Goal: Task Accomplishment & Management: Manage account settings

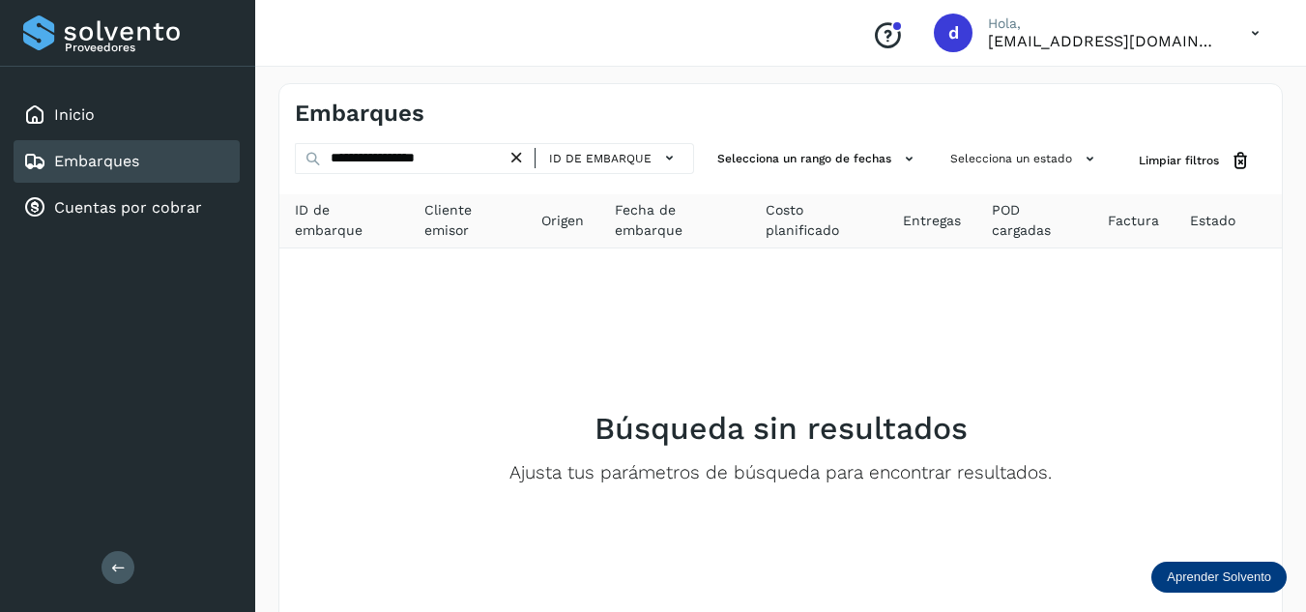
click at [524, 163] on icon at bounding box center [516, 158] width 20 height 20
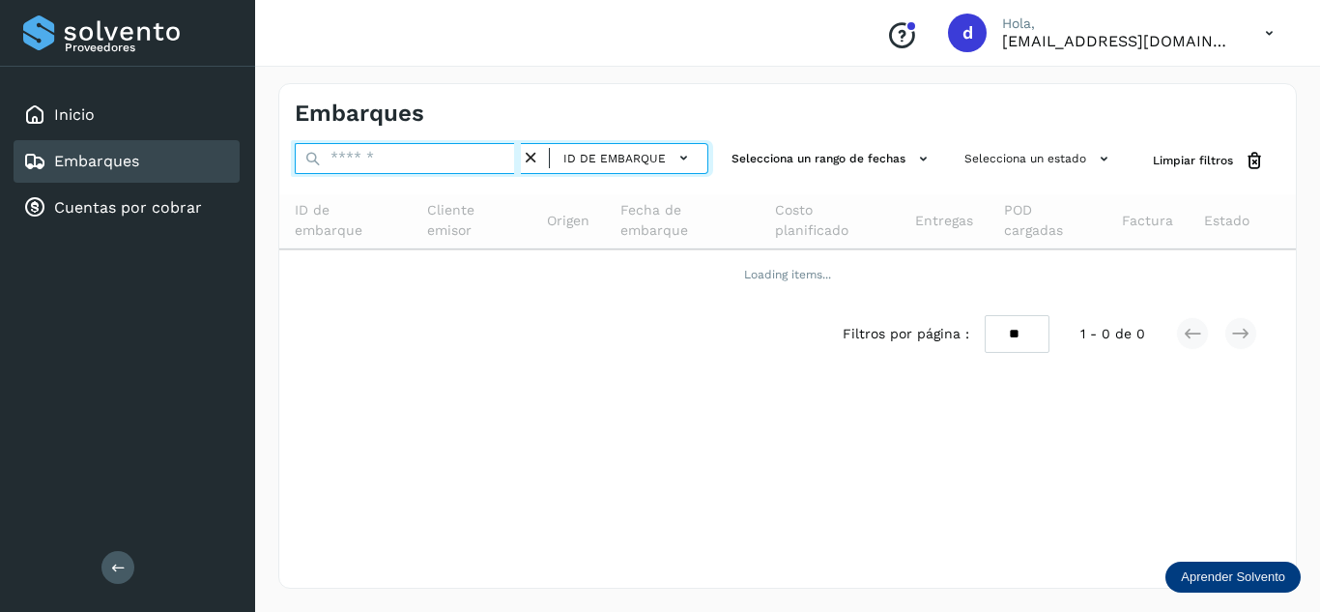
click at [491, 168] on input "text" at bounding box center [408, 158] width 226 height 31
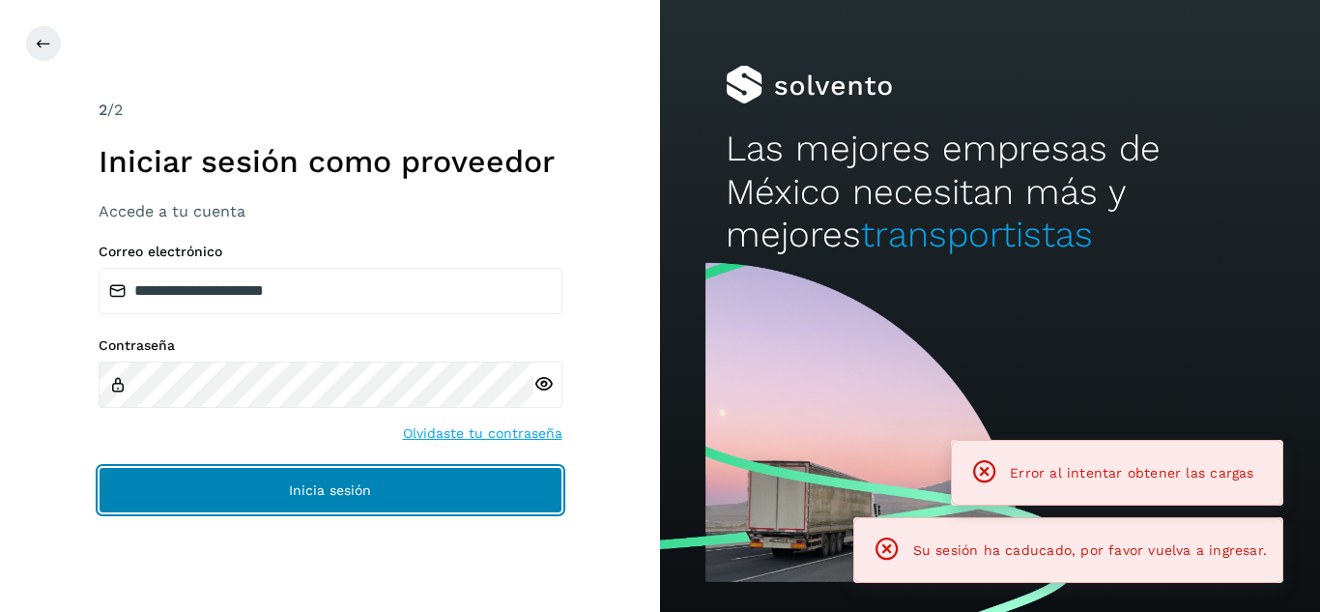
click at [400, 473] on button "Inicia sesión" at bounding box center [331, 490] width 464 height 46
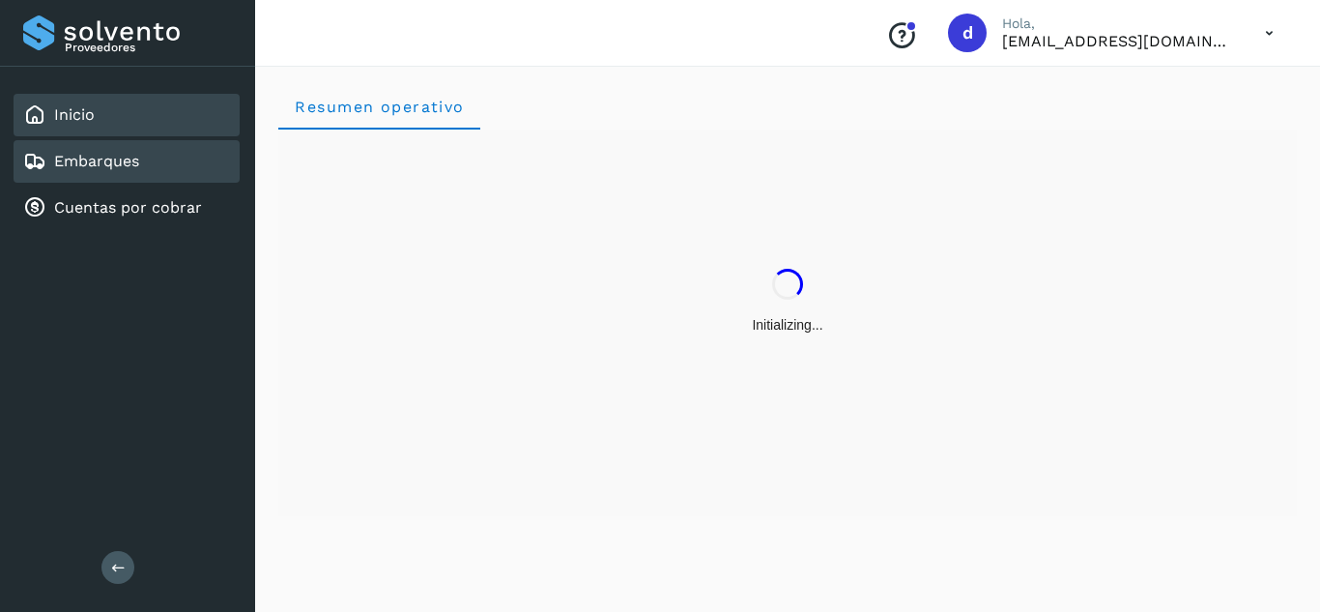
click at [173, 176] on div "Embarques" at bounding box center [127, 161] width 226 height 43
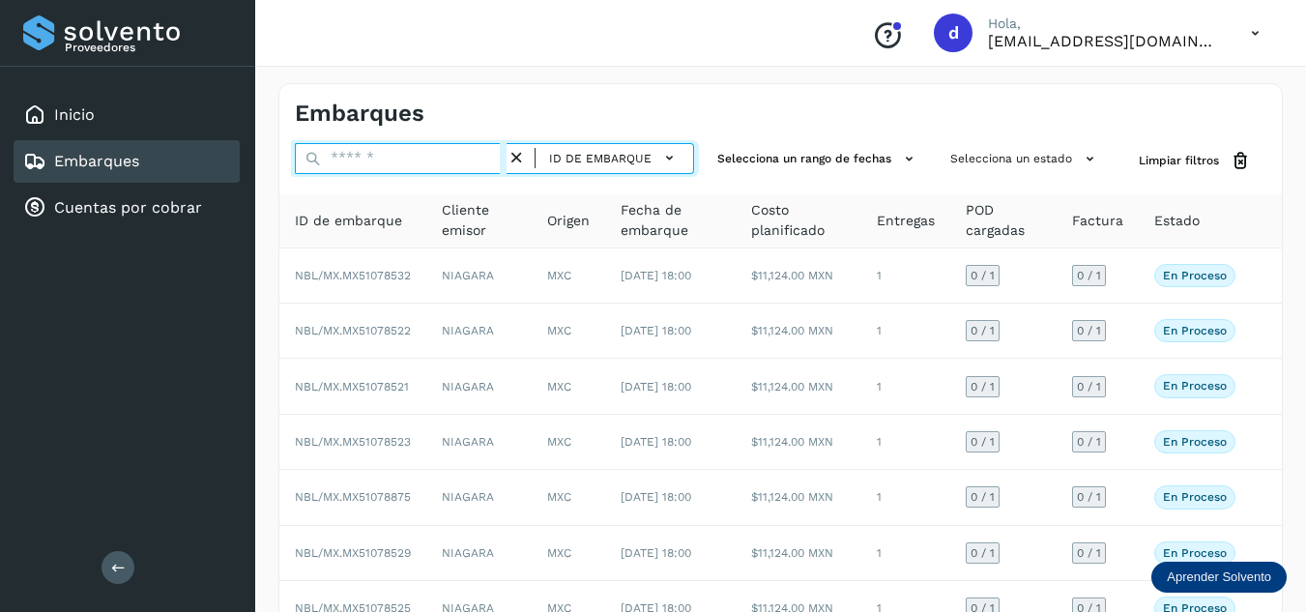
click at [354, 161] on input "text" at bounding box center [401, 158] width 212 height 31
paste input "**********"
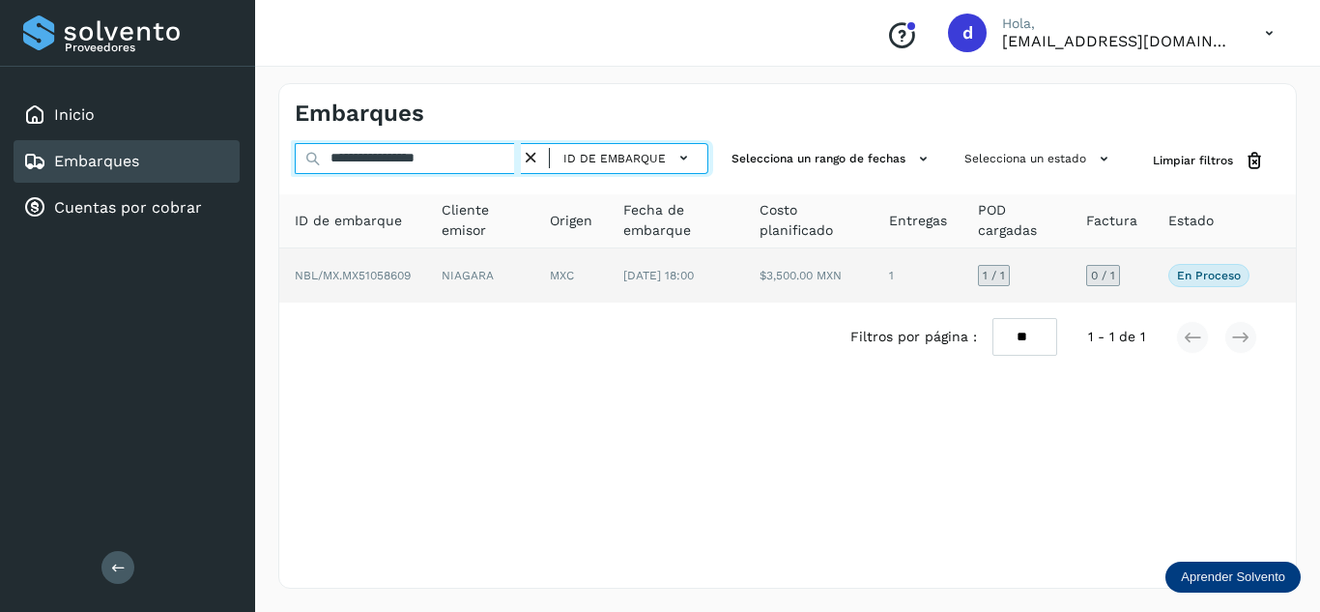
type input "**********"
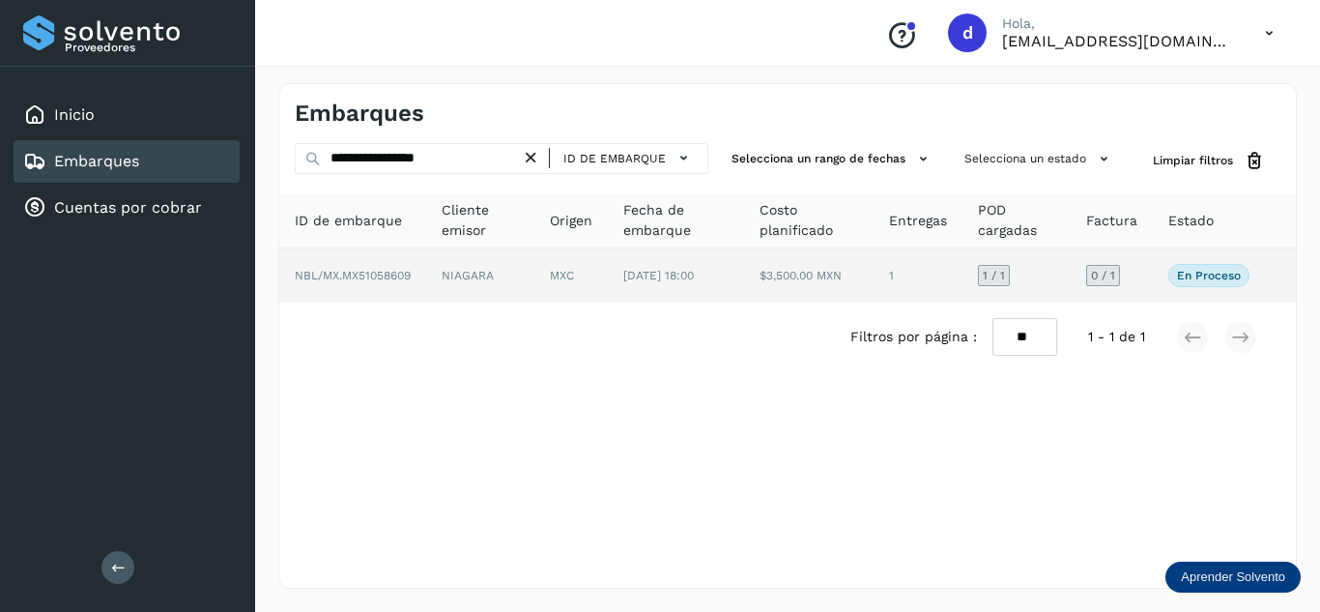
click at [383, 264] on td "NBL/MX.MX51058609" at bounding box center [352, 275] width 147 height 54
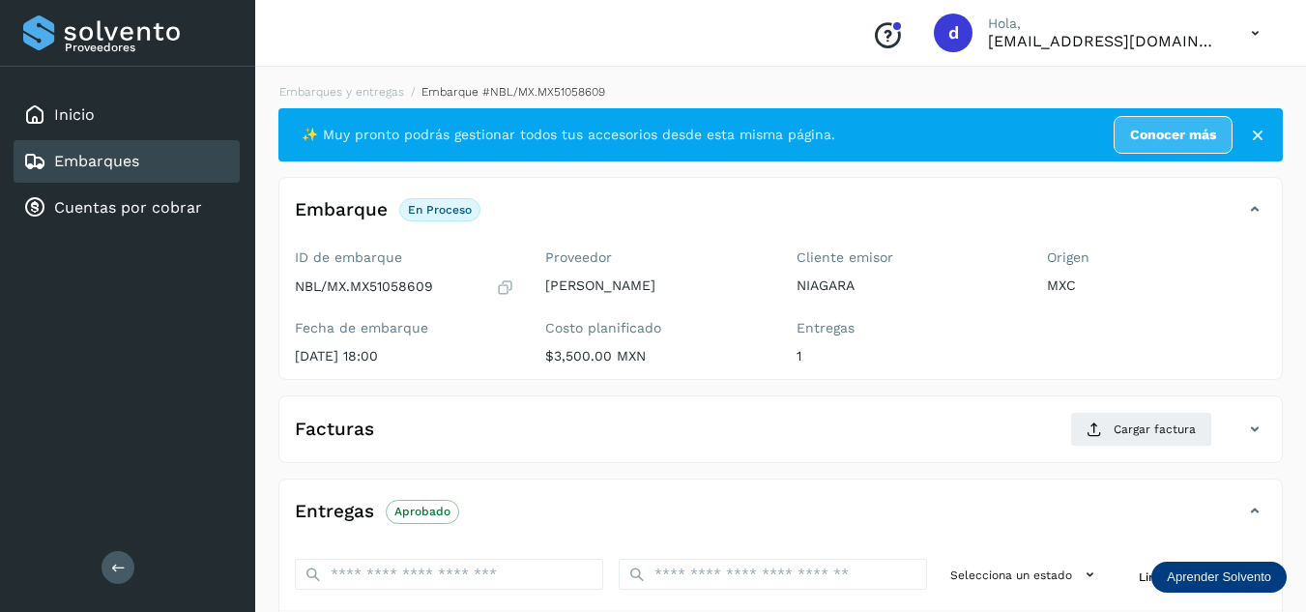
click at [747, 424] on div "Facturas Cargar factura" at bounding box center [761, 429] width 964 height 35
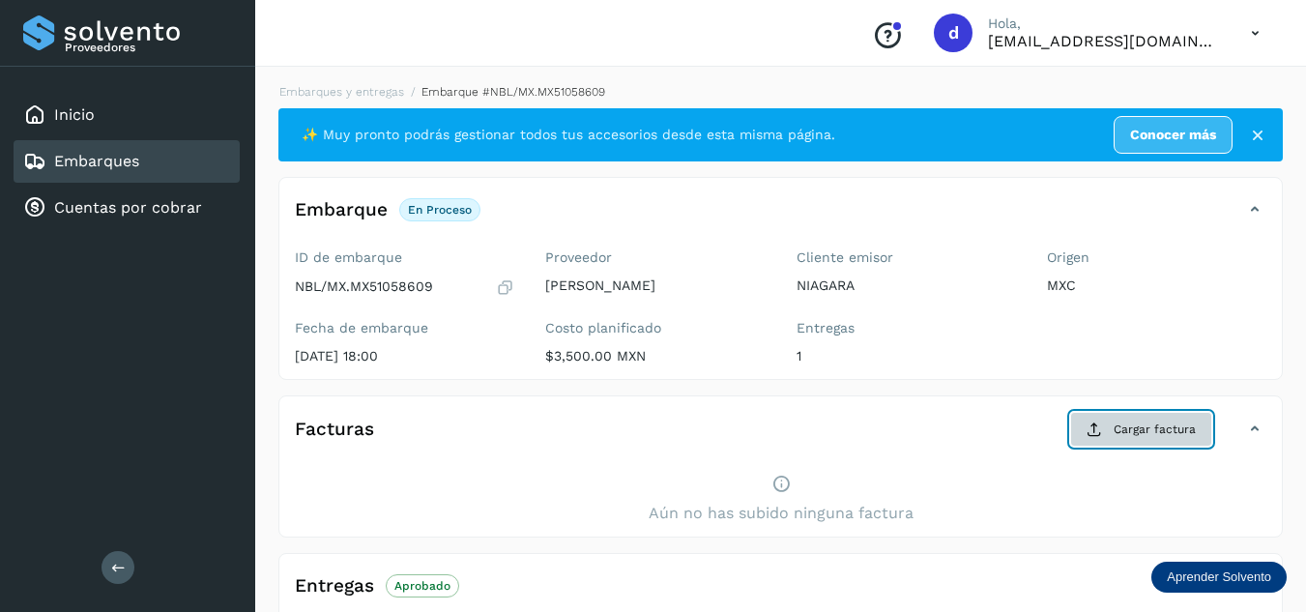
click at [1121, 443] on button "Cargar factura" at bounding box center [1141, 429] width 142 height 35
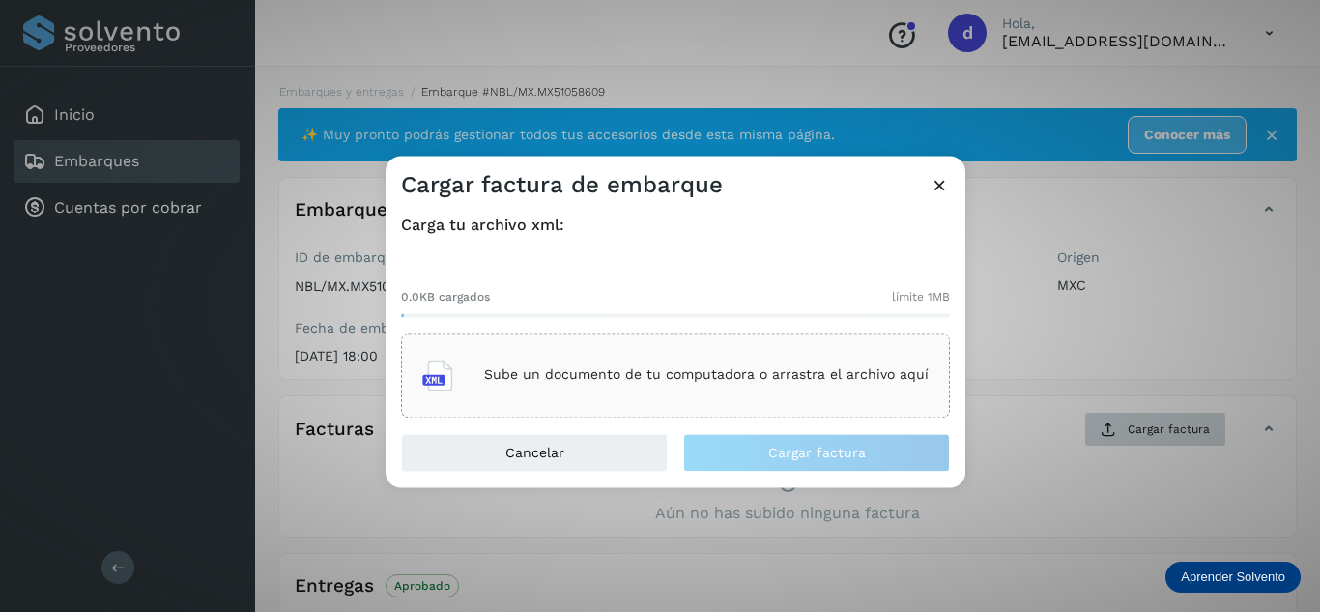
click at [1121, 443] on div "Cargar factura de embarque Carga tu archivo xml: 0.0KB cargados límite 1MB Sube…" at bounding box center [660, 306] width 1320 height 612
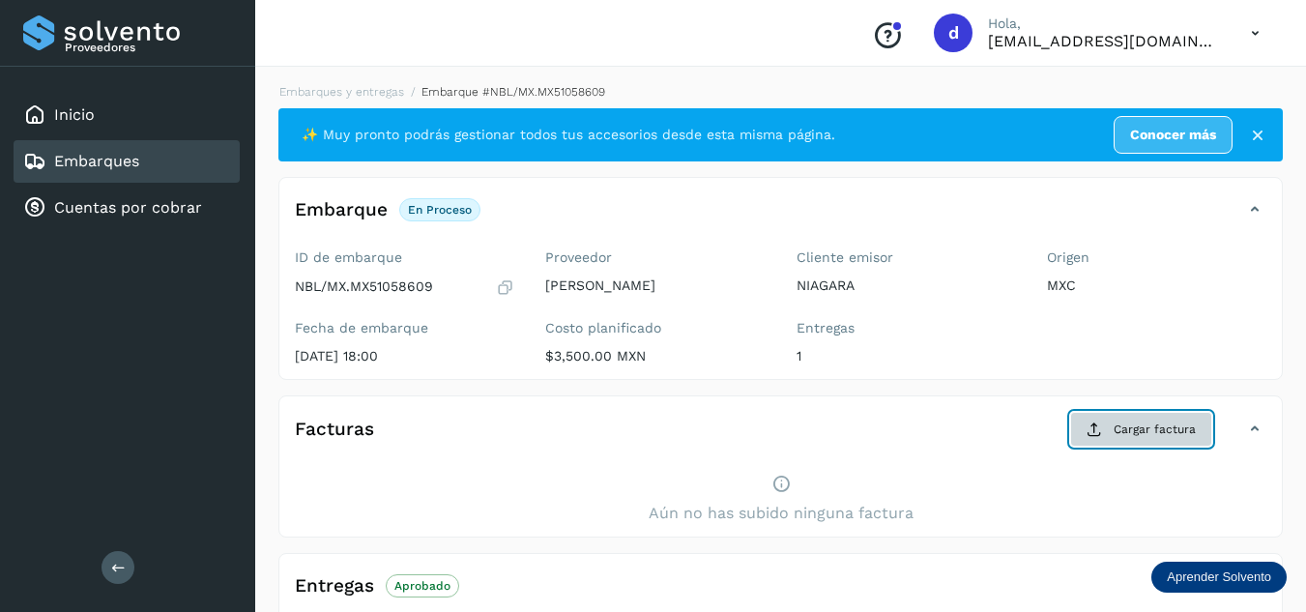
click at [1118, 439] on button "Cargar factura" at bounding box center [1141, 429] width 142 height 35
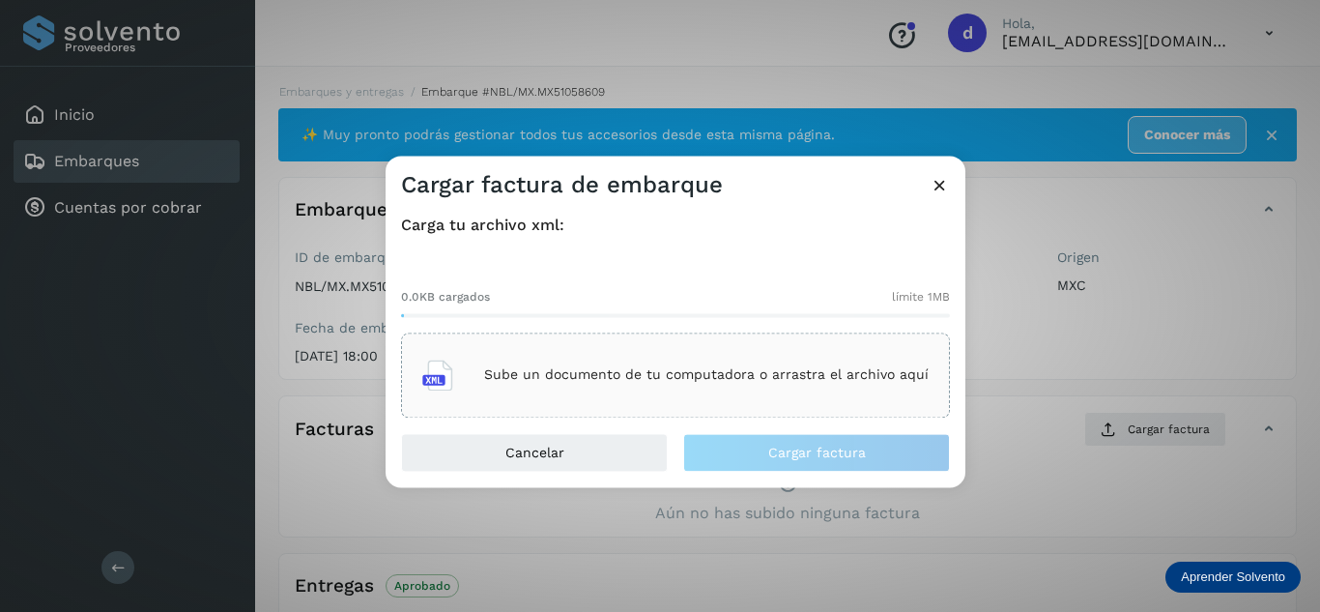
click at [762, 361] on div "Sube un documento de tu computadora o arrastra el archivo aquí" at bounding box center [675, 375] width 506 height 52
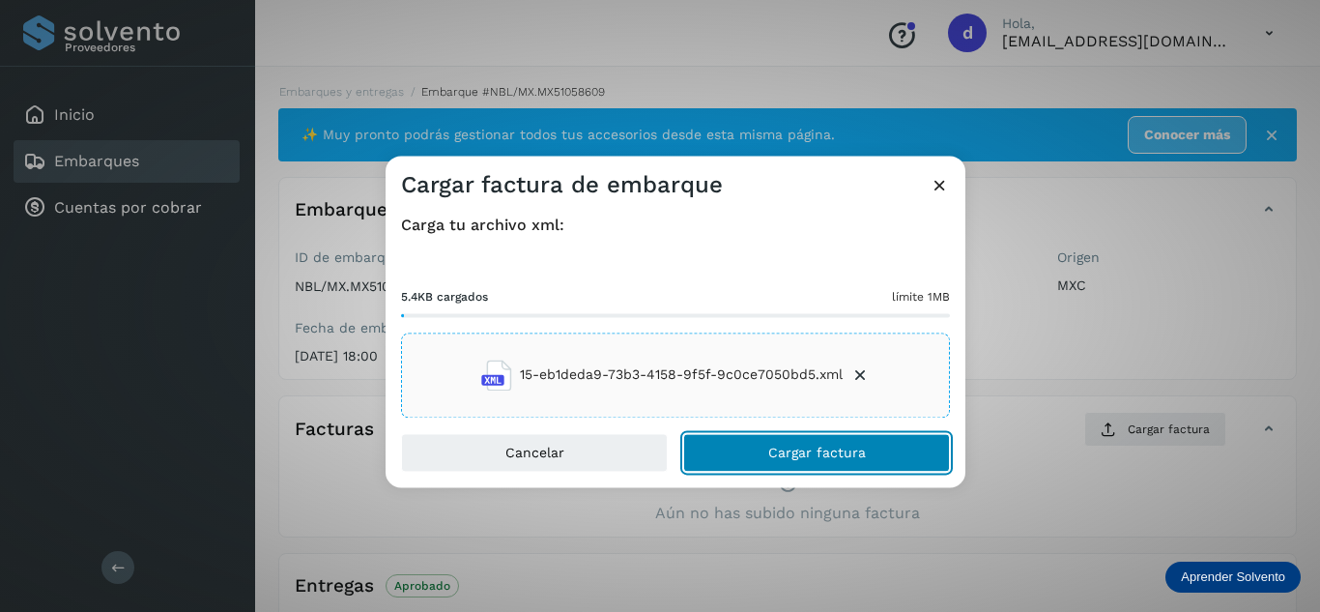
click at [790, 442] on button "Cargar factura" at bounding box center [816, 452] width 267 height 39
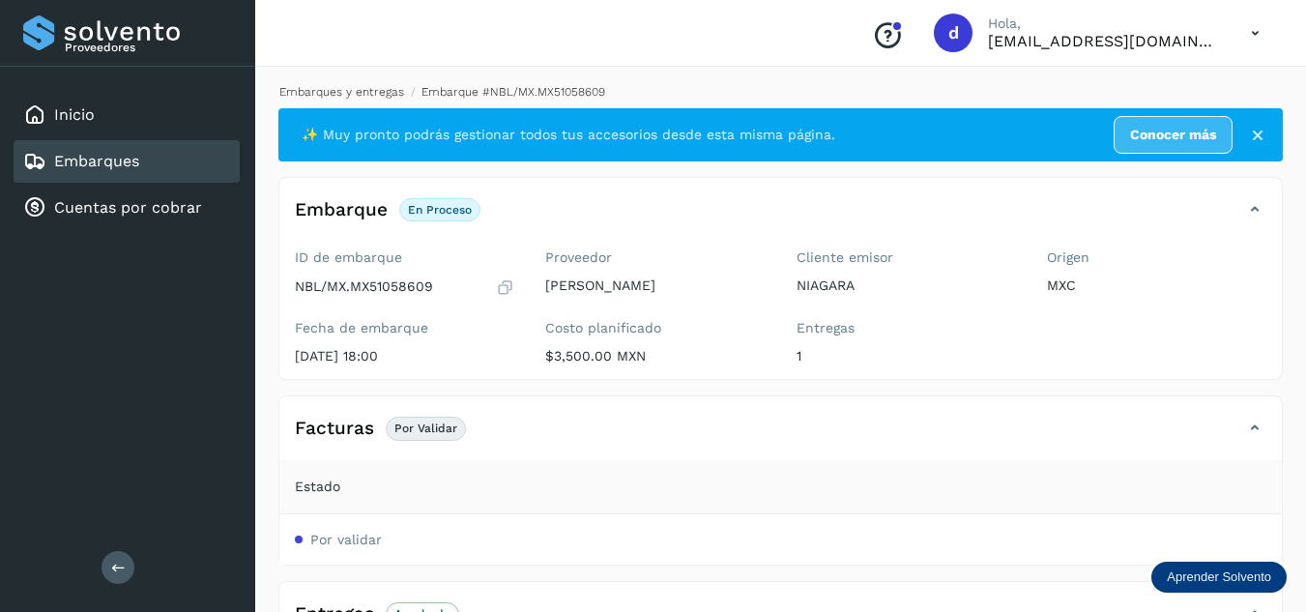
click at [356, 95] on link "Embarques y entregas" at bounding box center [341, 92] width 125 height 14
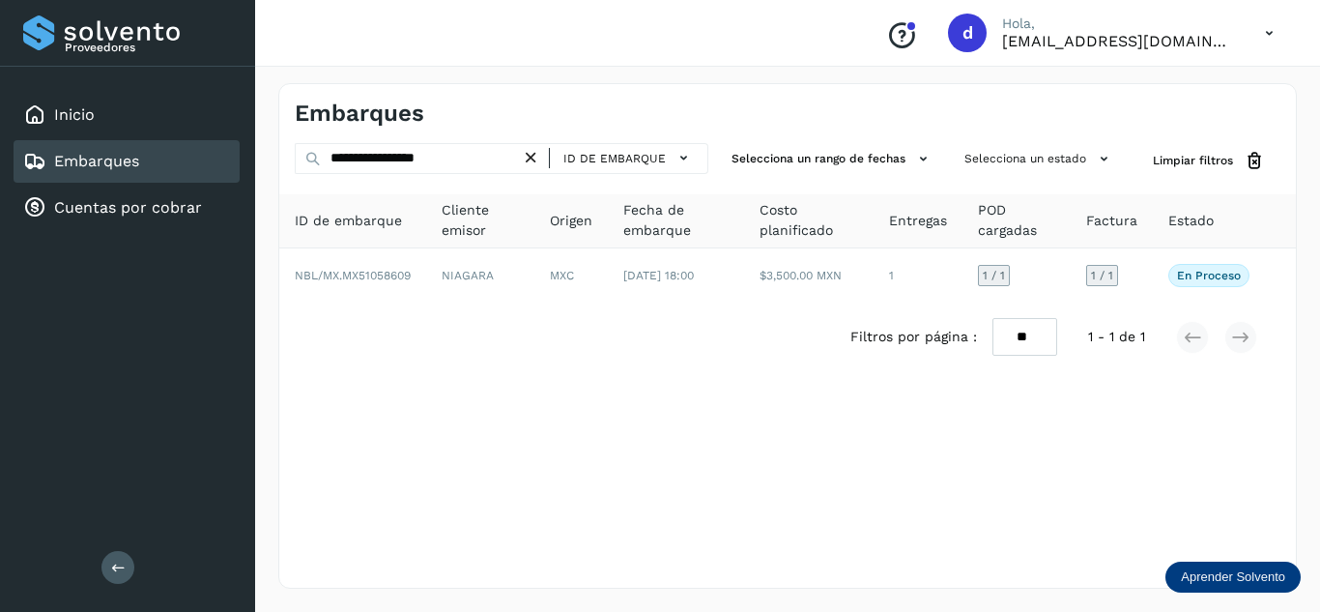
click at [530, 159] on icon at bounding box center [531, 158] width 20 height 20
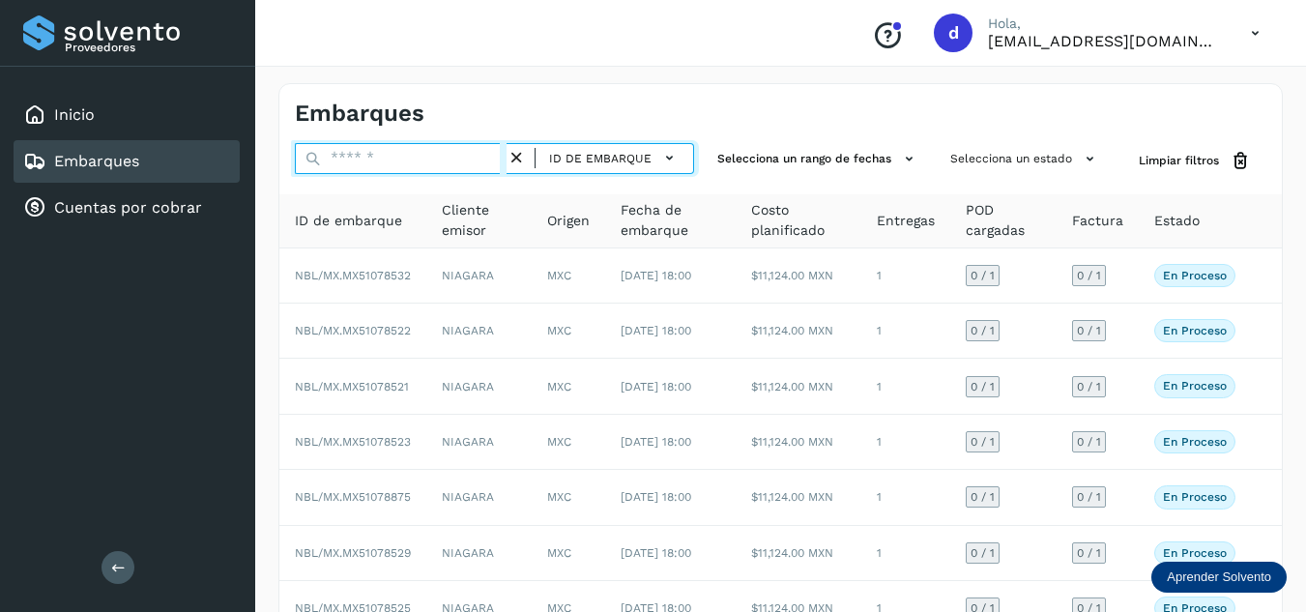
click at [475, 158] on input "text" at bounding box center [401, 158] width 212 height 31
paste input "**********"
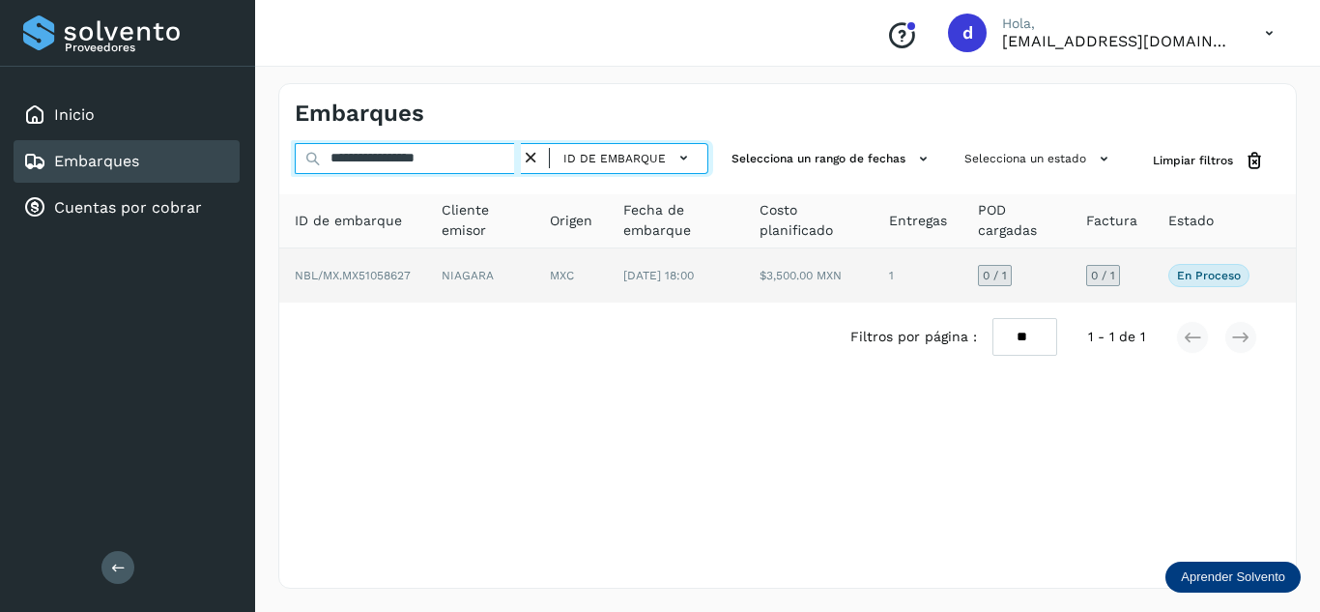
type input "**********"
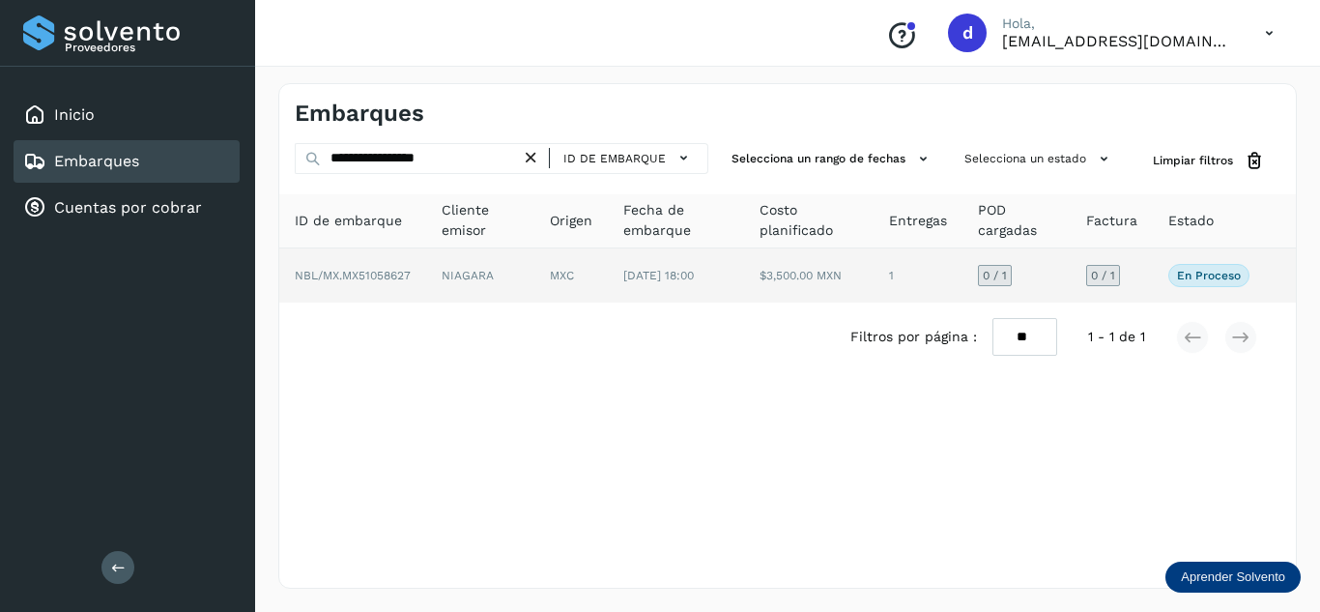
click at [399, 282] on td "NBL/MX.MX51058627" at bounding box center [352, 275] width 147 height 54
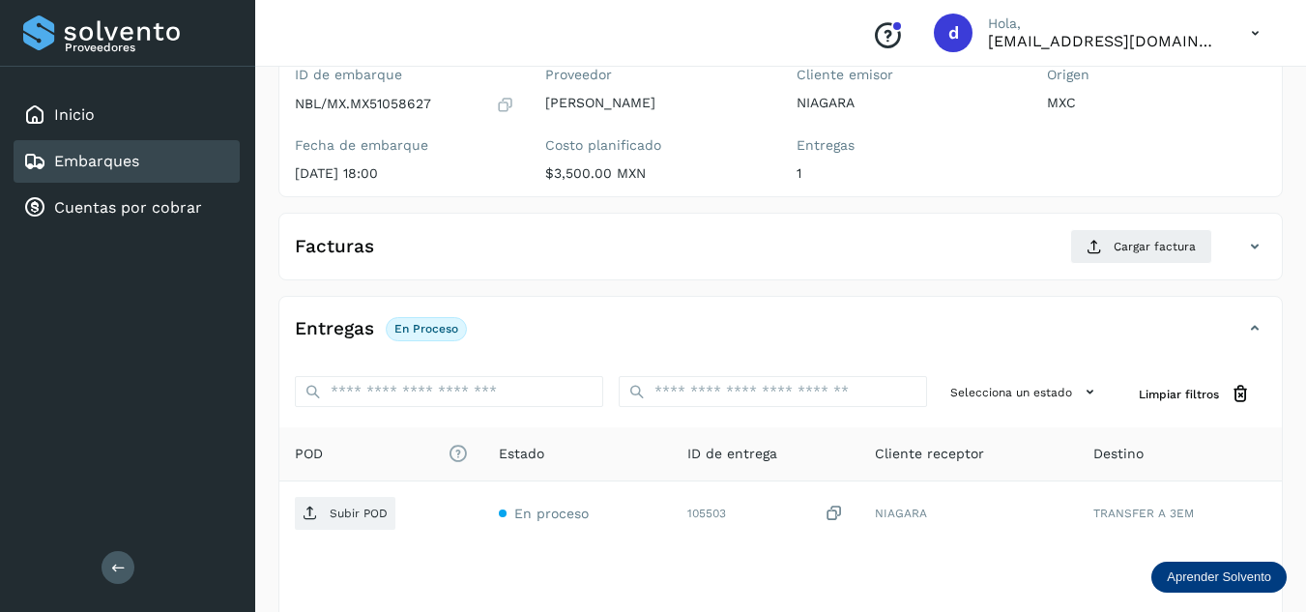
scroll to position [186, 0]
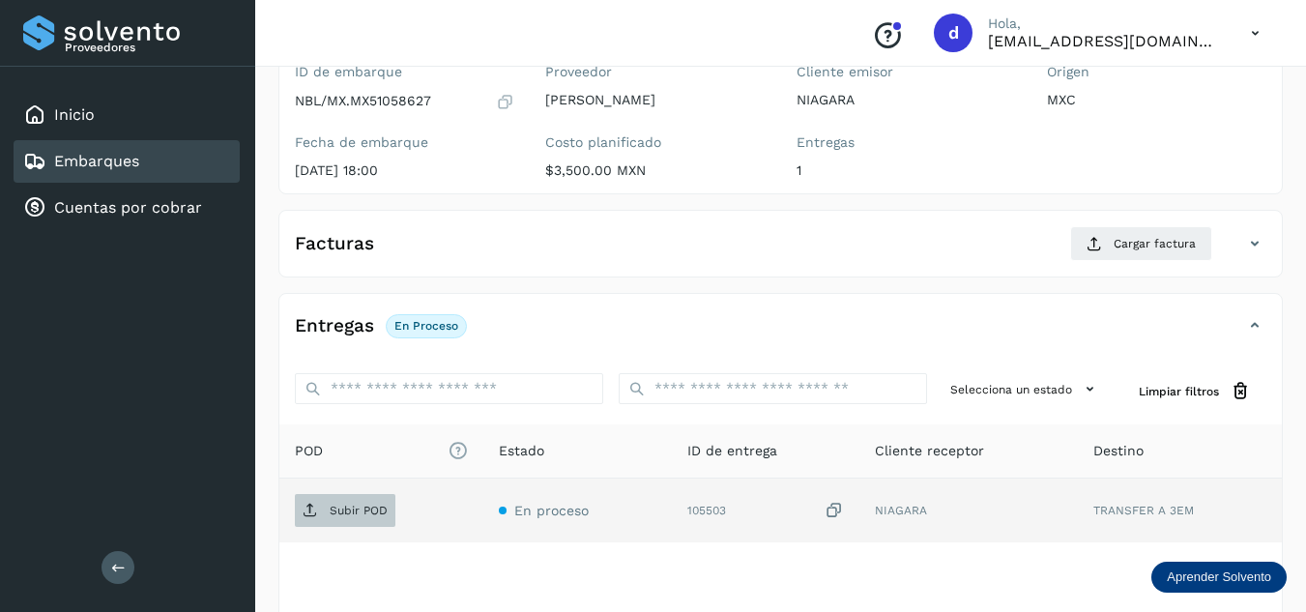
click at [366, 512] on p "Subir POD" at bounding box center [359, 511] width 58 height 14
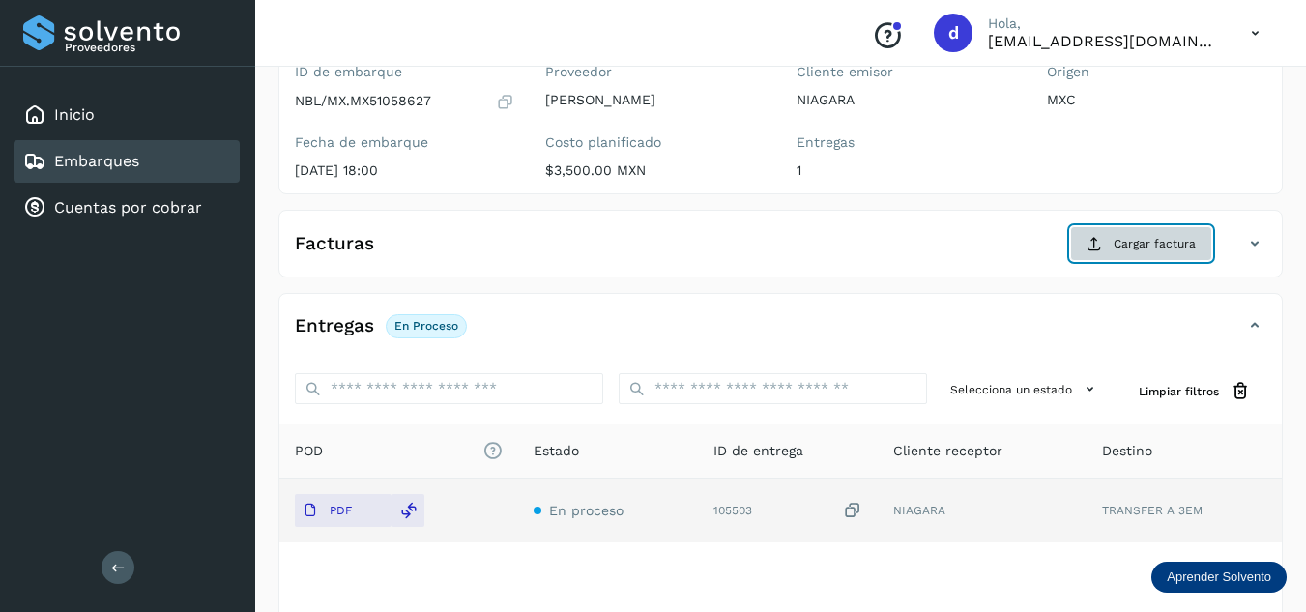
click at [1086, 240] on button "Cargar factura" at bounding box center [1141, 243] width 142 height 35
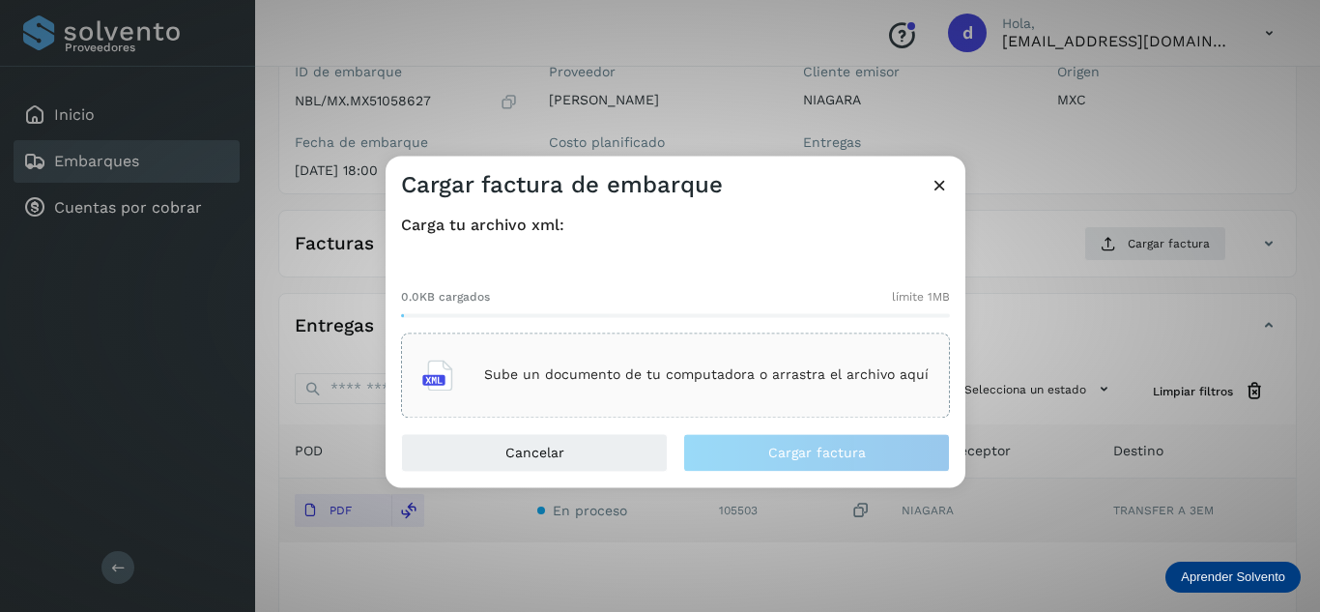
click at [796, 389] on div "Sube un documento de tu computadora o arrastra el archivo aquí" at bounding box center [675, 375] width 506 height 52
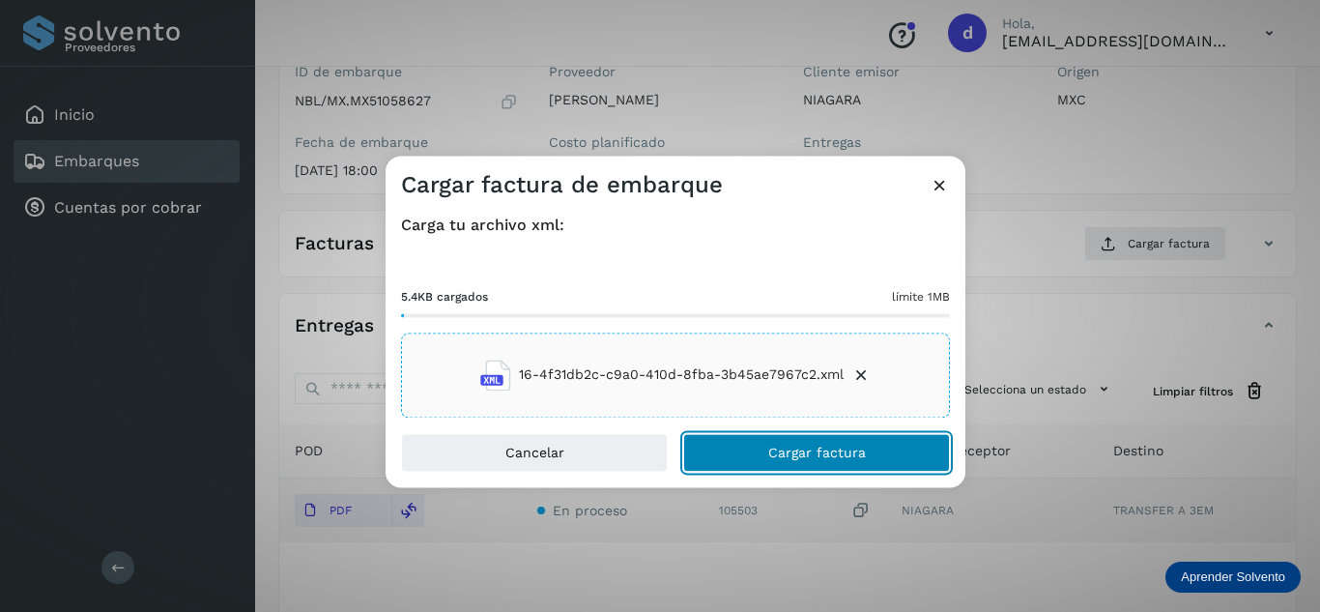
click at [878, 451] on button "Cargar factura" at bounding box center [816, 452] width 267 height 39
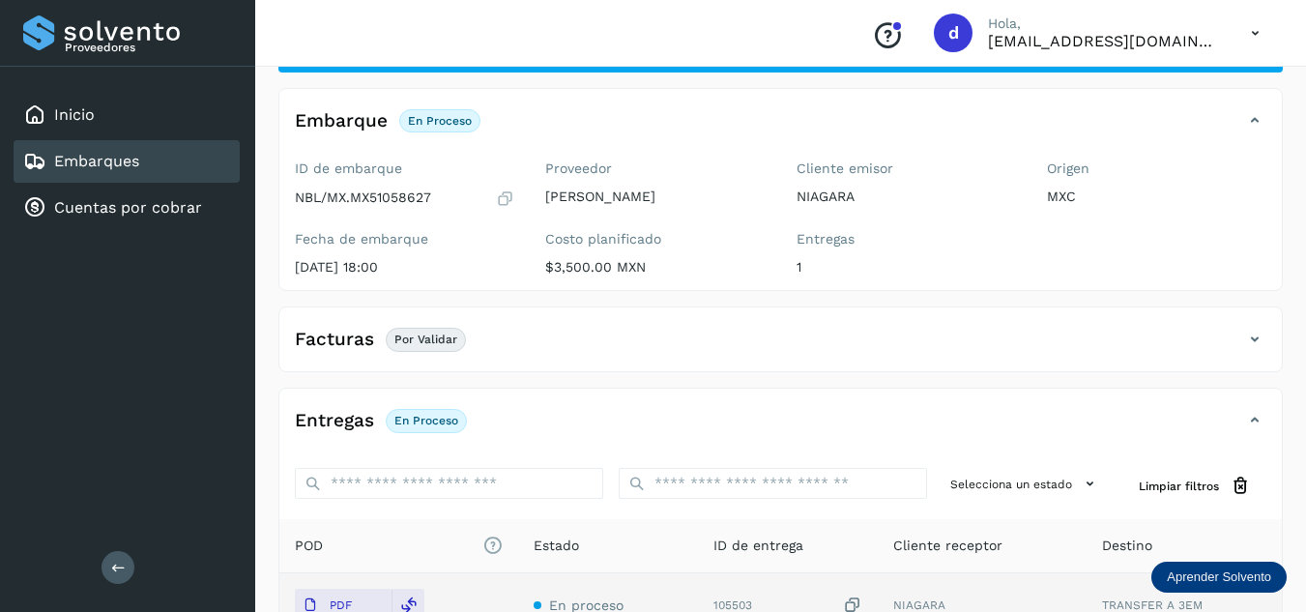
scroll to position [0, 0]
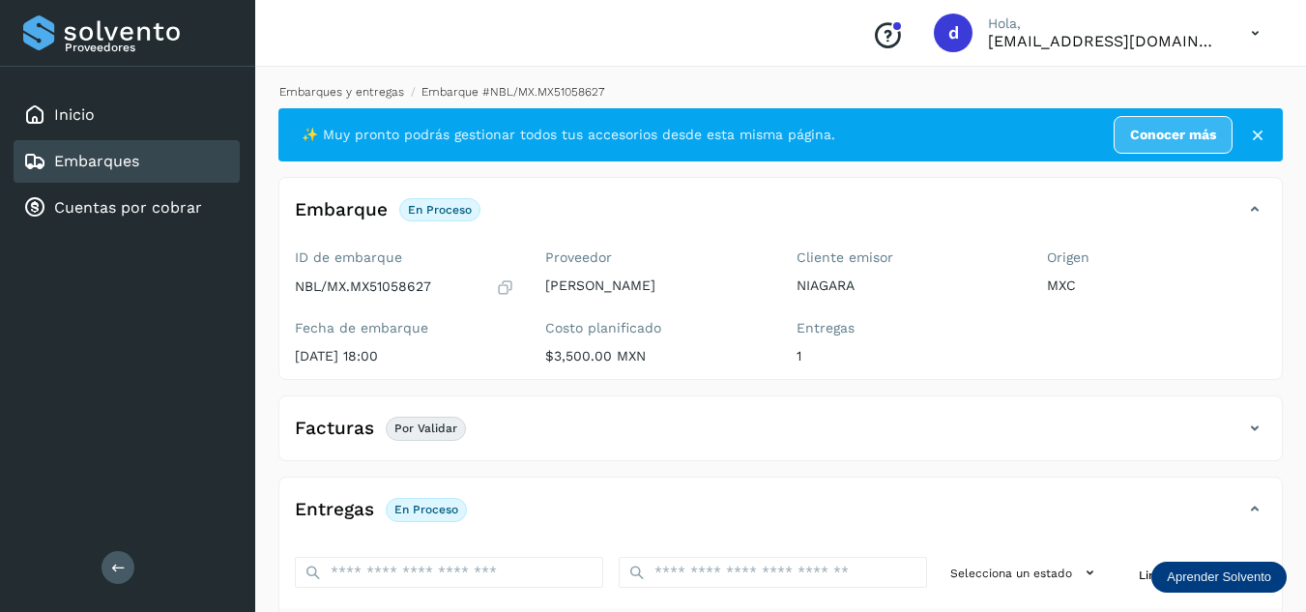
click at [351, 91] on link "Embarques y entregas" at bounding box center [341, 92] width 125 height 14
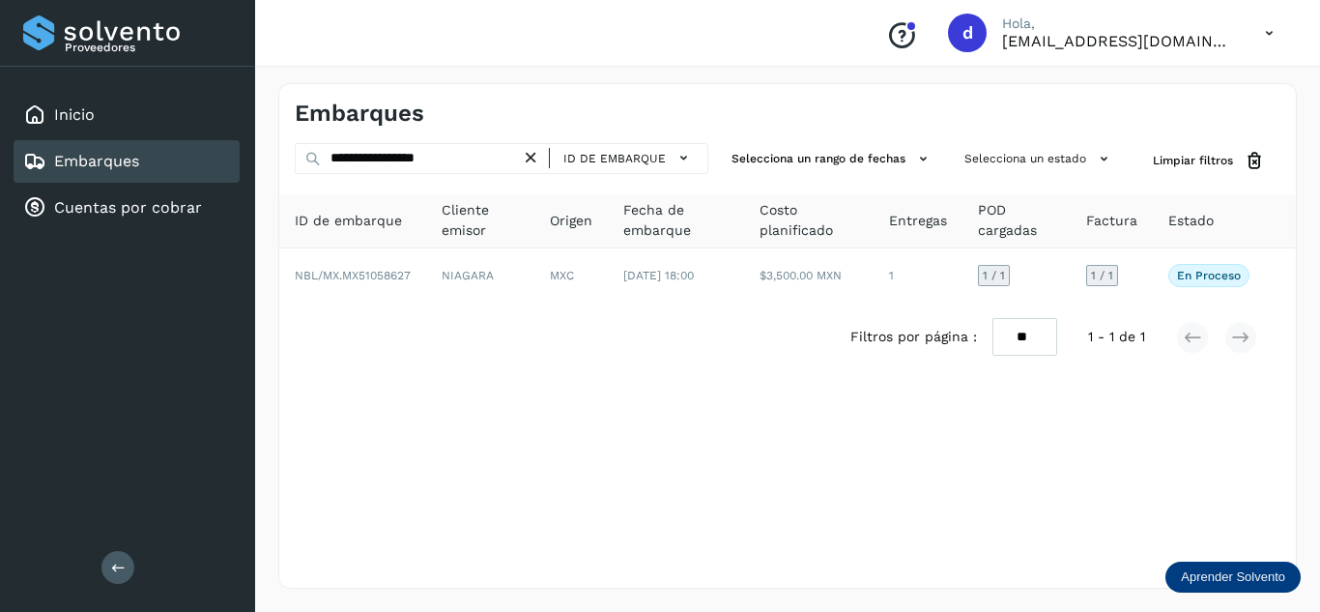
click at [537, 156] on icon at bounding box center [531, 158] width 20 height 20
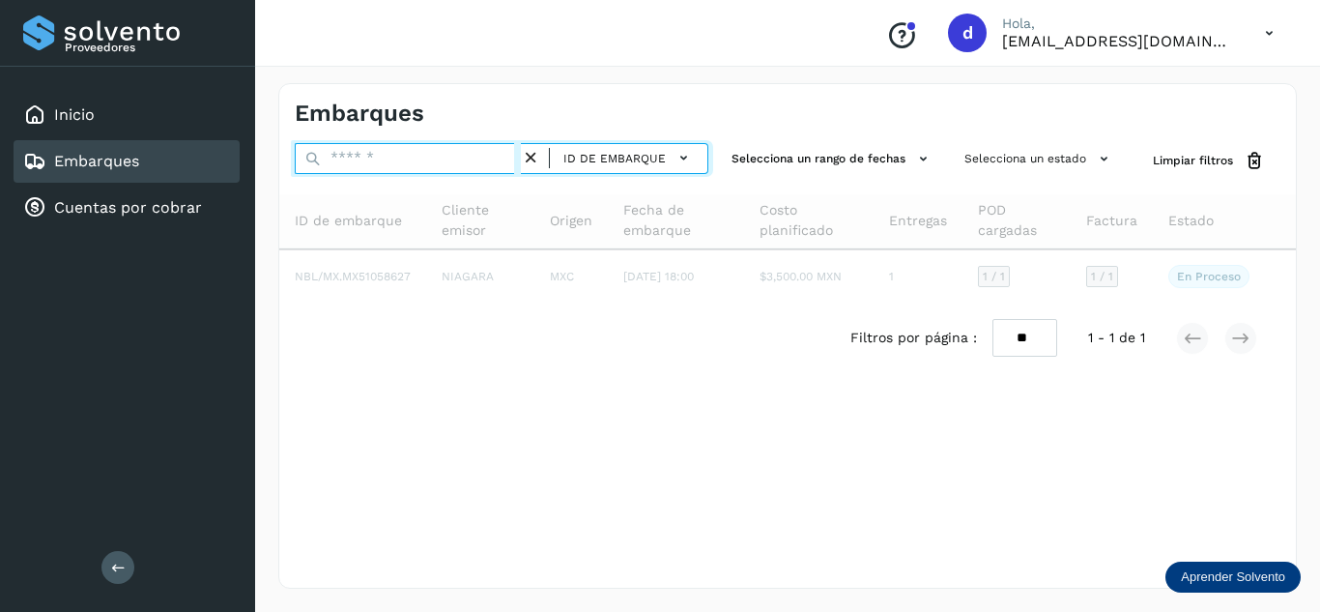
click at [514, 165] on div "ID de embarque" at bounding box center [502, 158] width 414 height 31
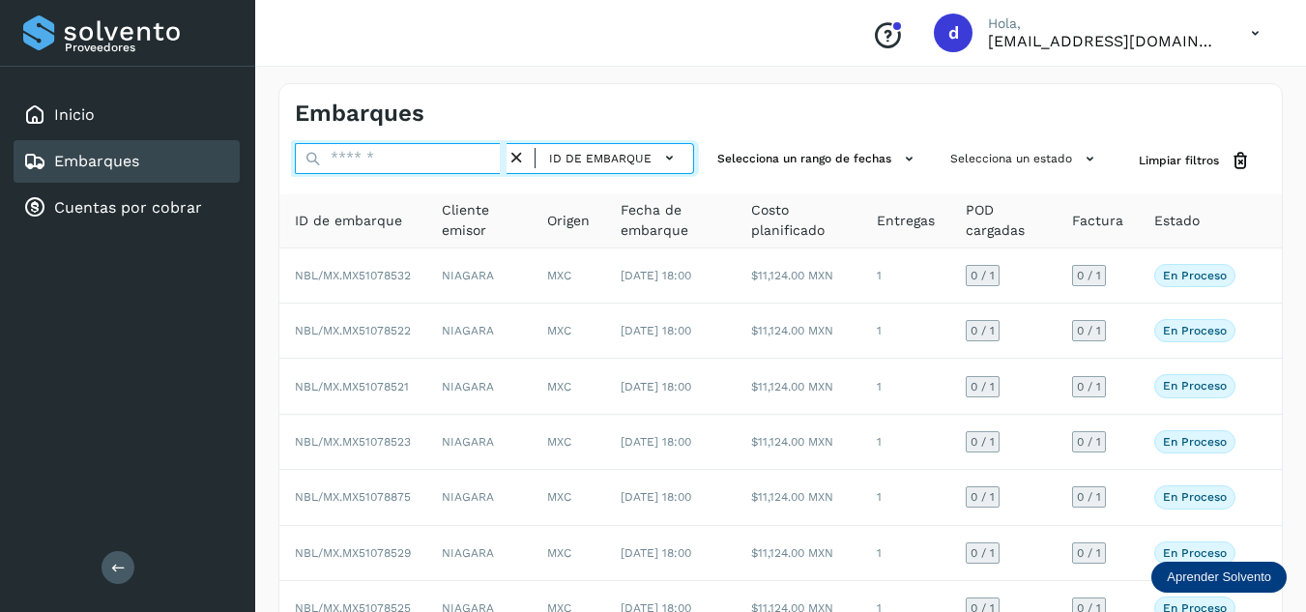
paste input "**********"
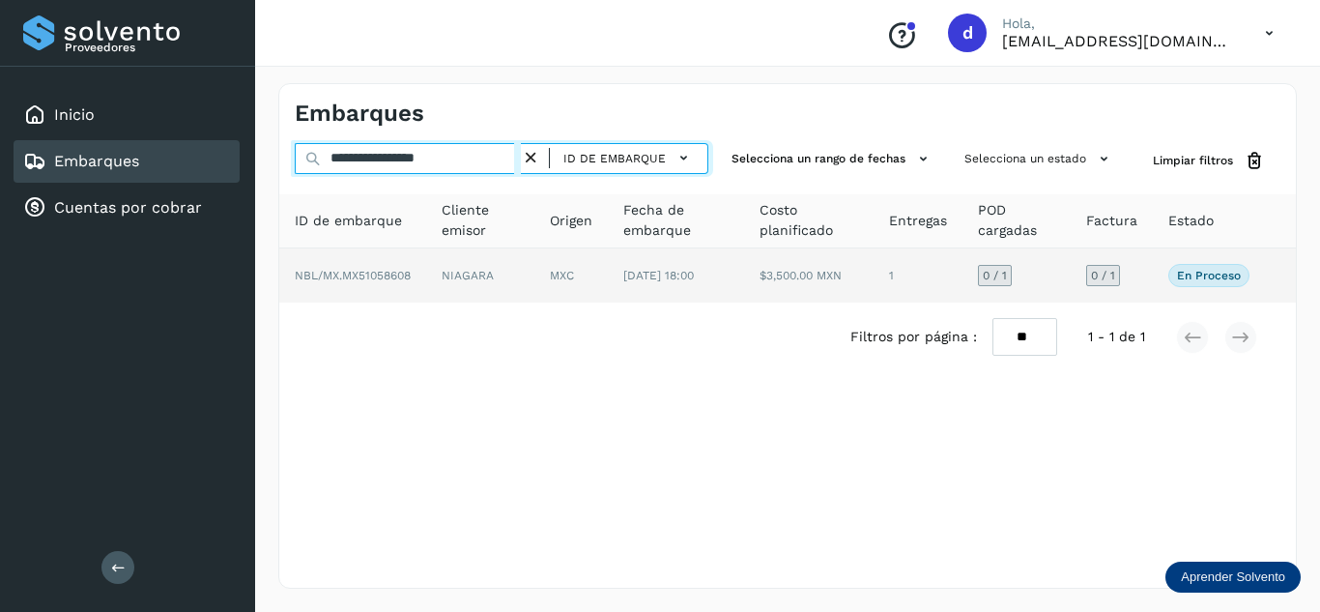
type input "**********"
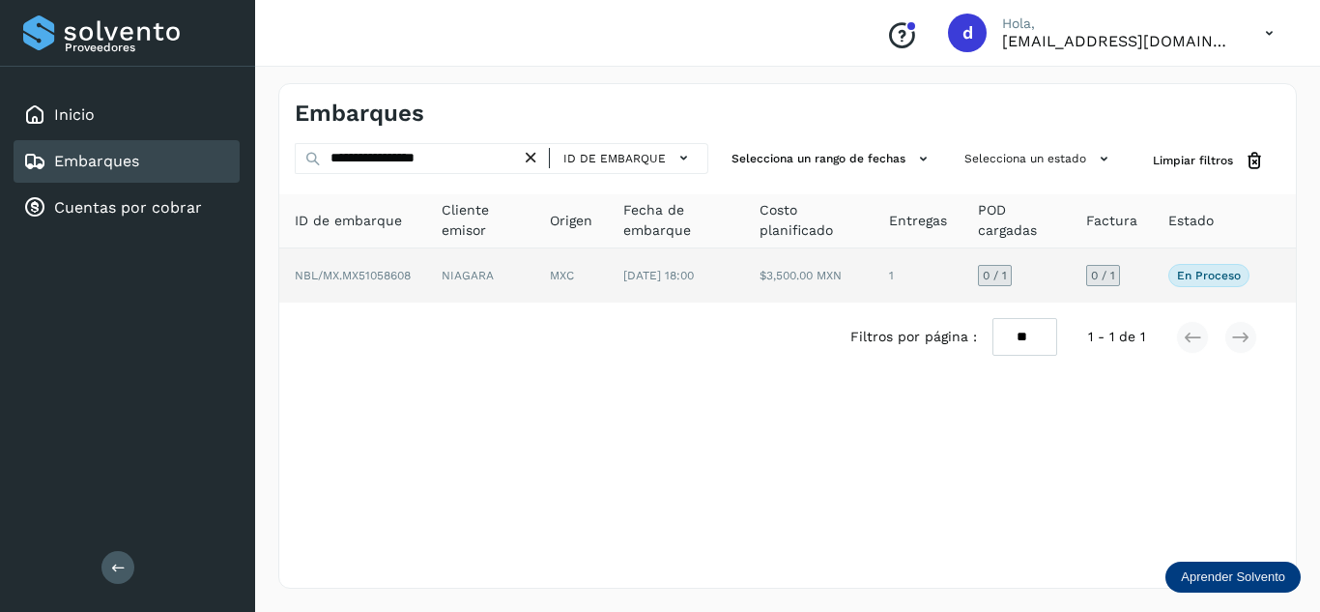
click at [403, 274] on span "NBL/MX.MX51058608" at bounding box center [353, 276] width 116 height 14
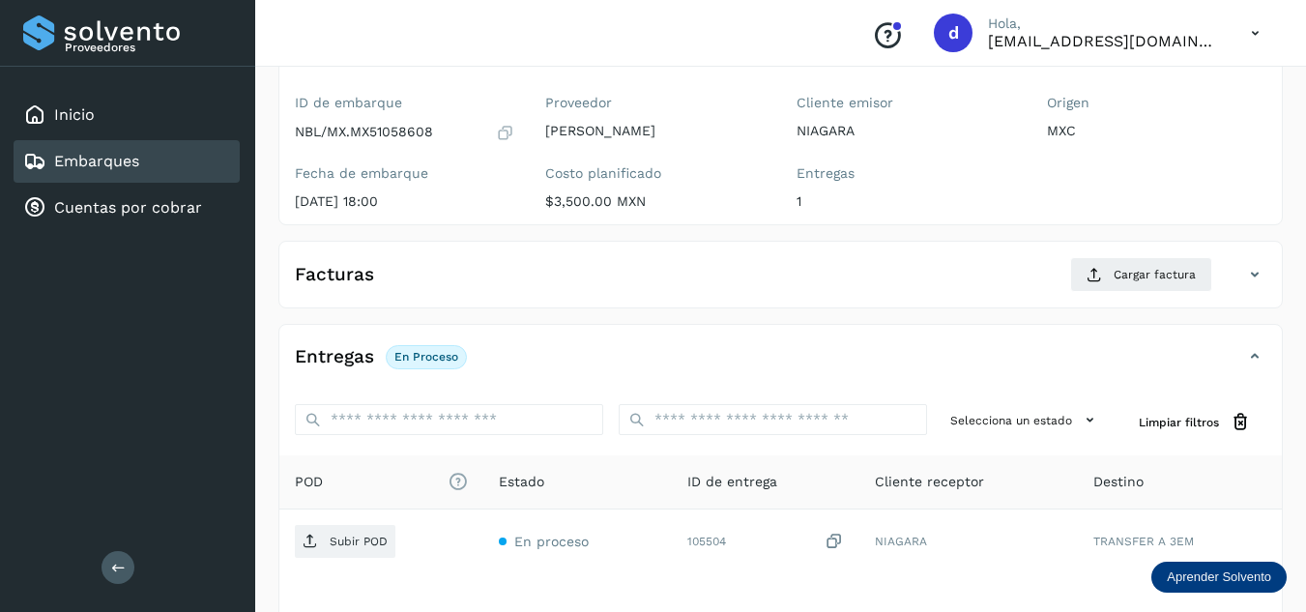
scroll to position [193, 0]
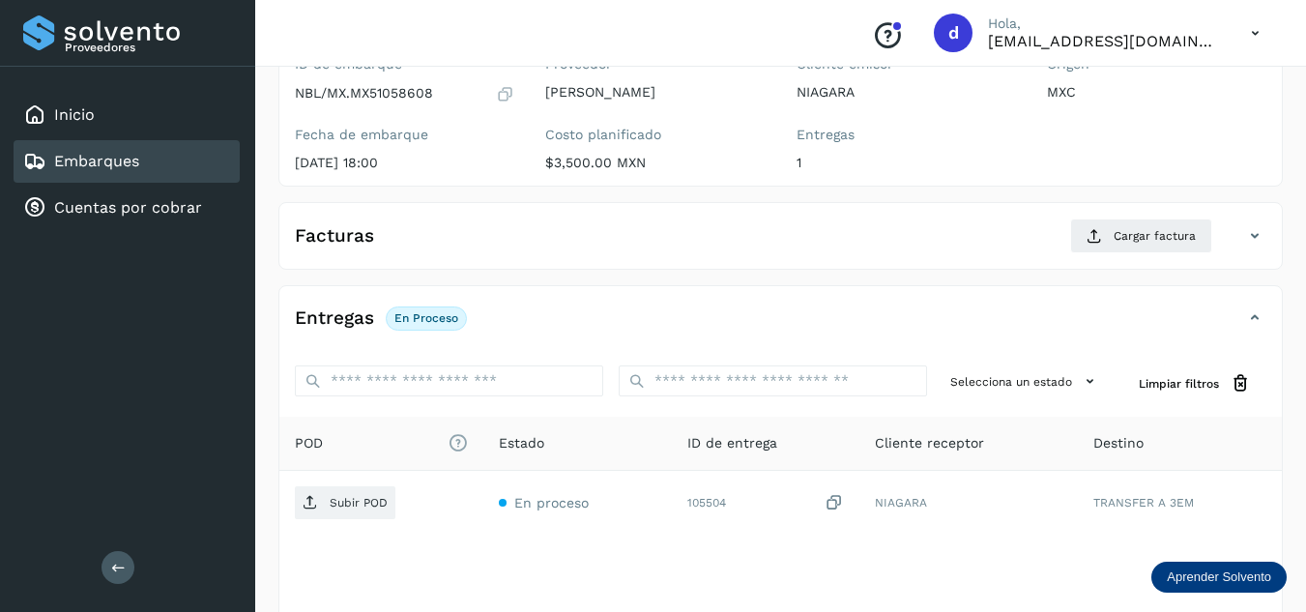
click at [417, 446] on span "POD El tamaño máximo de archivo es de 20 Mb." at bounding box center [381, 443] width 173 height 20
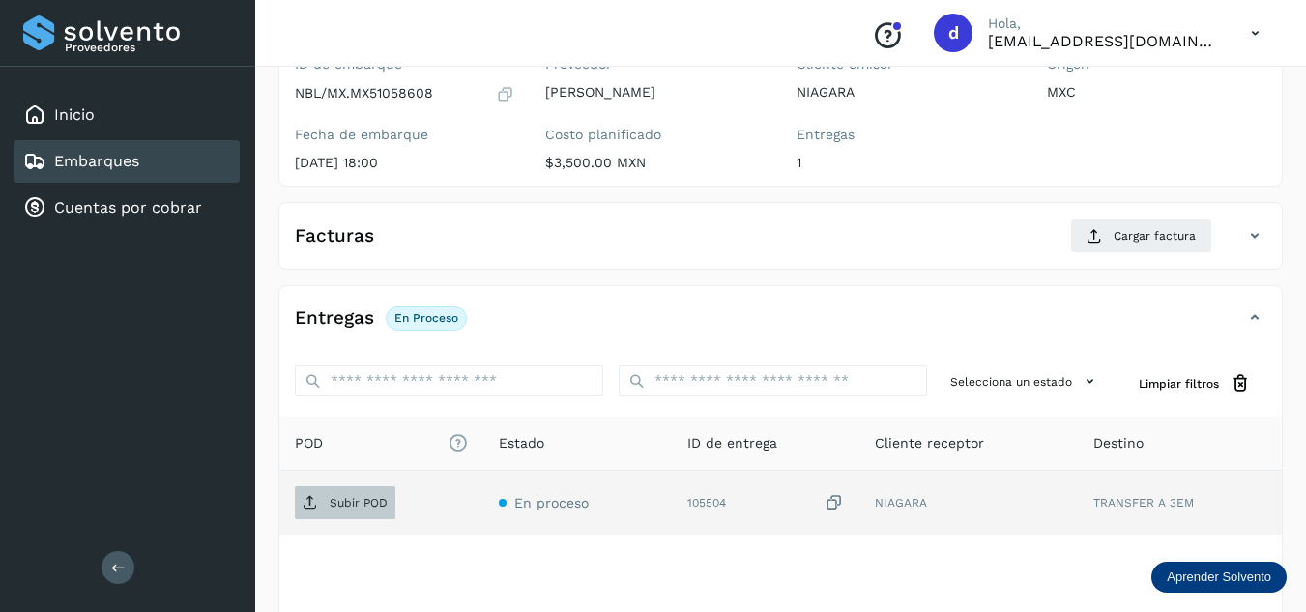
click at [371, 515] on span "Subir POD" at bounding box center [345, 502] width 101 height 31
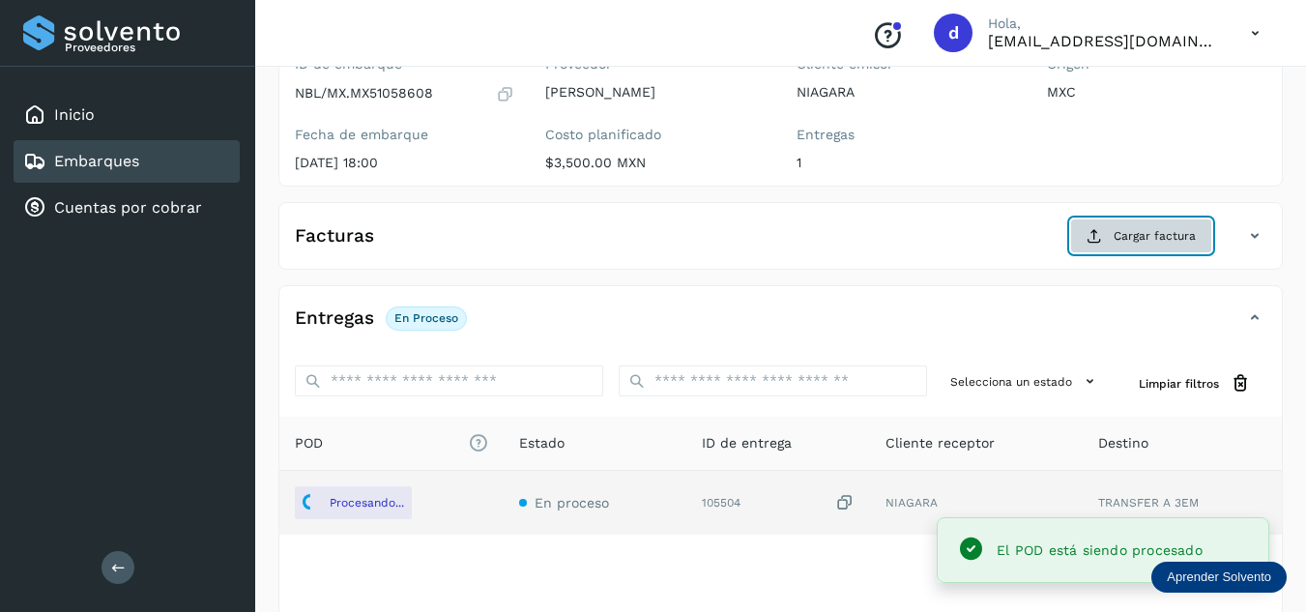
click at [1141, 231] on span "Cargar factura" at bounding box center [1154, 235] width 82 height 17
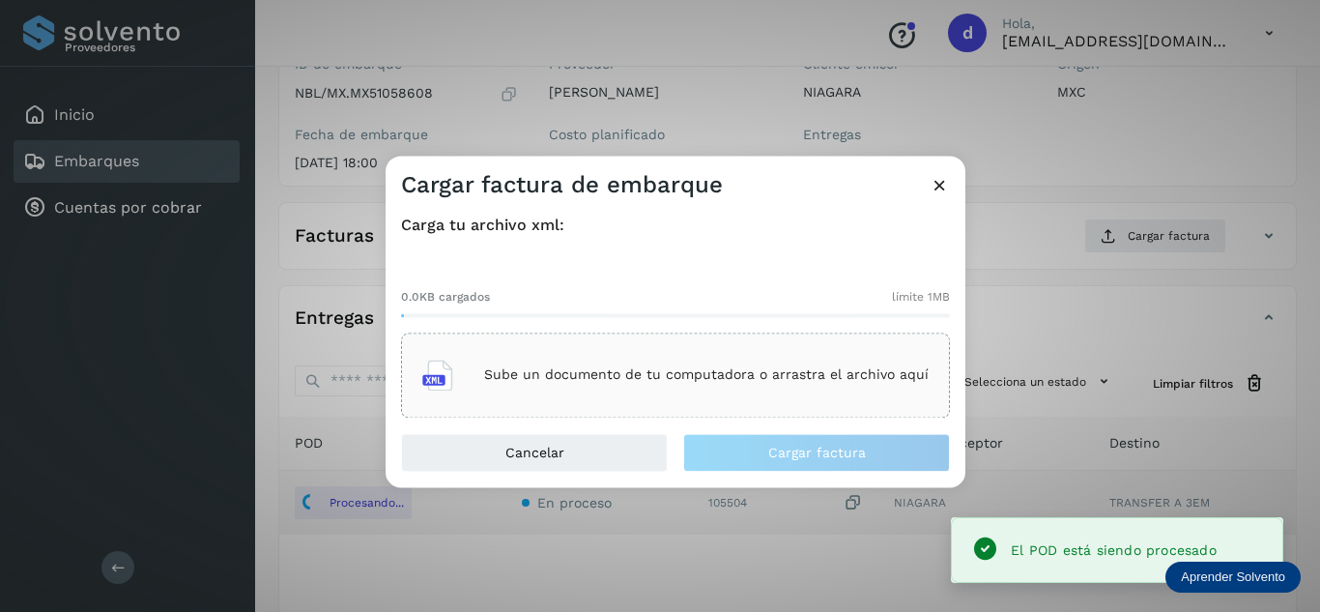
click at [896, 380] on p "Sube un documento de tu computadora o arrastra el archivo aquí" at bounding box center [706, 375] width 445 height 16
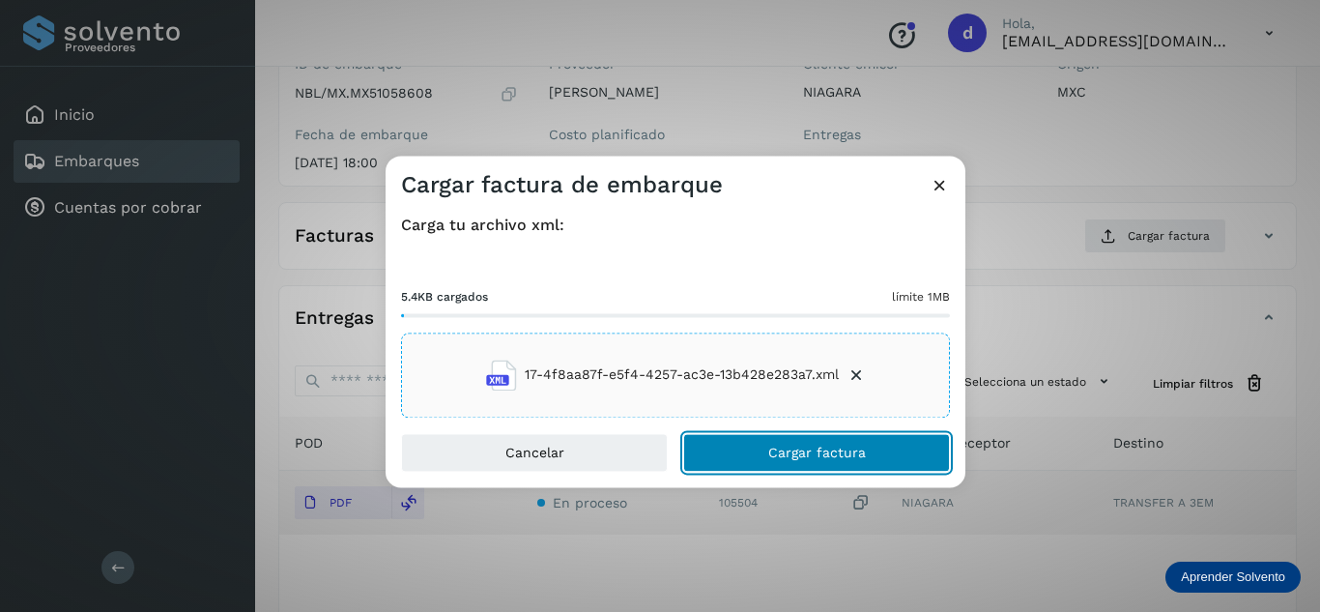
click at [838, 455] on span "Cargar factura" at bounding box center [817, 453] width 98 height 14
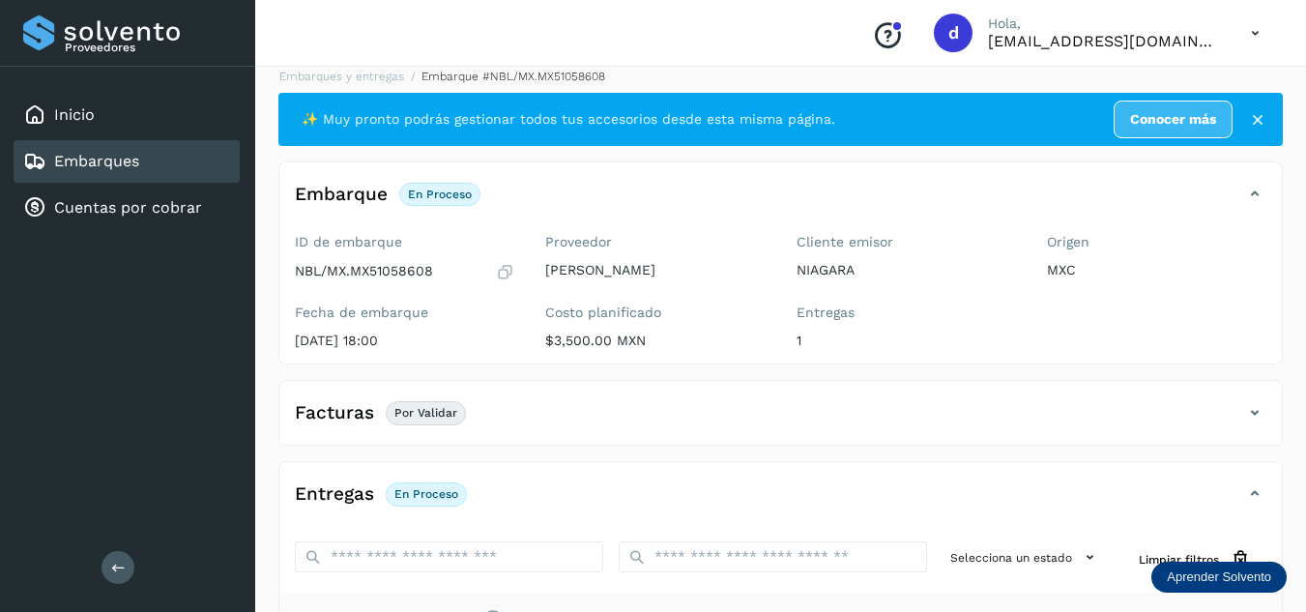
scroll to position [14, 0]
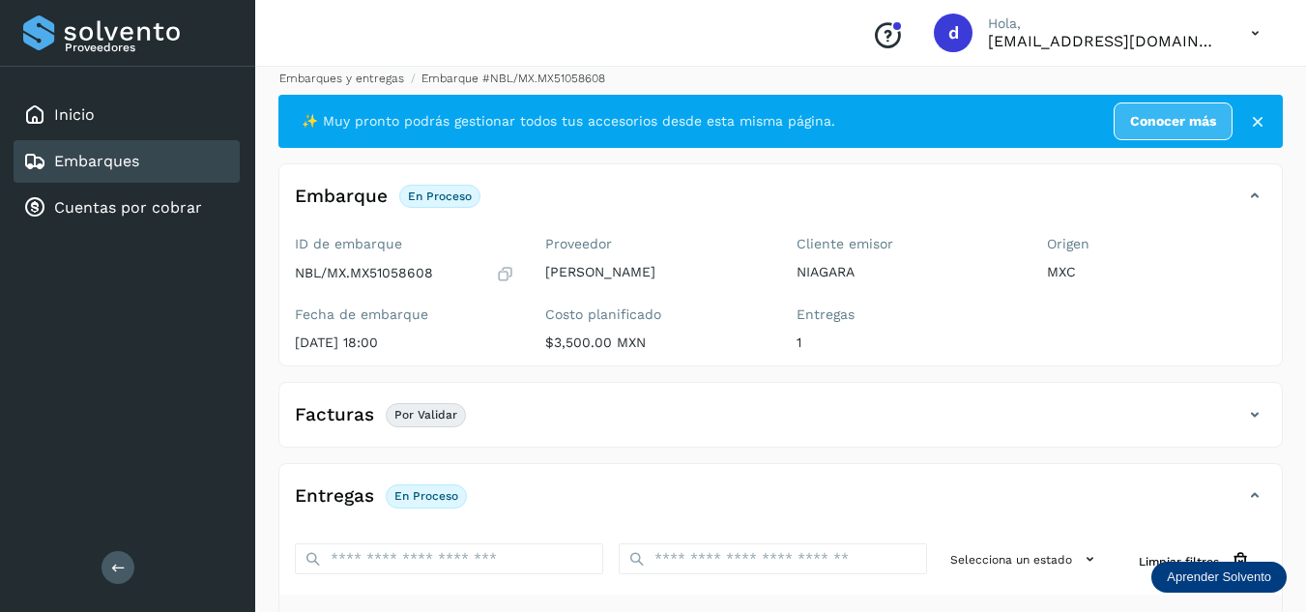
click at [375, 74] on link "Embarques y entregas" at bounding box center [341, 79] width 125 height 14
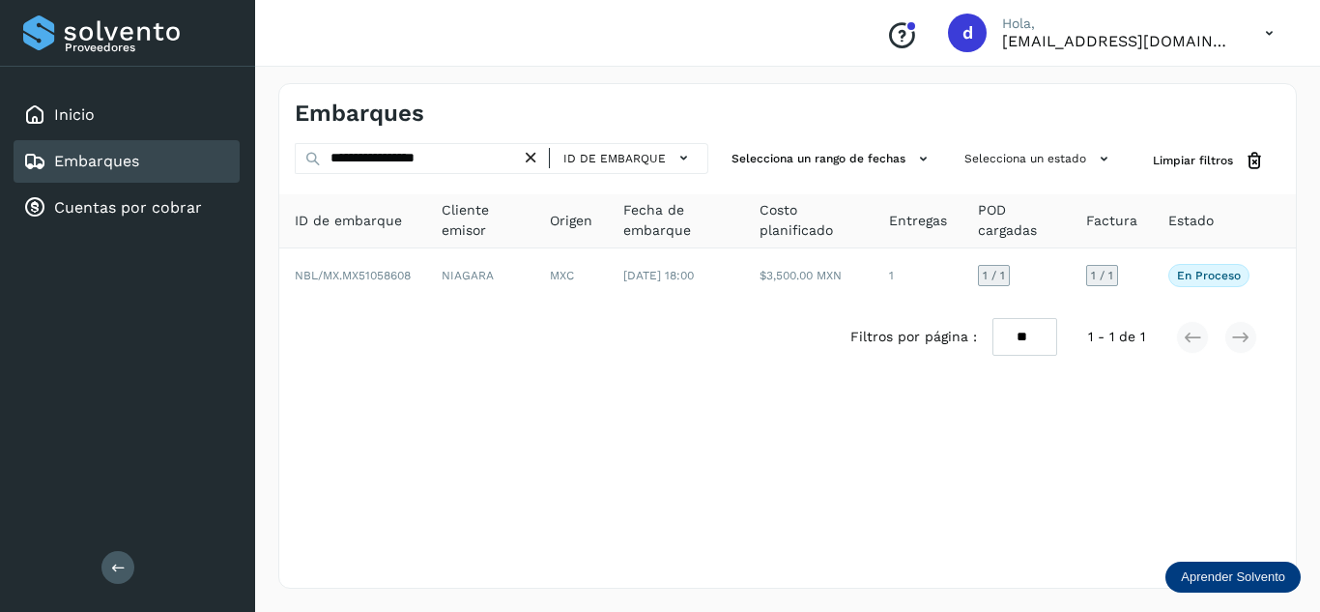
click at [533, 150] on icon at bounding box center [531, 158] width 20 height 20
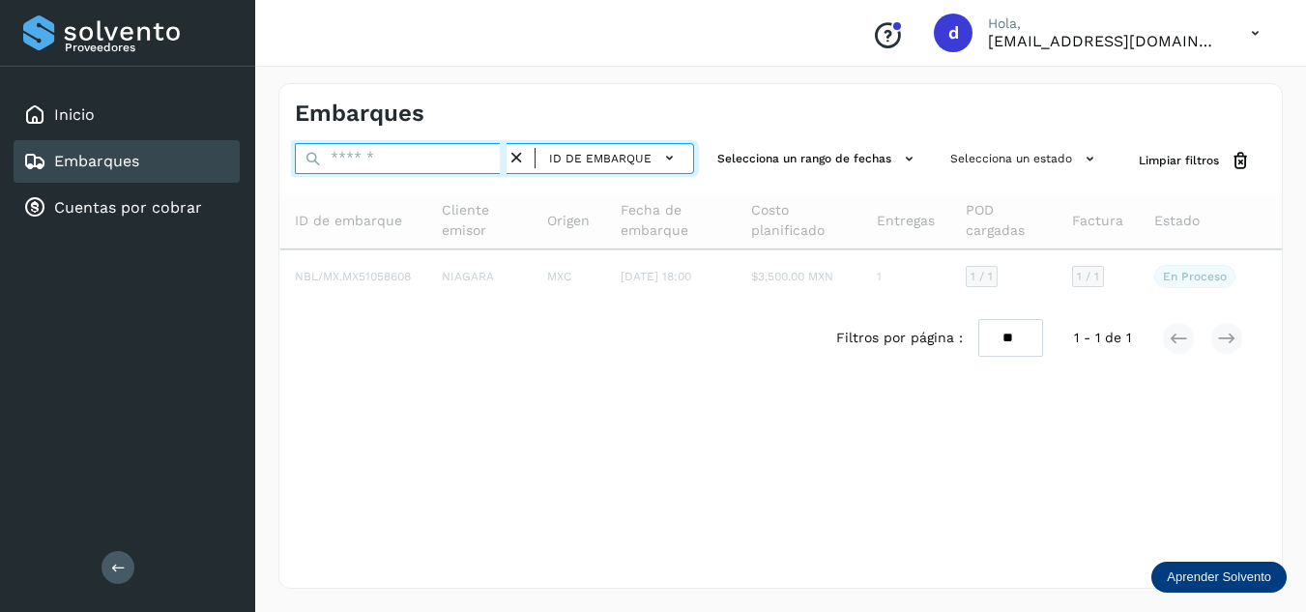
click at [487, 163] on input "text" at bounding box center [401, 158] width 212 height 31
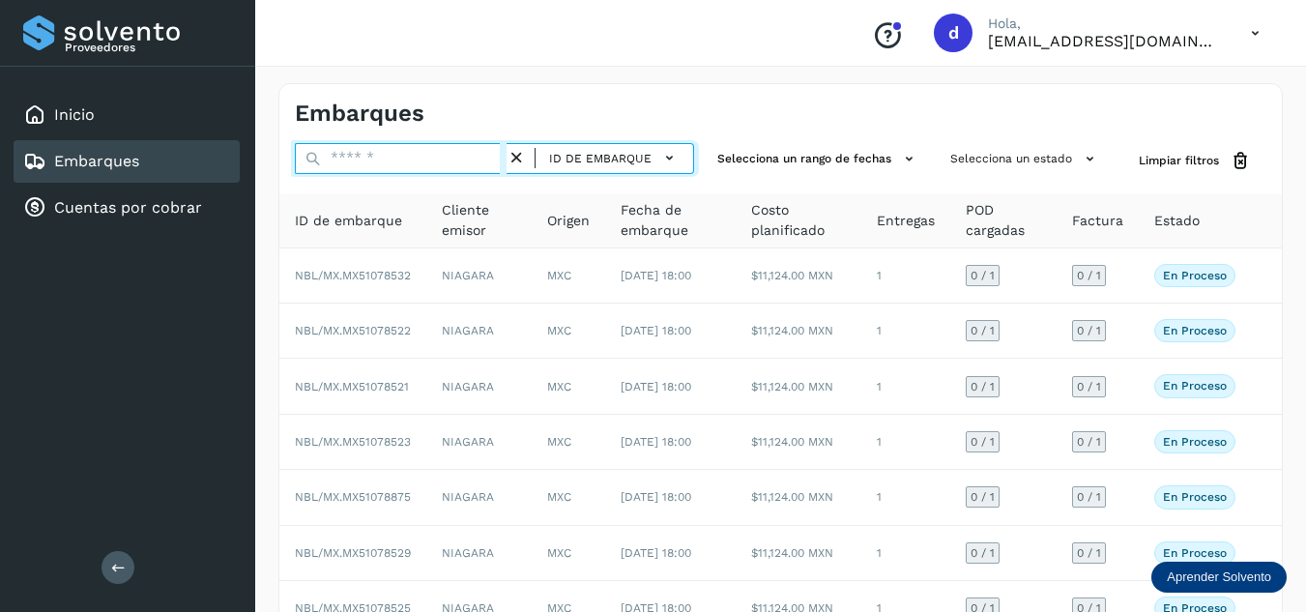
paste input "**********"
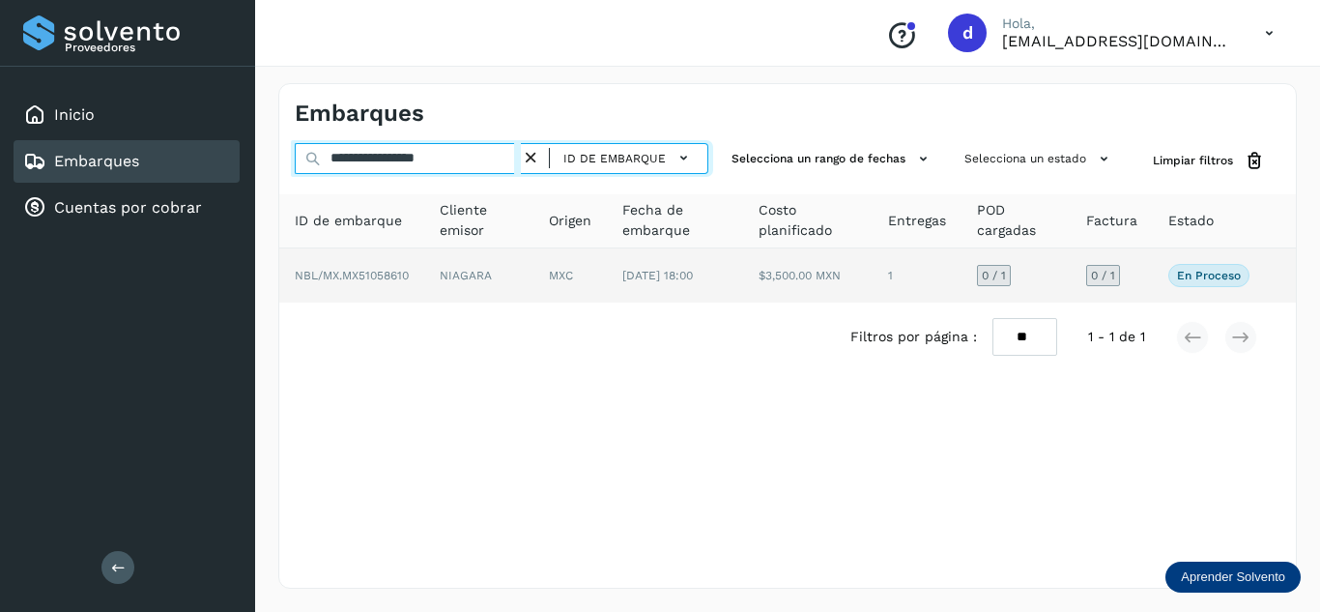
type input "**********"
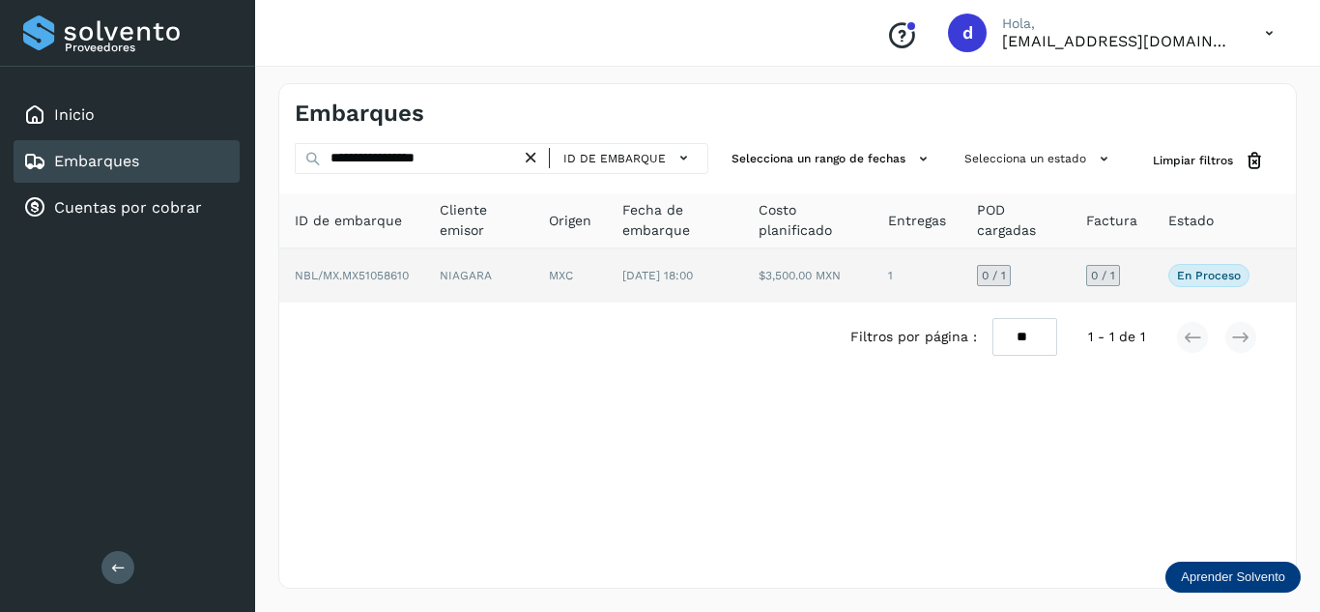
click at [408, 271] on span "NBL/MX.MX51058610" at bounding box center [352, 276] width 114 height 14
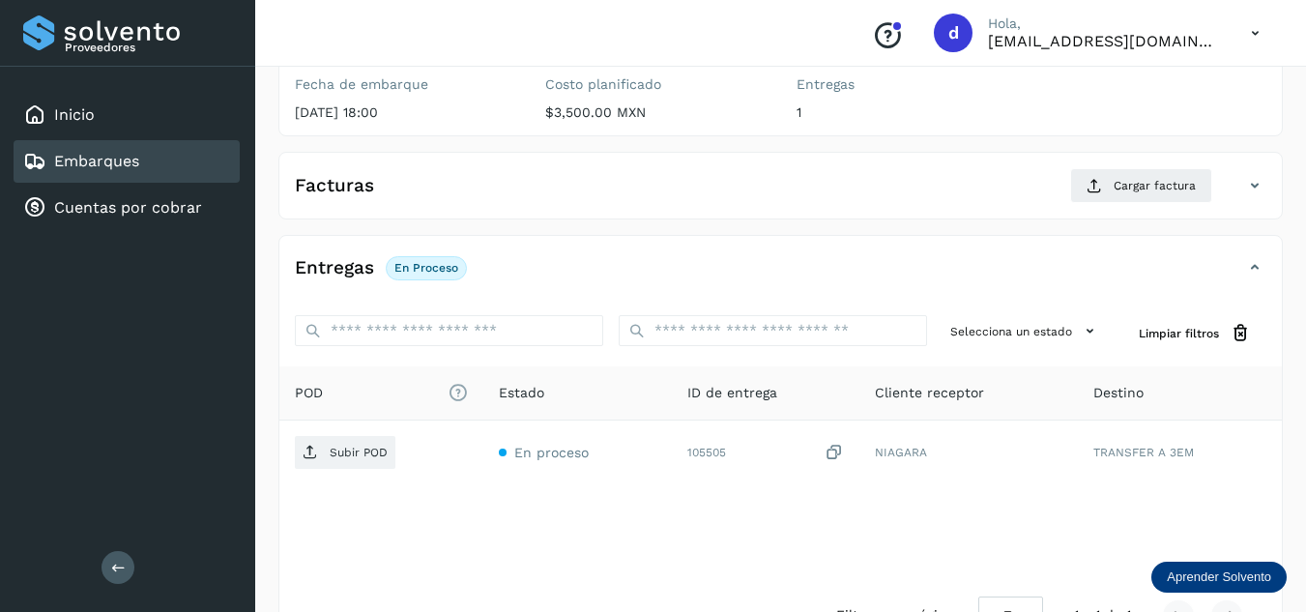
scroll to position [248, 0]
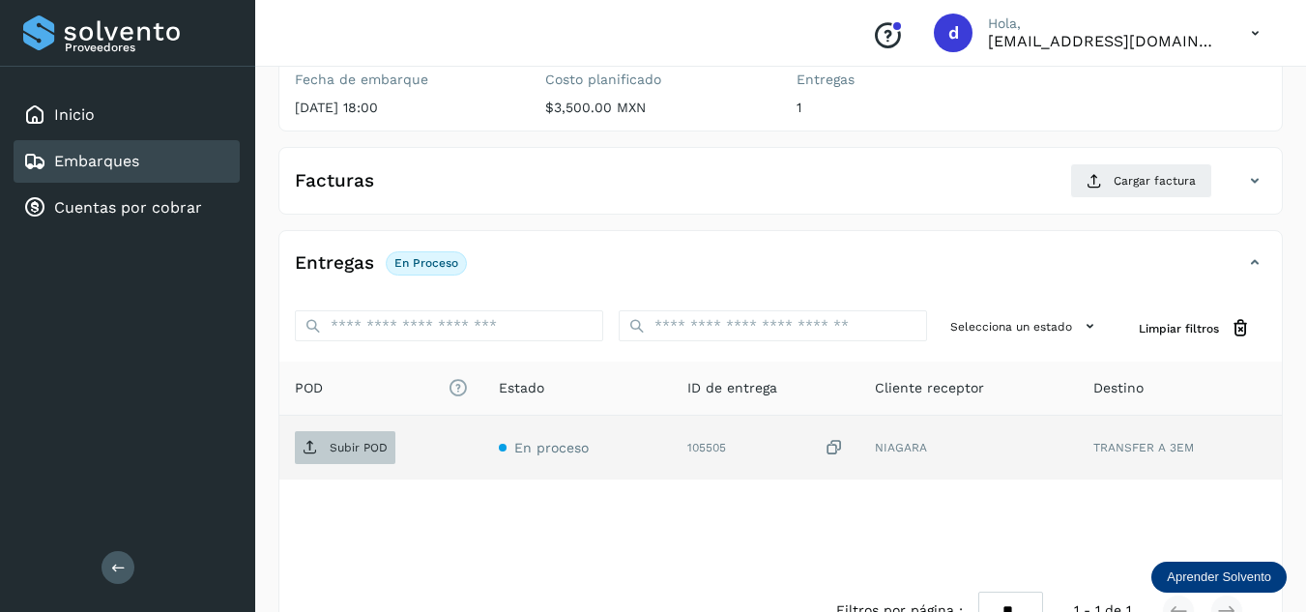
click at [318, 438] on span "Subir POD" at bounding box center [345, 447] width 101 height 31
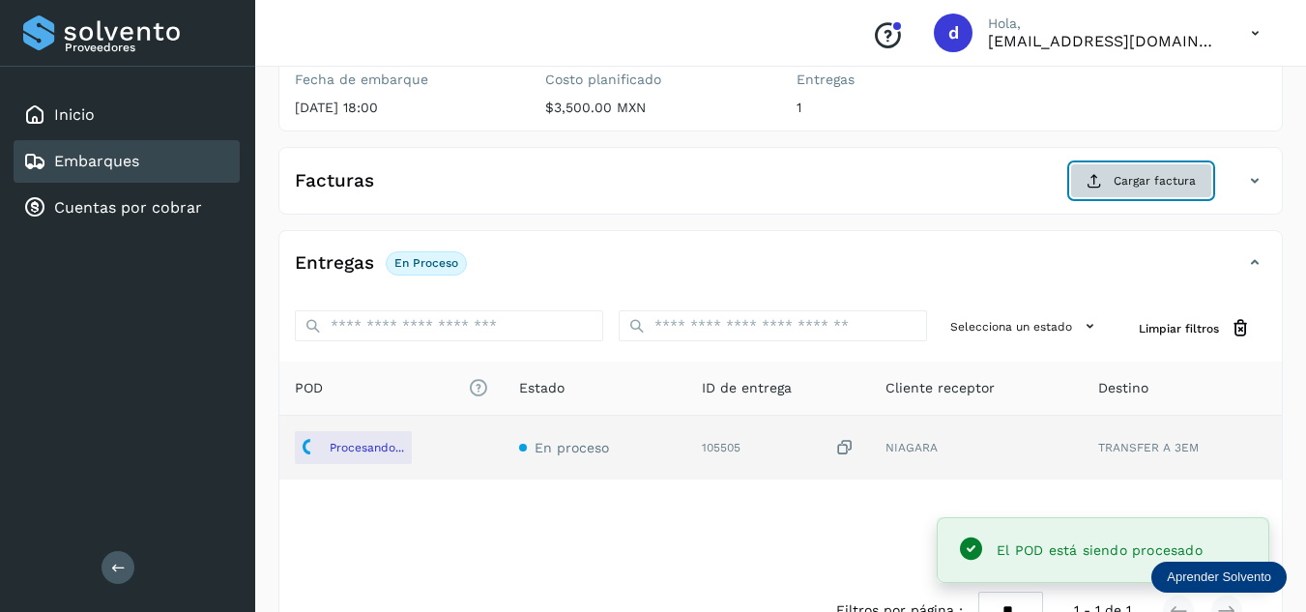
click at [1191, 181] on span "Cargar factura" at bounding box center [1154, 180] width 82 height 17
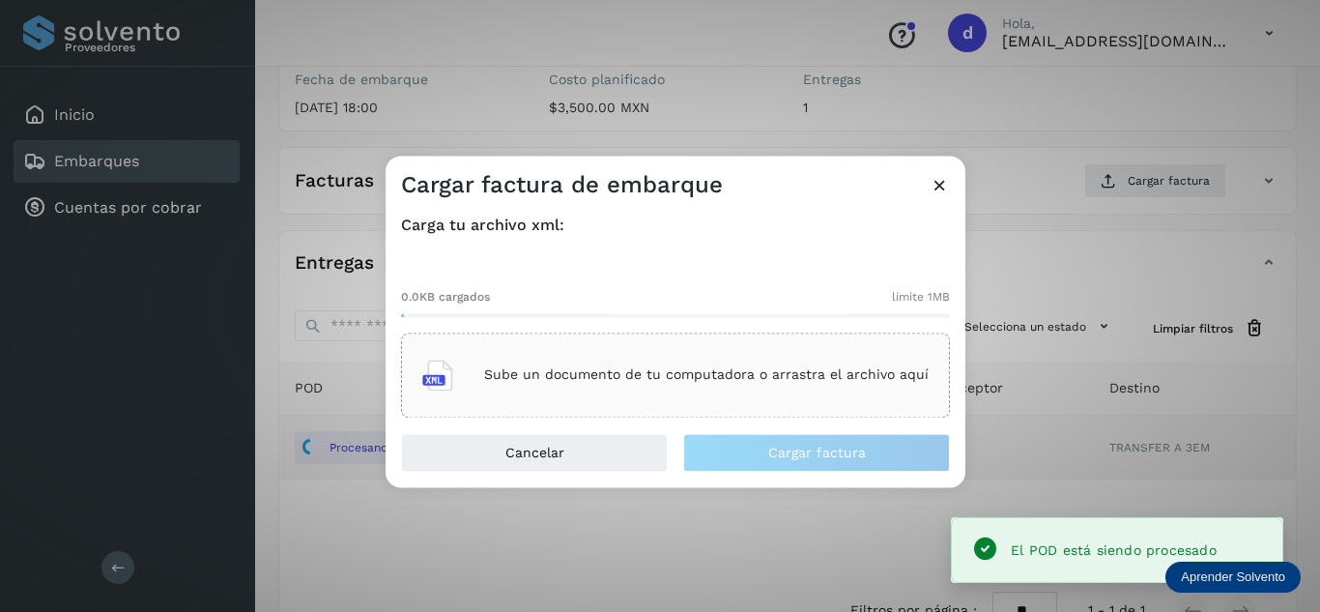
click at [787, 390] on div "Sube un documento de tu computadora o arrastra el archivo aquí" at bounding box center [675, 375] width 506 height 52
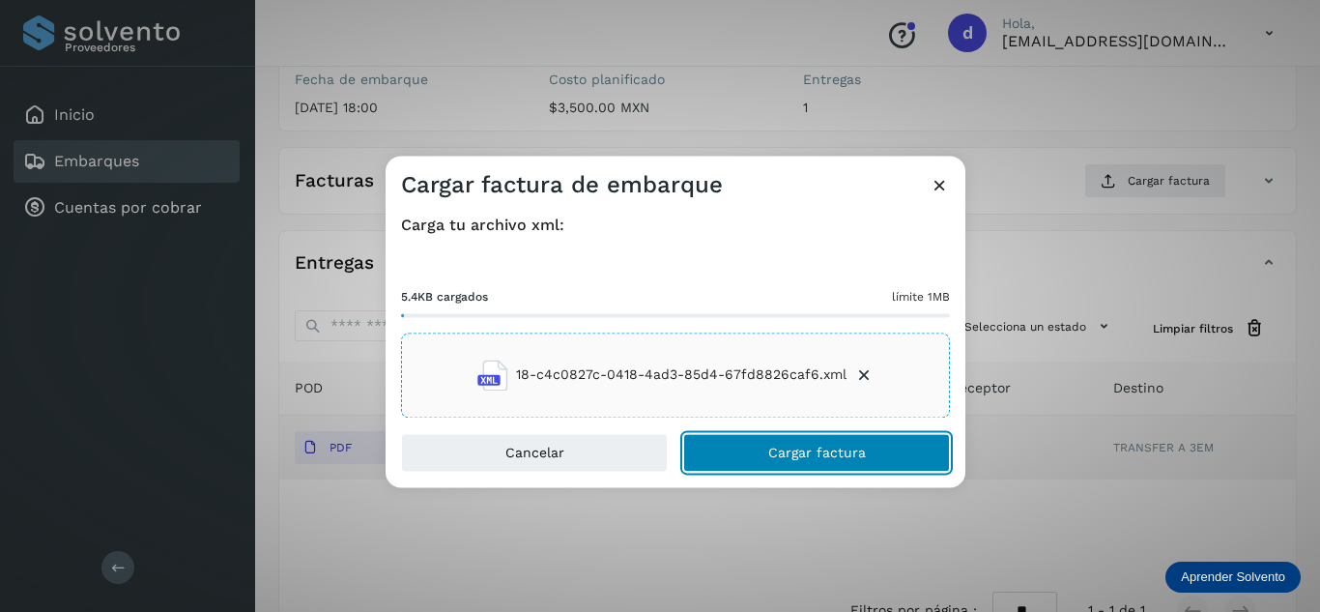
click at [776, 450] on span "Cargar factura" at bounding box center [817, 453] width 98 height 14
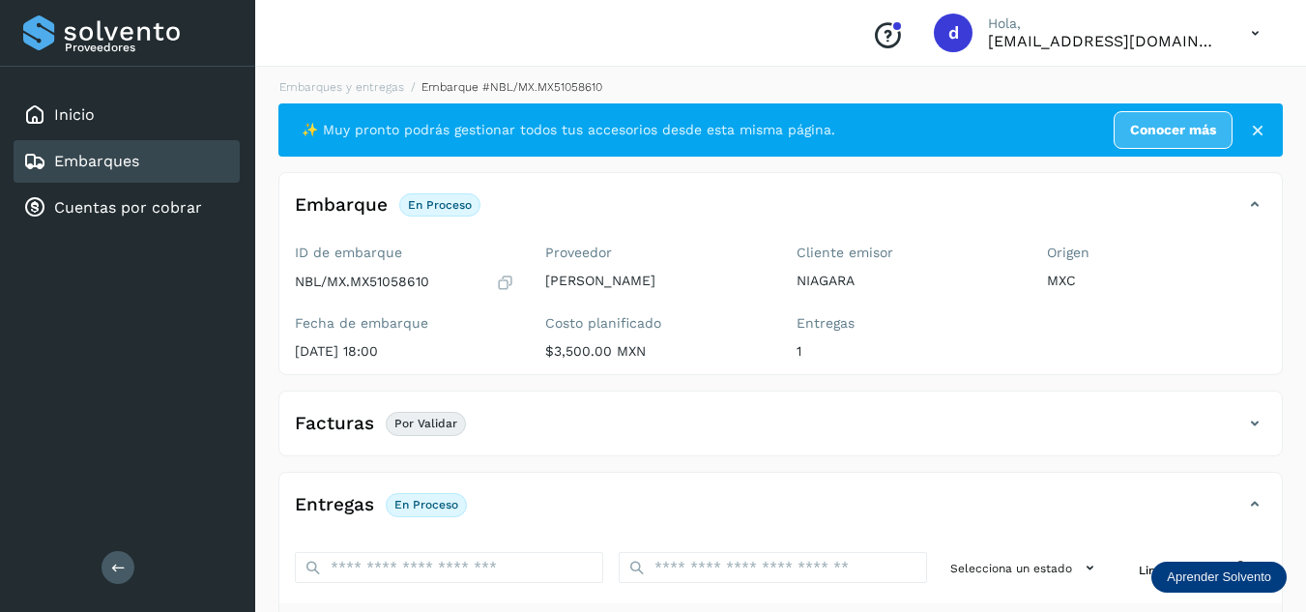
scroll to position [0, 0]
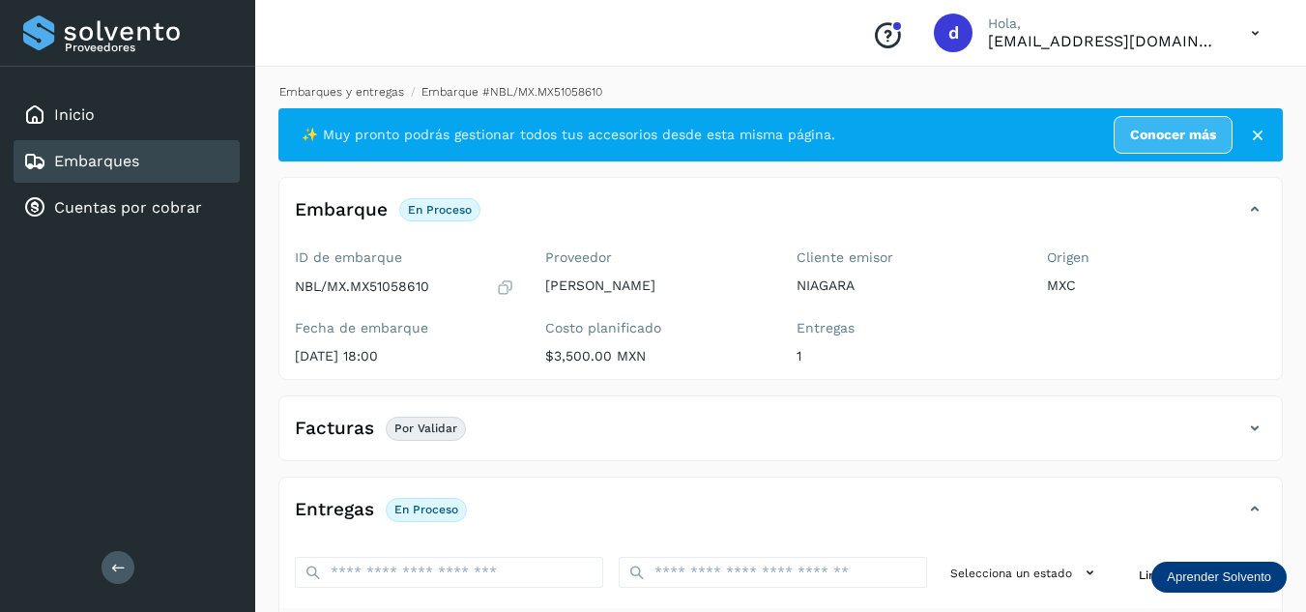
click at [304, 98] on link "Embarques y entregas" at bounding box center [341, 92] width 125 height 14
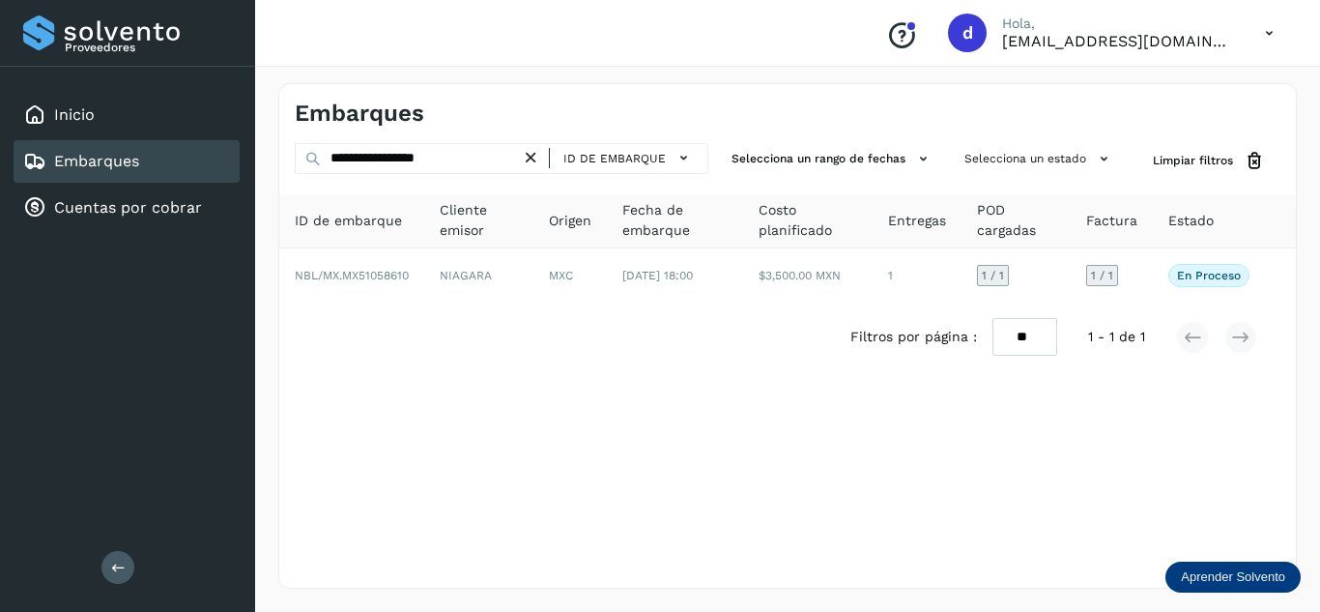
click at [532, 159] on icon at bounding box center [531, 158] width 20 height 20
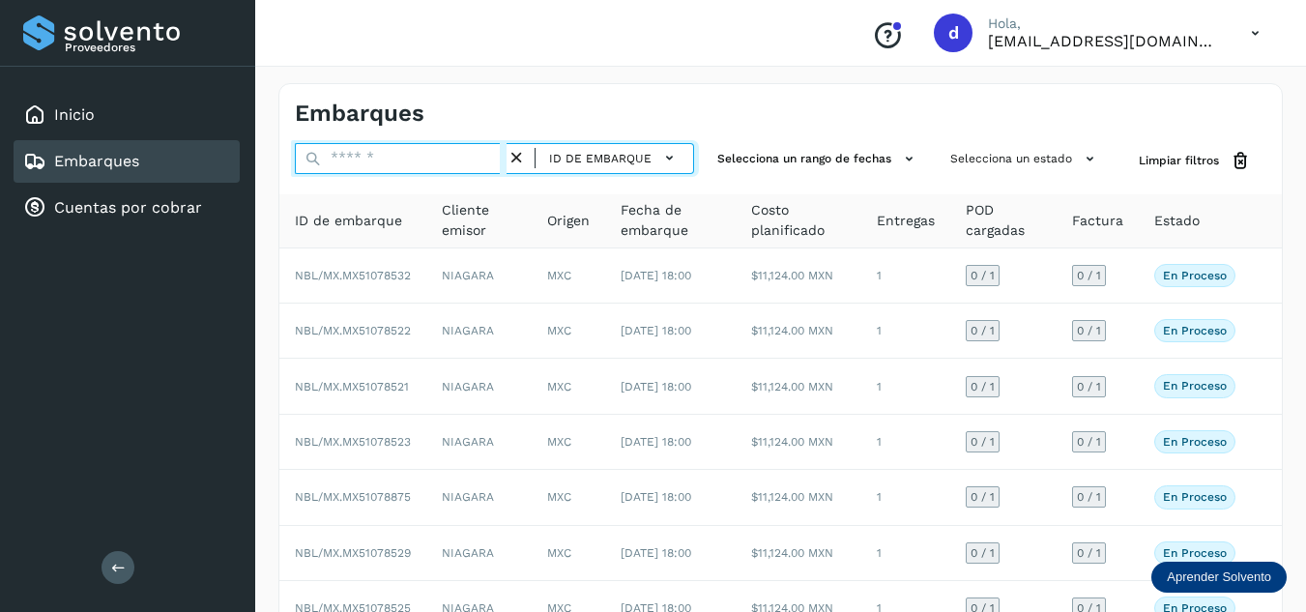
click at [465, 166] on input "text" at bounding box center [401, 158] width 212 height 31
paste input "**********"
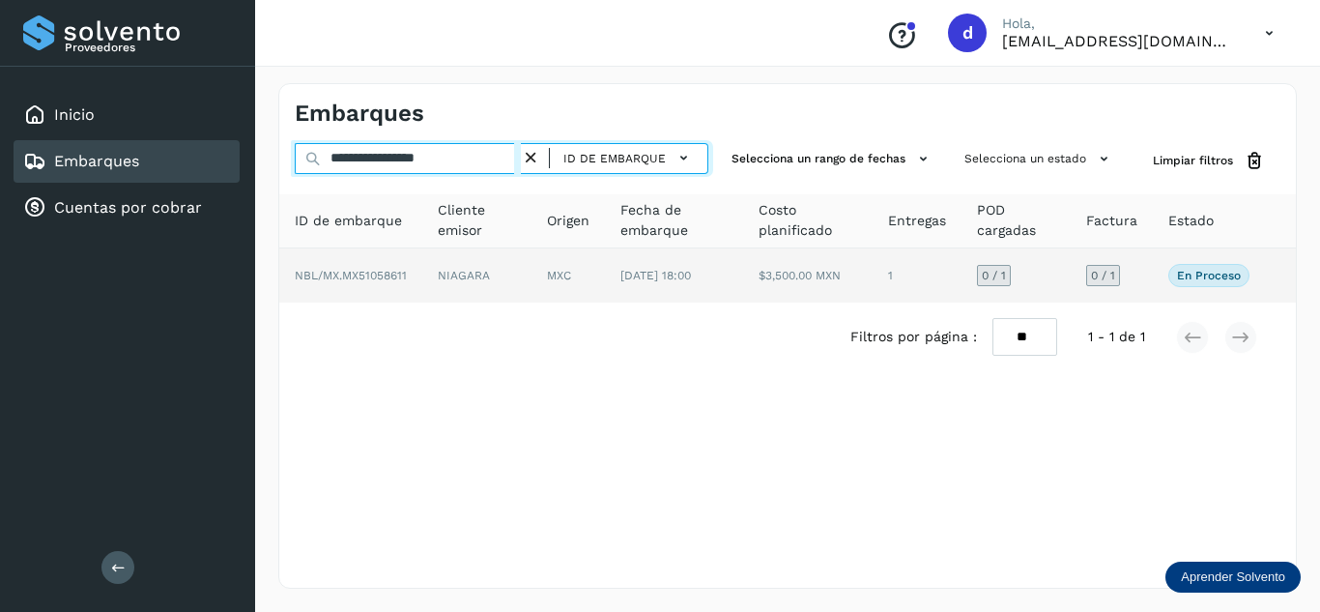
type input "**********"
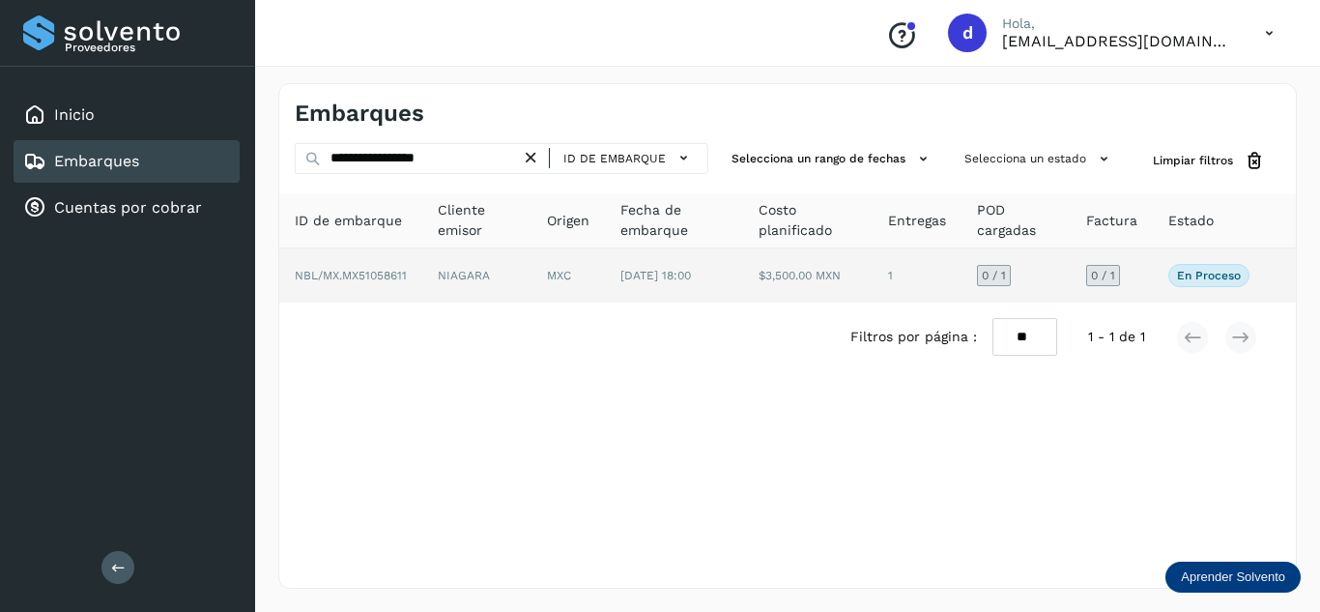
click at [364, 277] on span "NBL/MX.MX51058611" at bounding box center [351, 276] width 112 height 14
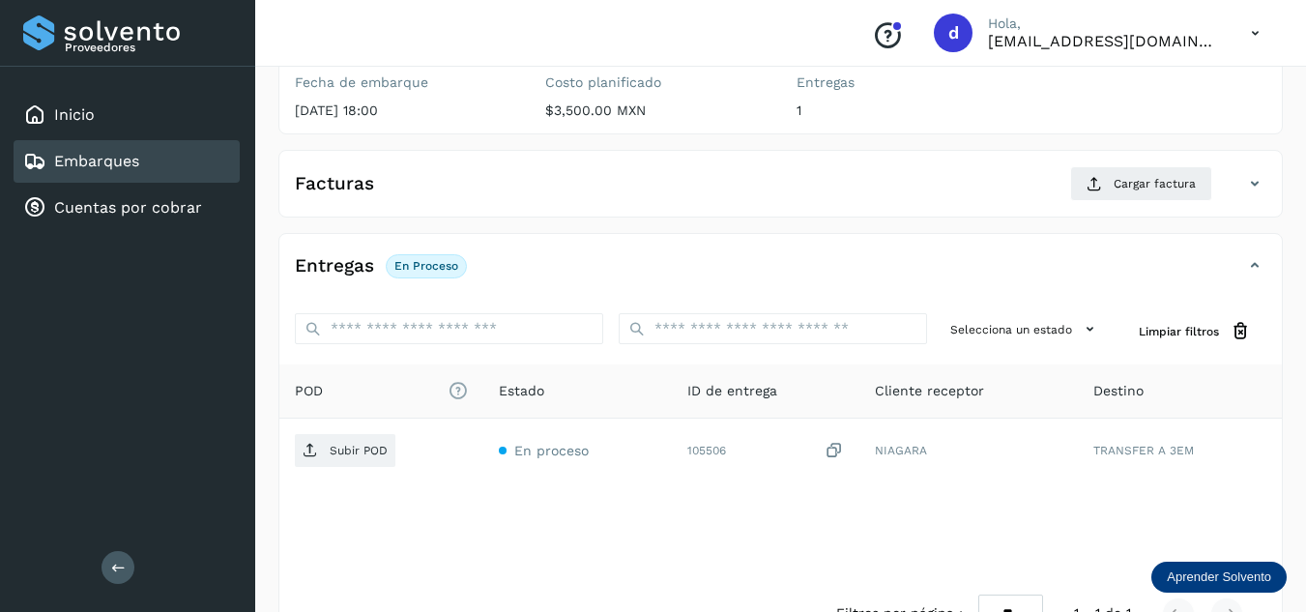
scroll to position [248, 0]
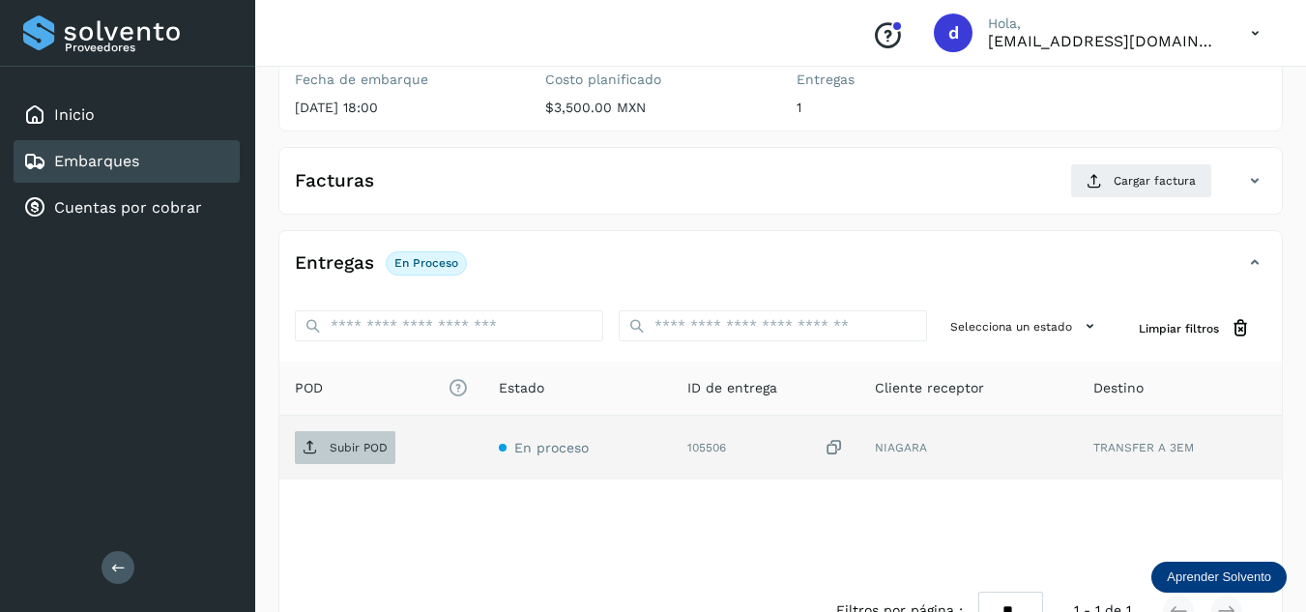
click at [368, 446] on p "Subir POD" at bounding box center [359, 448] width 58 height 14
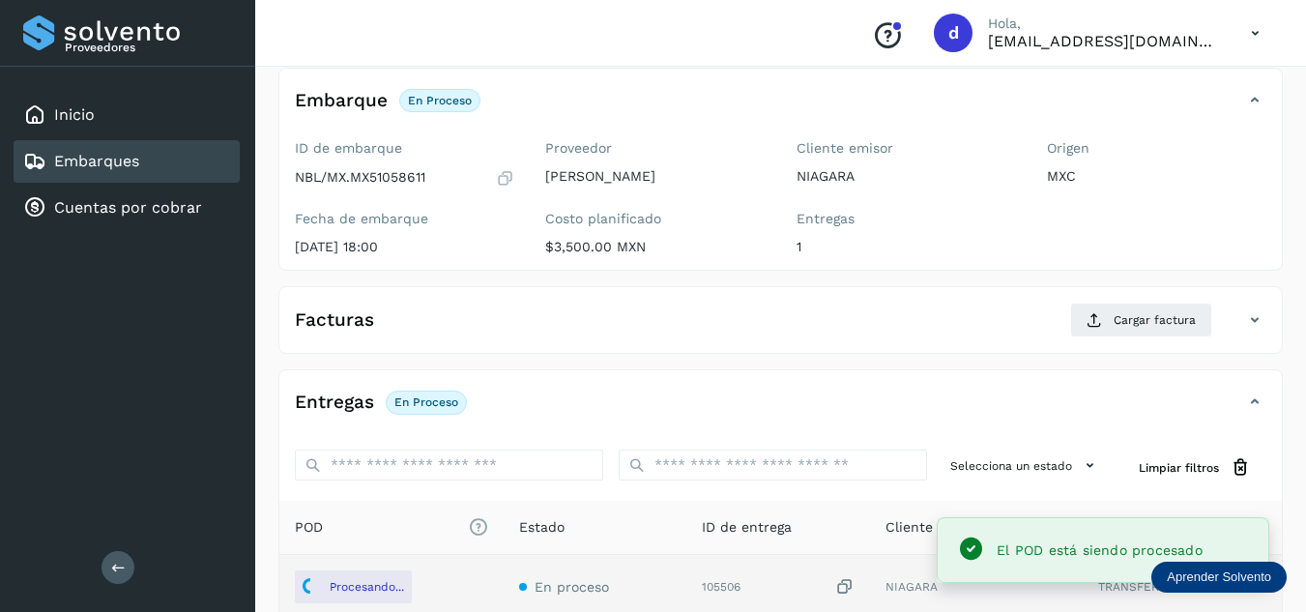
scroll to position [100, 0]
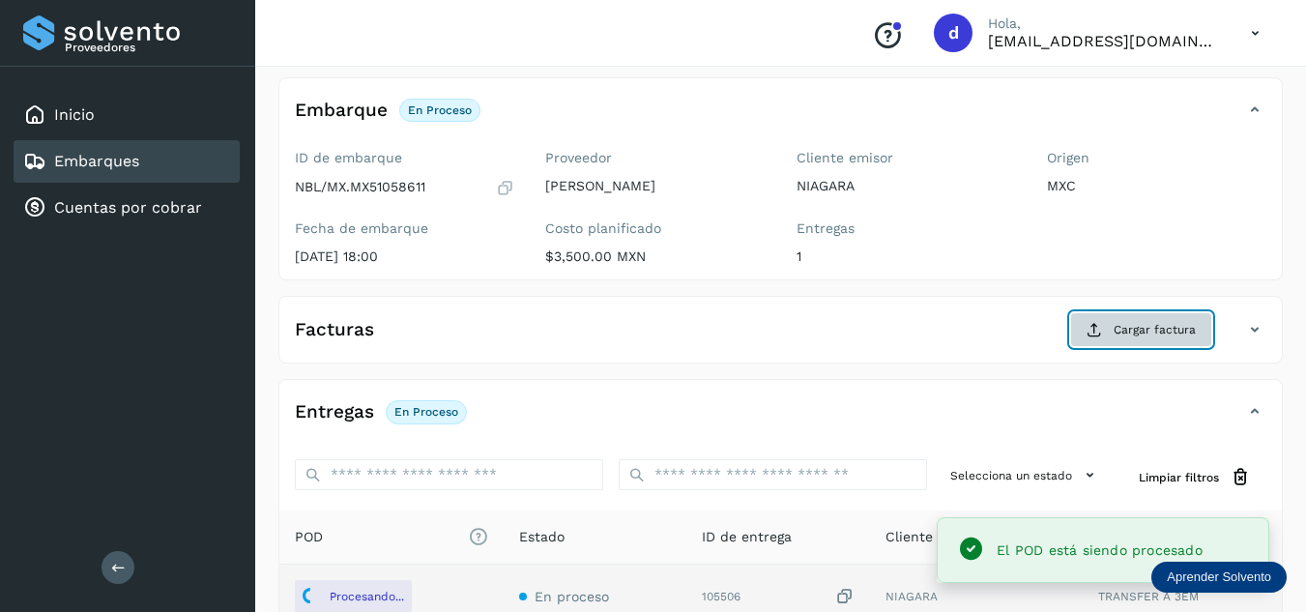
click at [1195, 333] on span "Cargar factura" at bounding box center [1154, 329] width 82 height 17
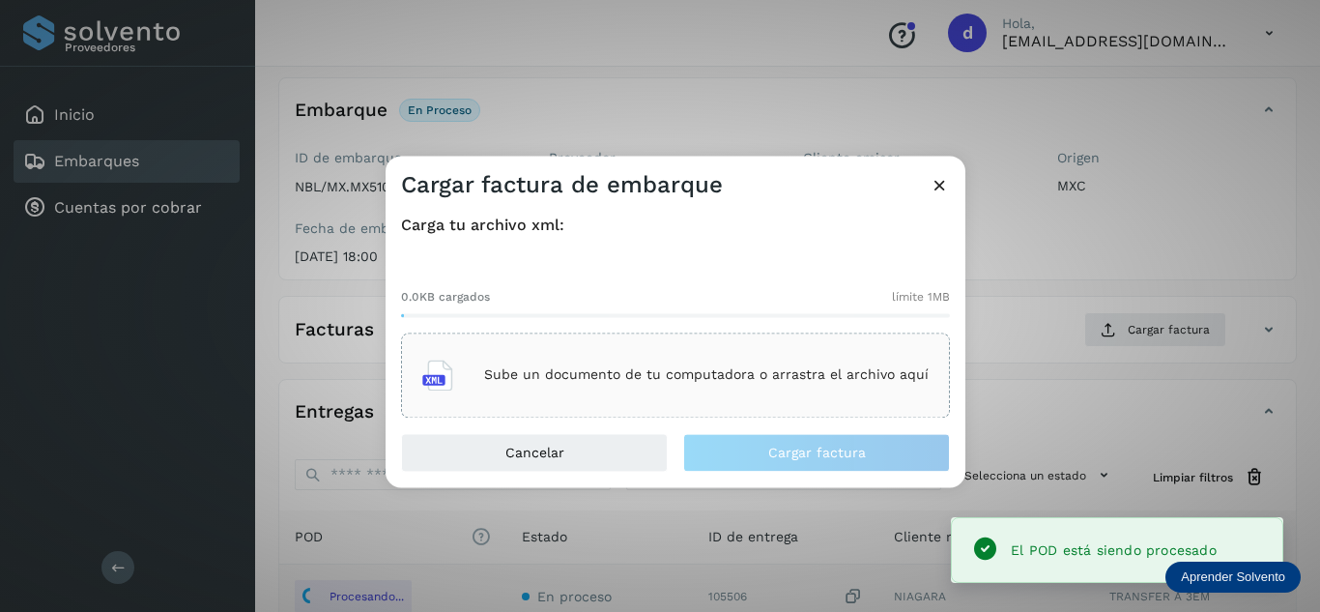
click at [825, 372] on p "Sube un documento de tu computadora o arrastra el archivo aquí" at bounding box center [706, 375] width 445 height 16
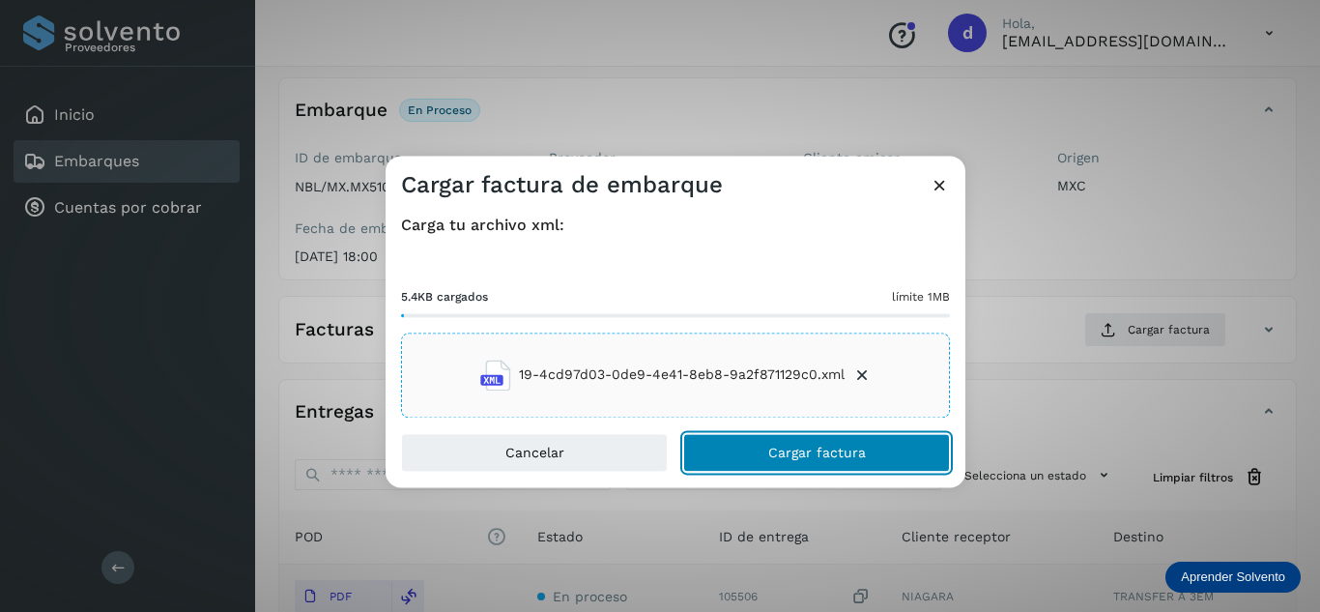
click at [728, 442] on button "Cargar factura" at bounding box center [816, 452] width 267 height 39
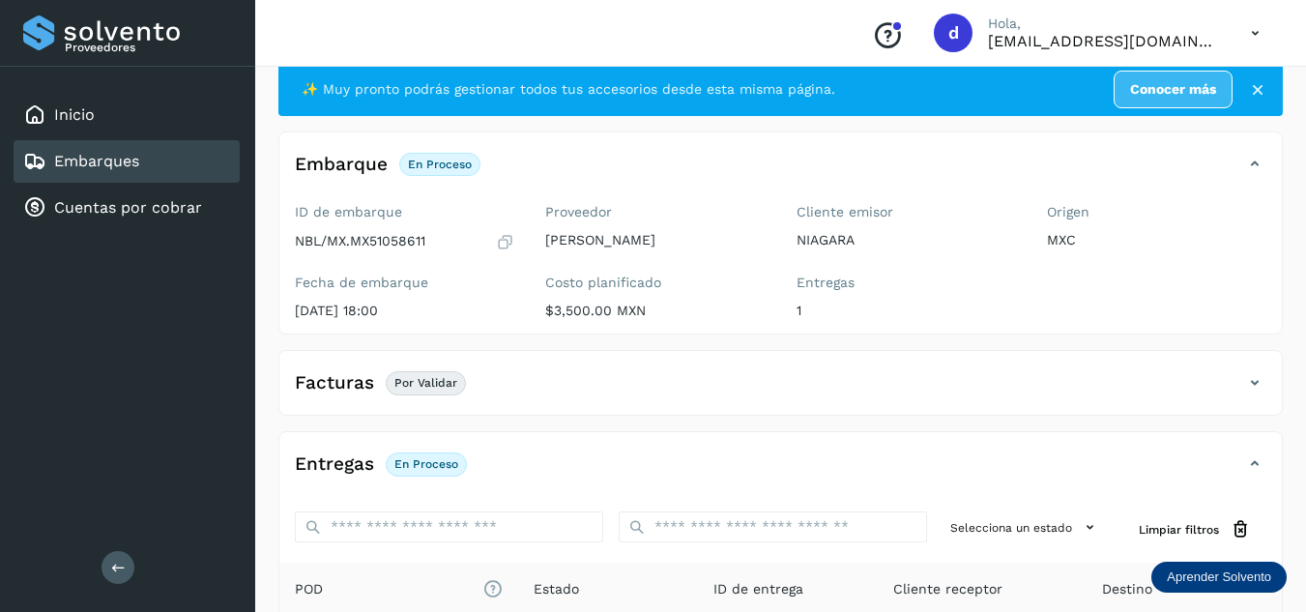
scroll to position [0, 0]
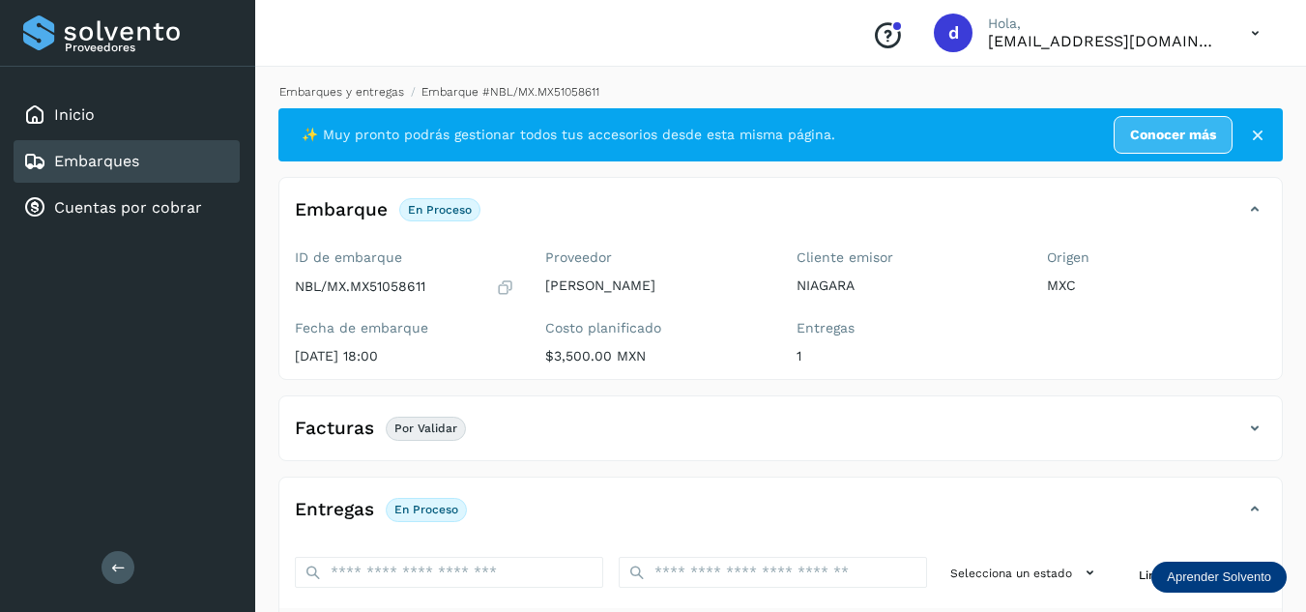
click at [349, 93] on link "Embarques y entregas" at bounding box center [341, 92] width 125 height 14
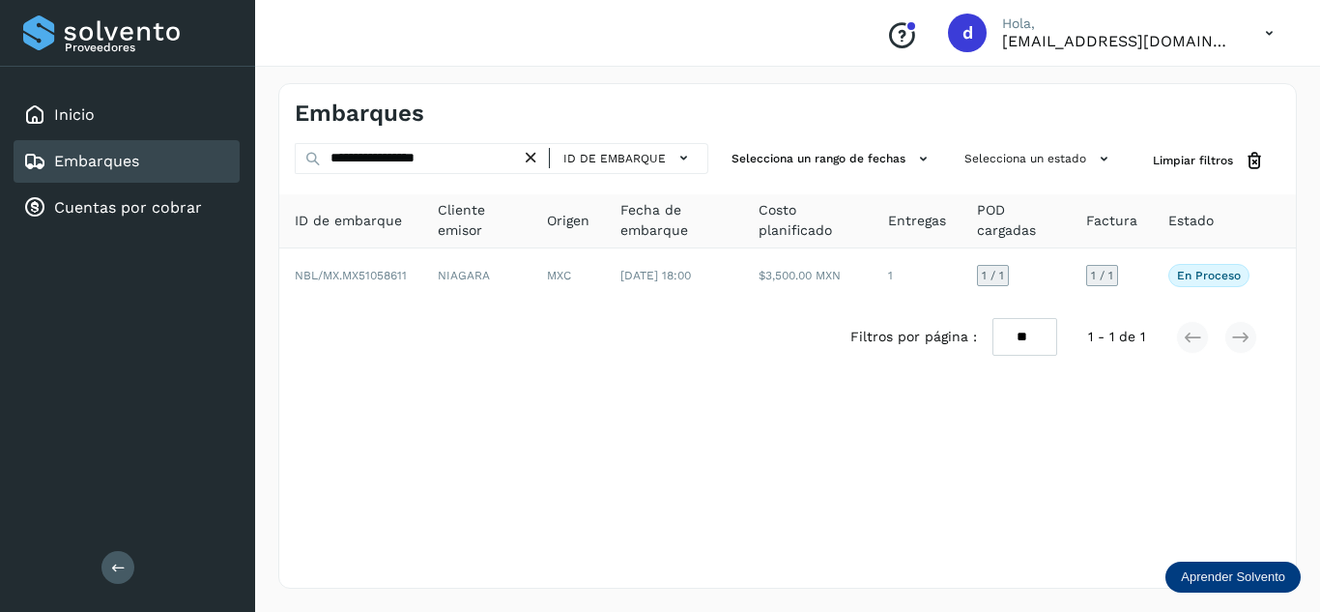
click at [529, 156] on icon at bounding box center [531, 158] width 20 height 20
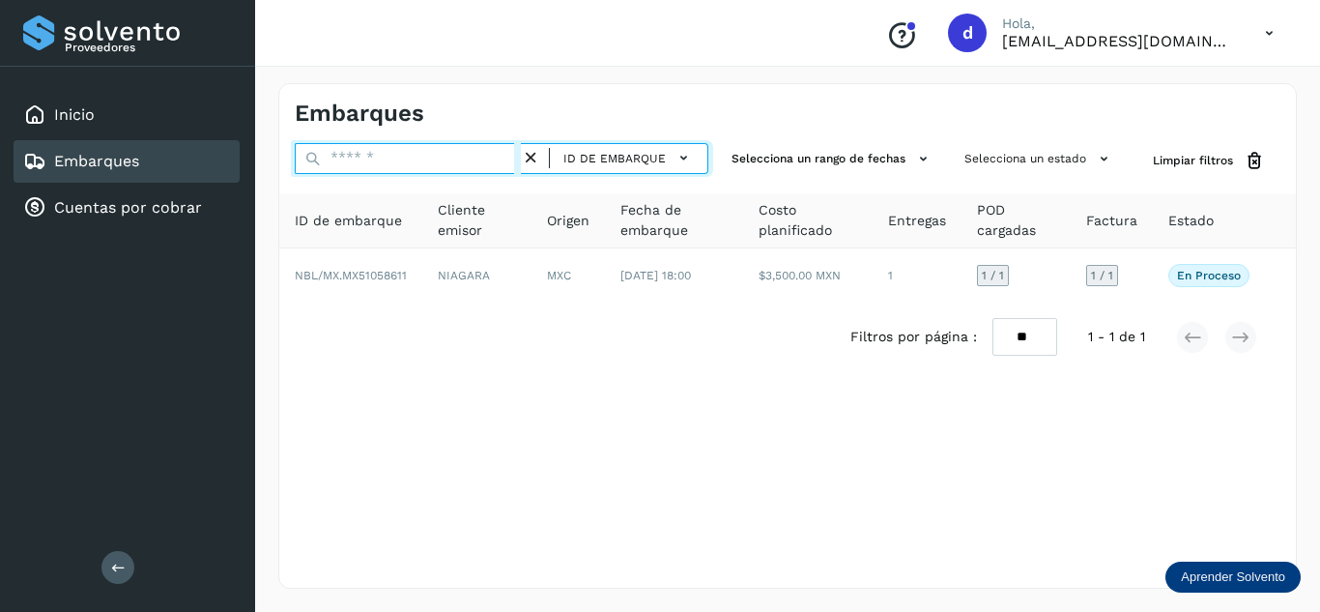
click at [485, 156] on input "text" at bounding box center [408, 158] width 226 height 31
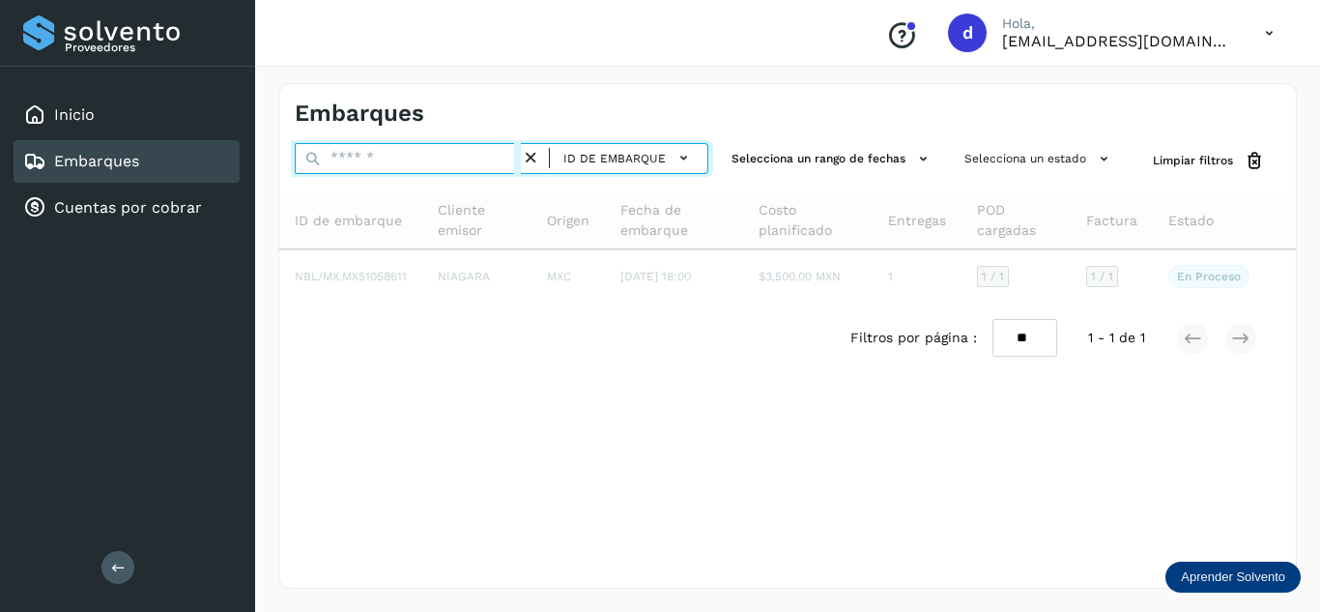
paste input "**********"
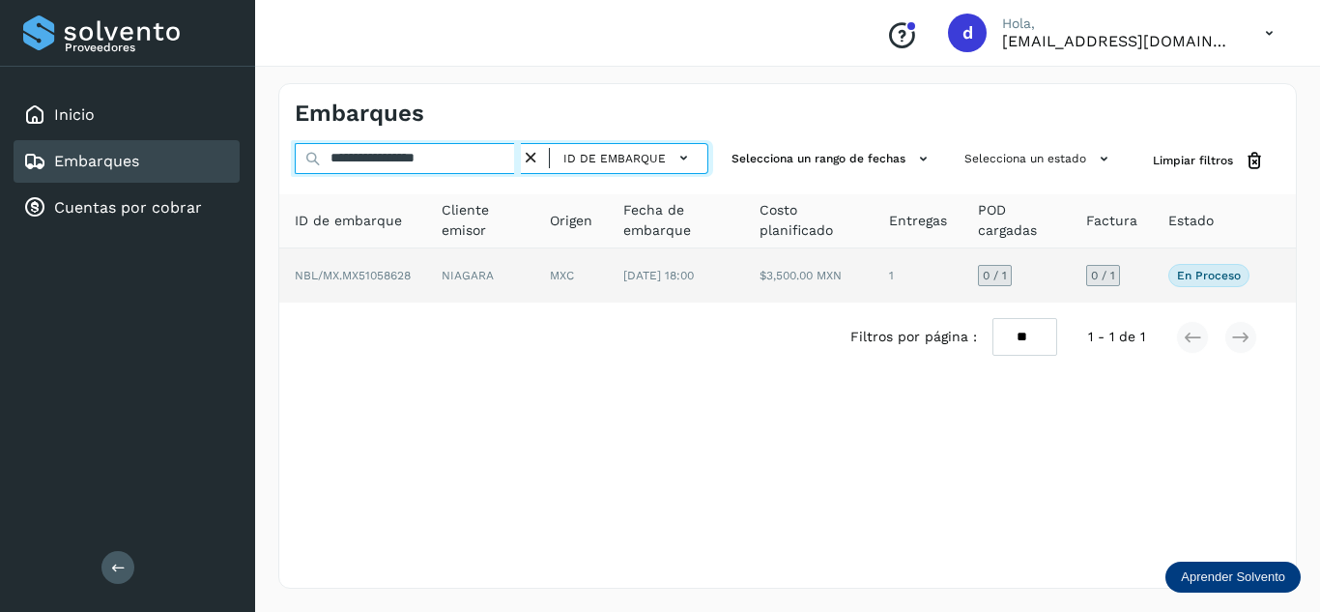
type input "**********"
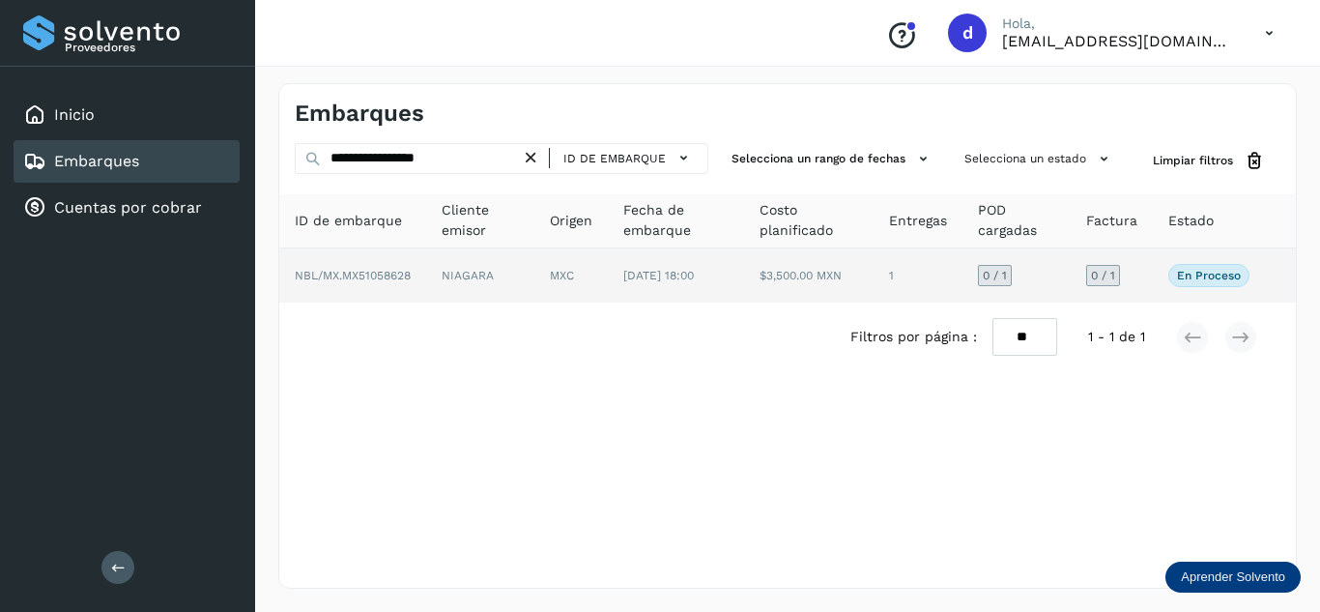
click at [391, 277] on span "NBL/MX.MX51058628" at bounding box center [353, 276] width 116 height 14
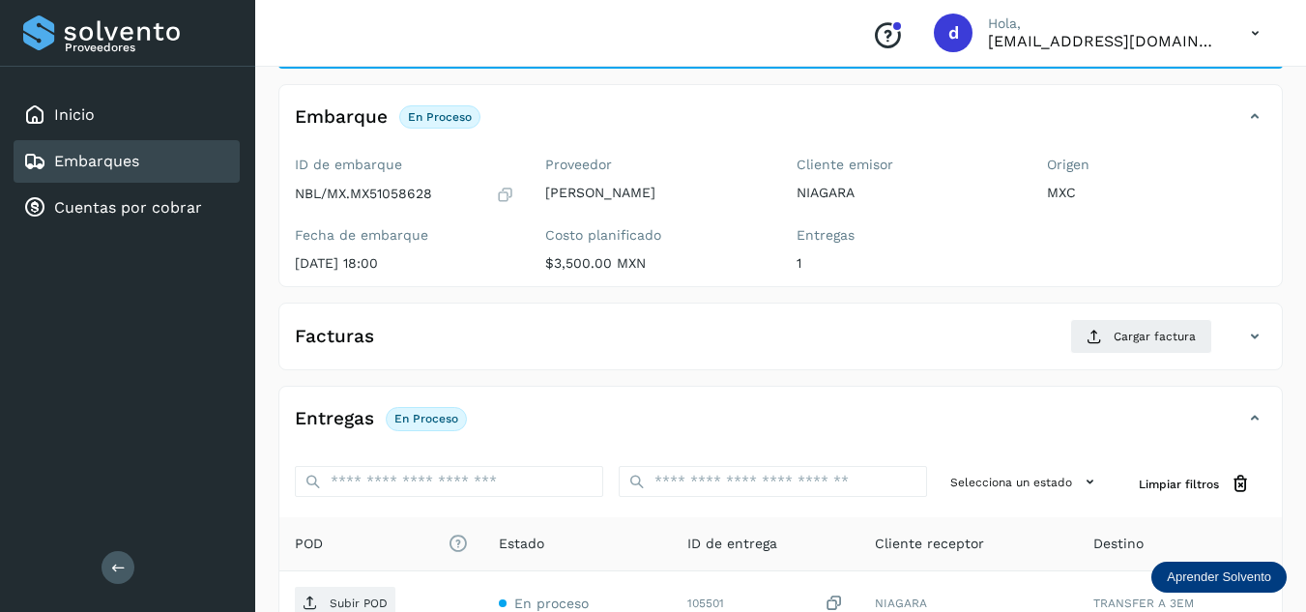
scroll to position [193, 0]
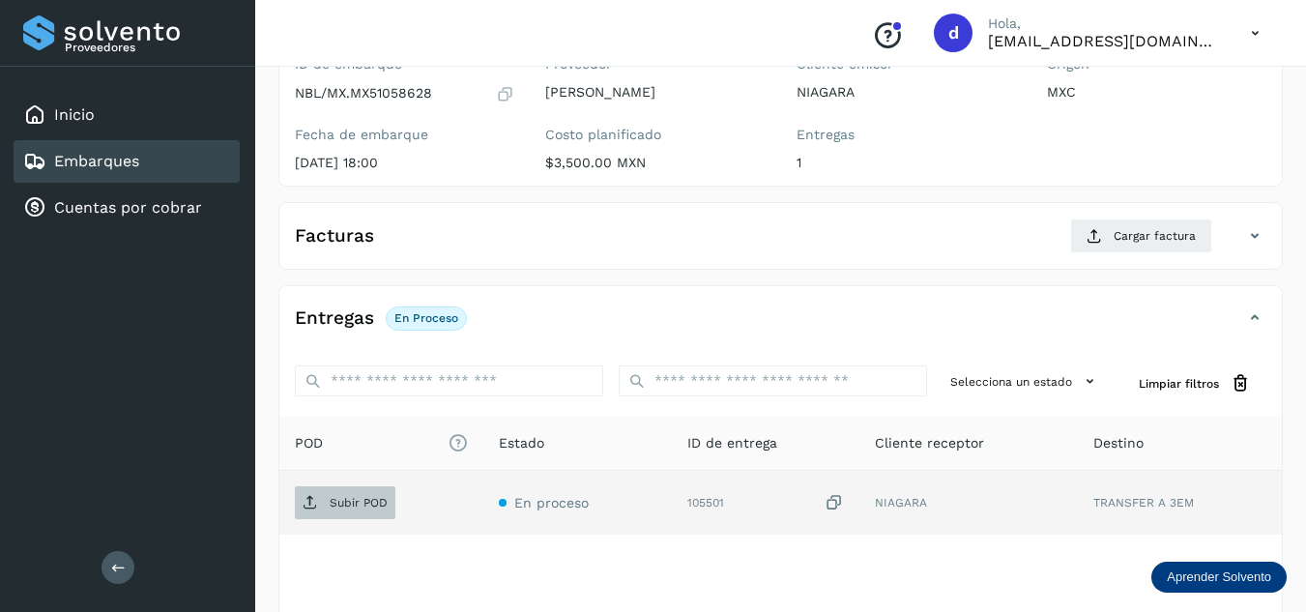
click at [346, 512] on span "Subir POD" at bounding box center [345, 502] width 101 height 31
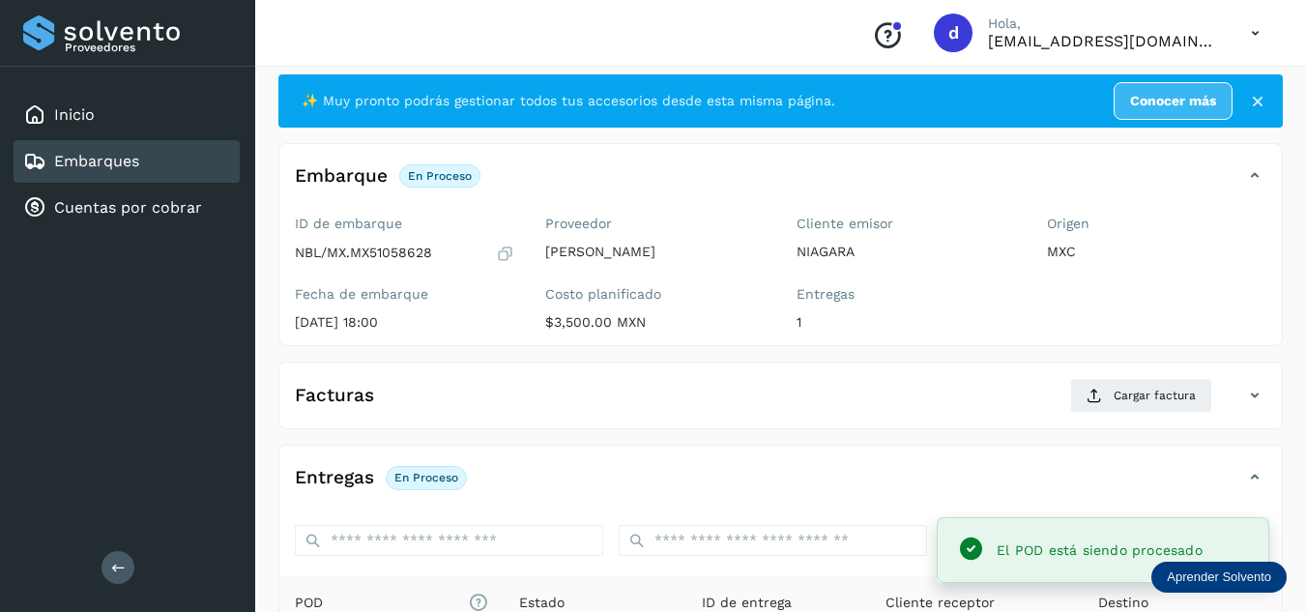
scroll to position [0, 0]
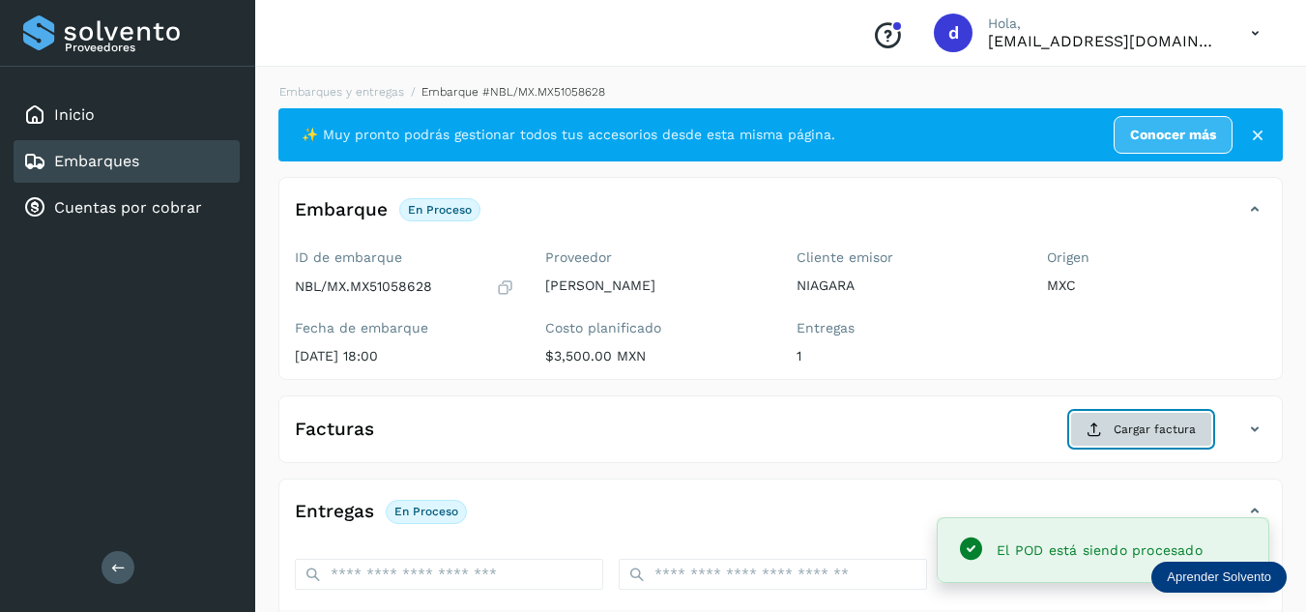
click at [1153, 435] on span "Cargar factura" at bounding box center [1154, 428] width 82 height 17
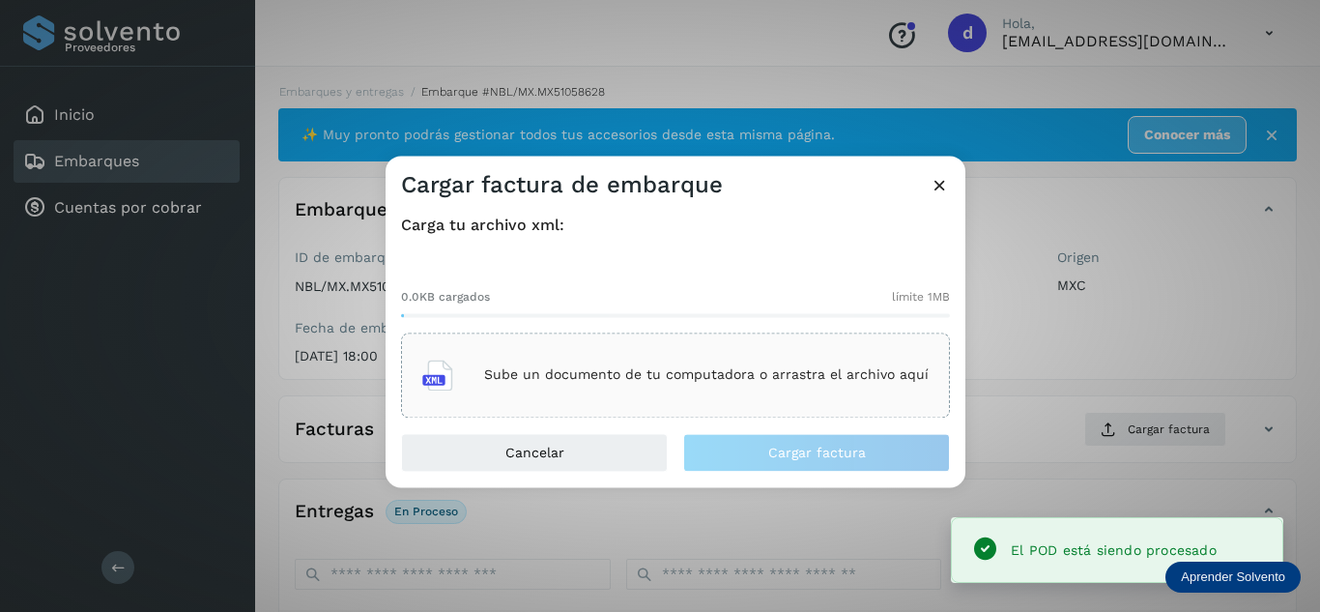
click at [617, 389] on div "Sube un documento de tu computadora o arrastra el archivo aquí" at bounding box center [675, 375] width 506 height 52
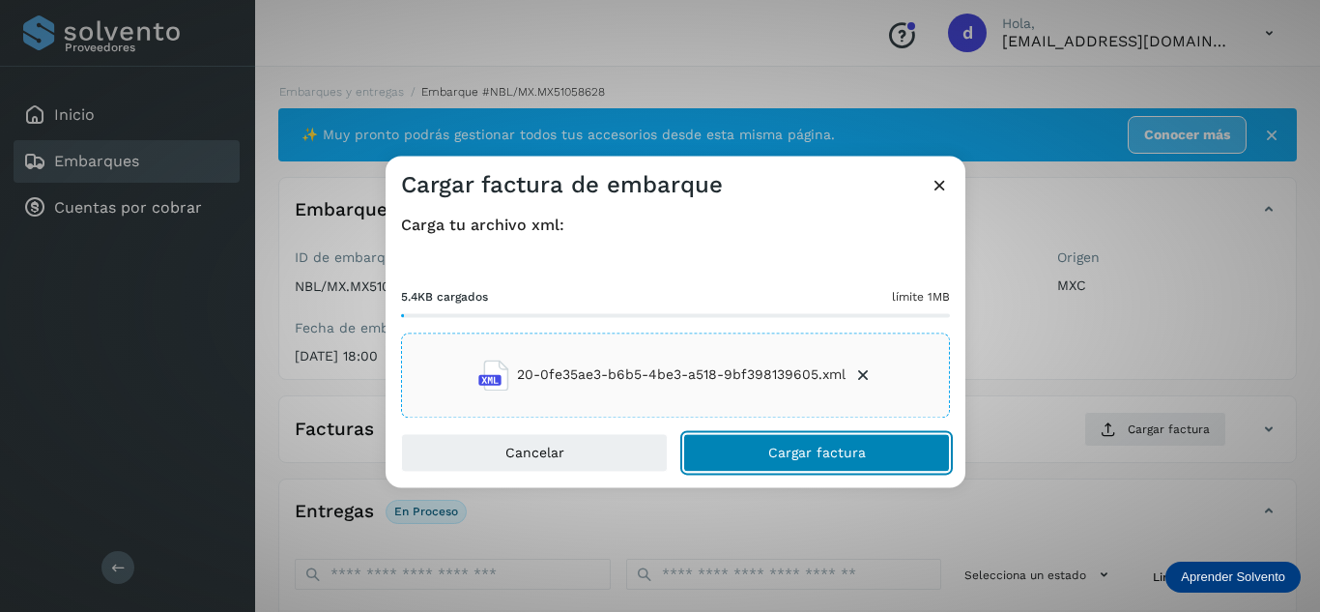
click at [786, 452] on span "Cargar factura" at bounding box center [817, 453] width 98 height 14
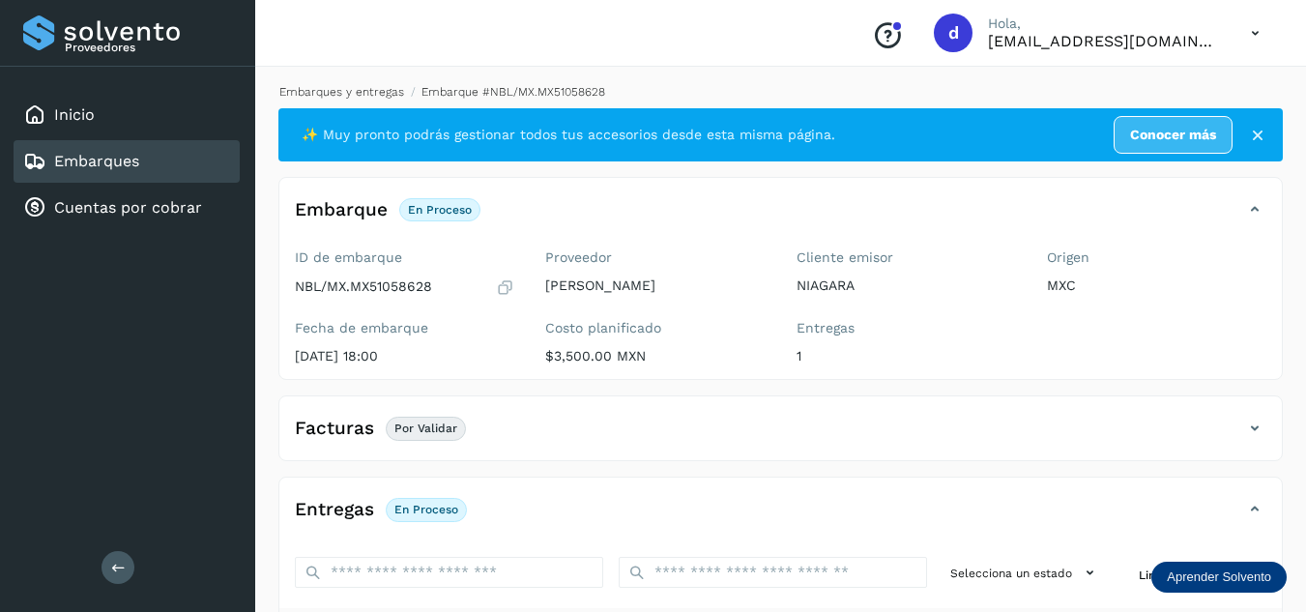
click at [348, 93] on link "Embarques y entregas" at bounding box center [341, 92] width 125 height 14
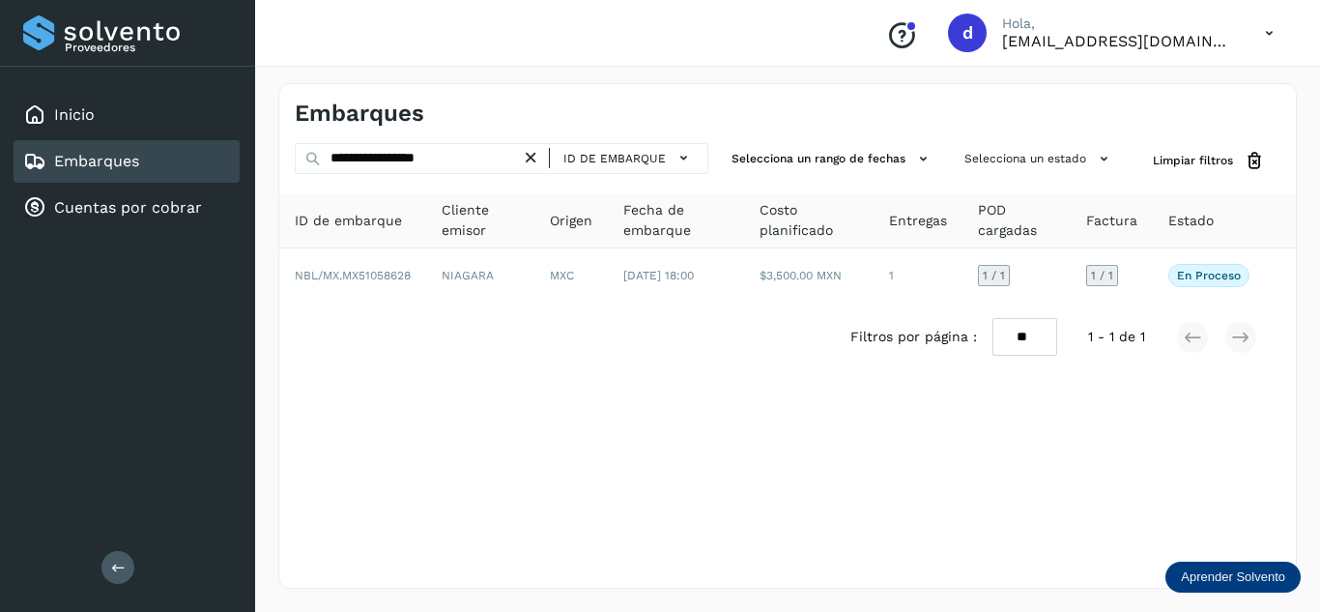
click at [539, 161] on icon at bounding box center [531, 158] width 20 height 20
drag, startPoint x: 539, startPoint y: 161, endPoint x: 476, endPoint y: 162, distance: 62.8
click at [533, 162] on icon at bounding box center [531, 158] width 20 height 20
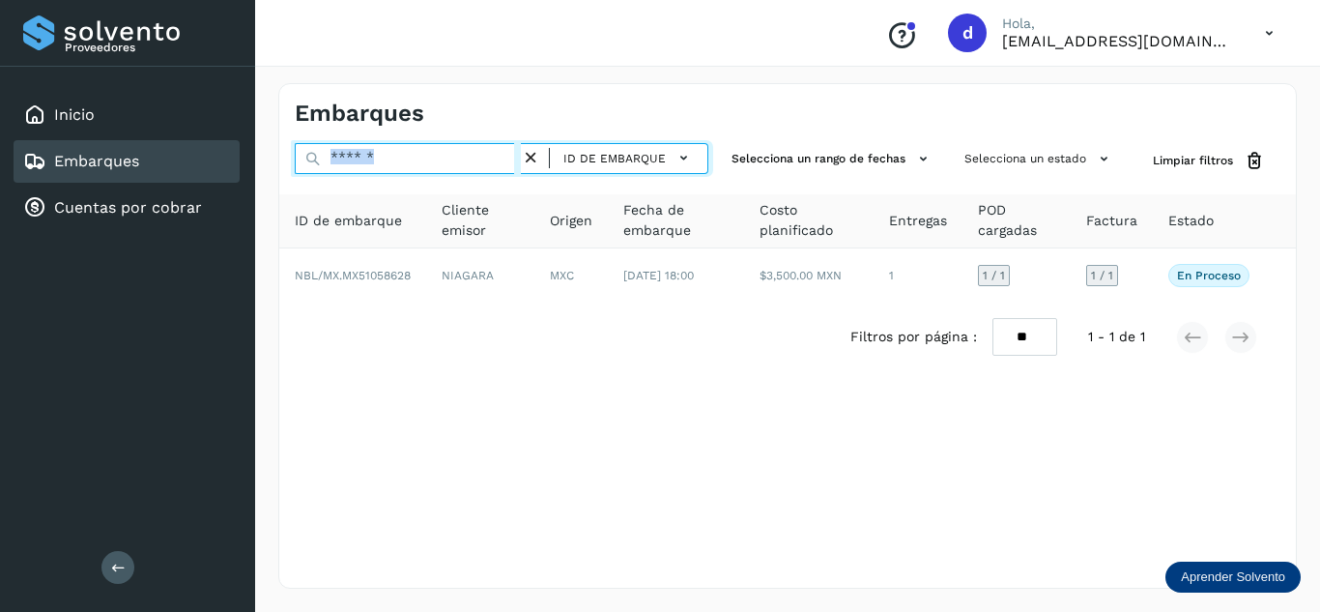
click at [476, 162] on input "text" at bounding box center [408, 158] width 226 height 31
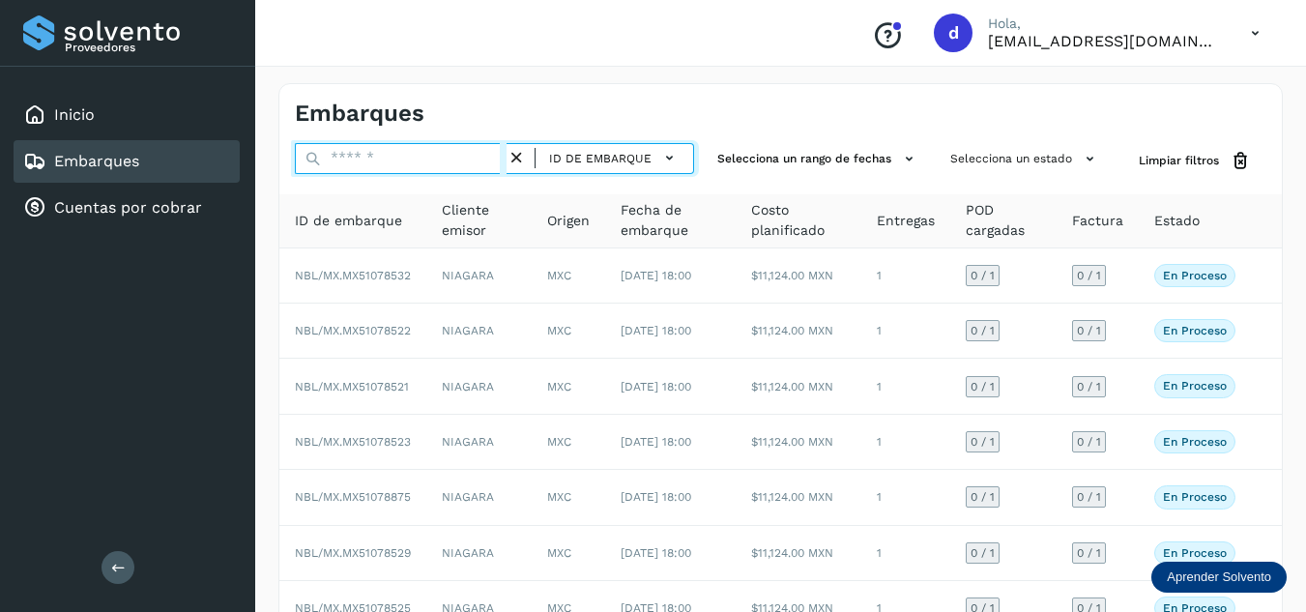
paste input "**********"
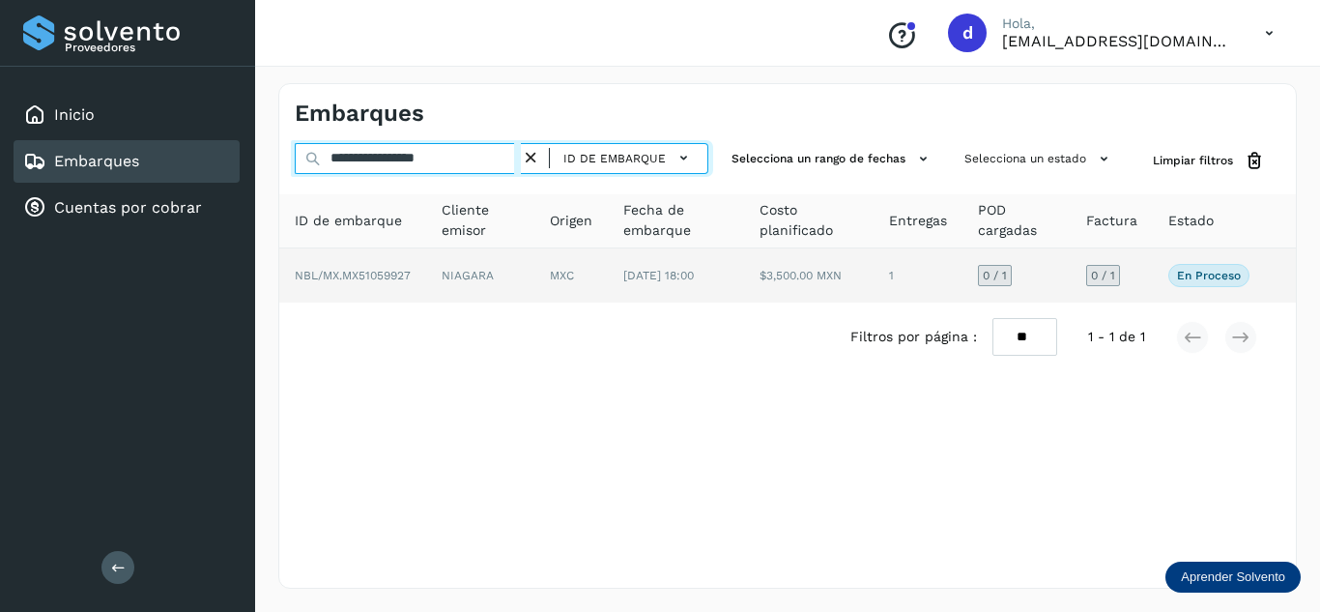
type input "**********"
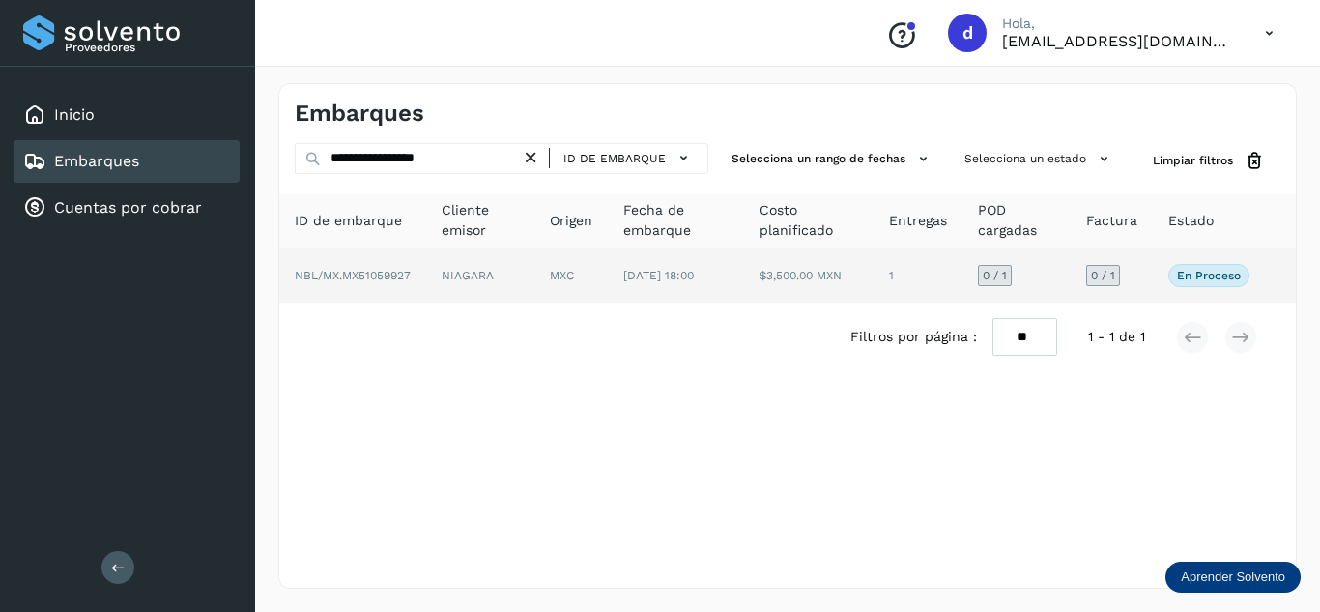
click at [369, 273] on span "NBL/MX.MX51059927" at bounding box center [353, 276] width 116 height 14
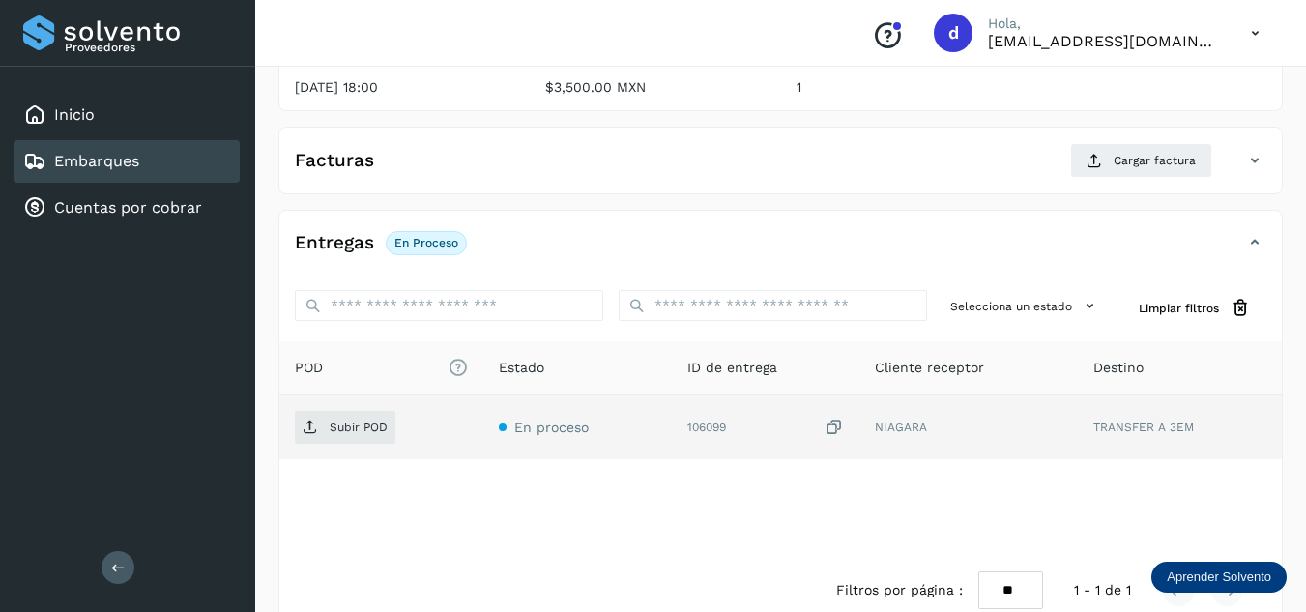
scroll to position [305, 0]
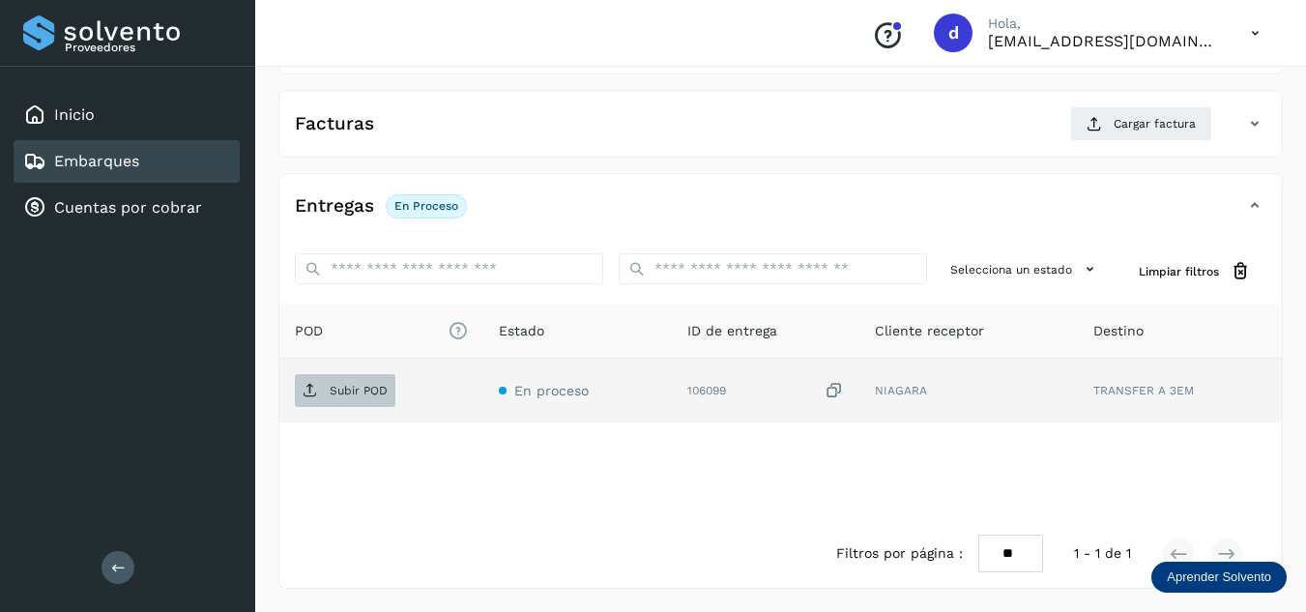
click at [367, 395] on p "Subir POD" at bounding box center [359, 391] width 58 height 14
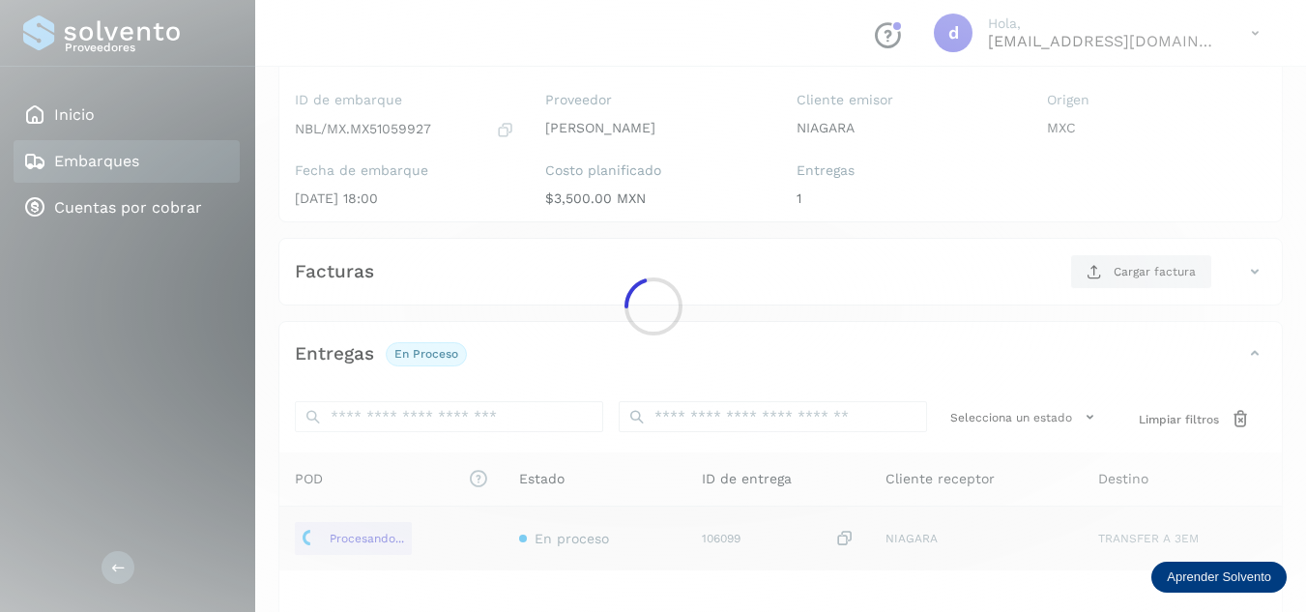
scroll to position [112, 0]
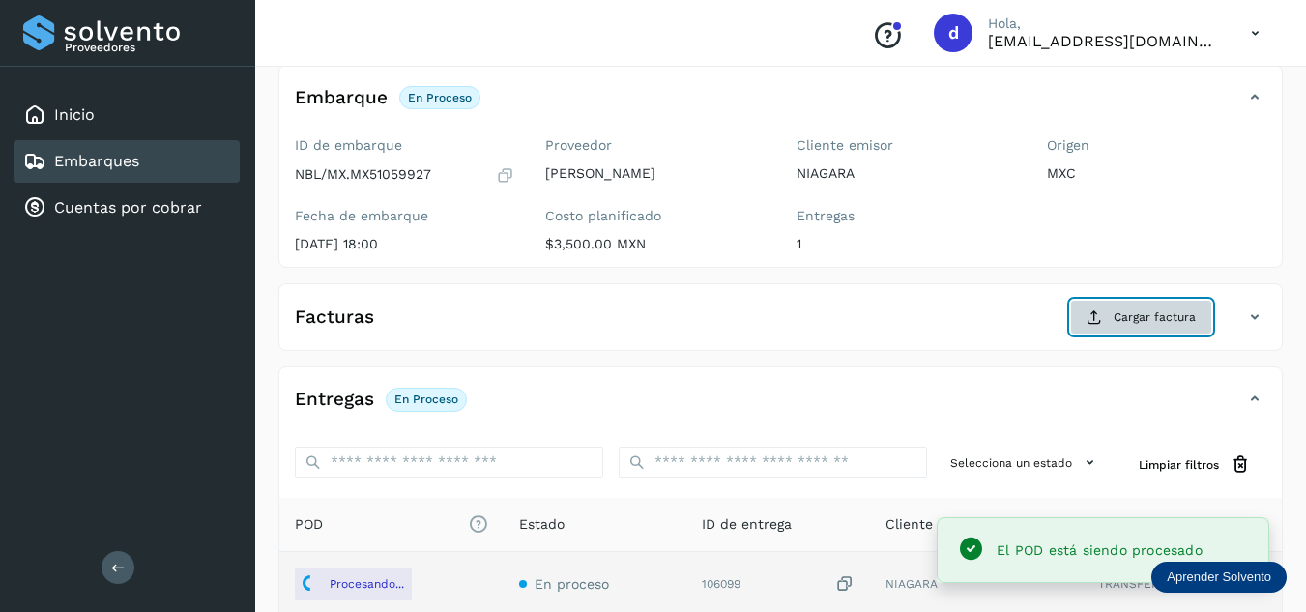
click at [1101, 318] on icon at bounding box center [1093, 316] width 15 height 15
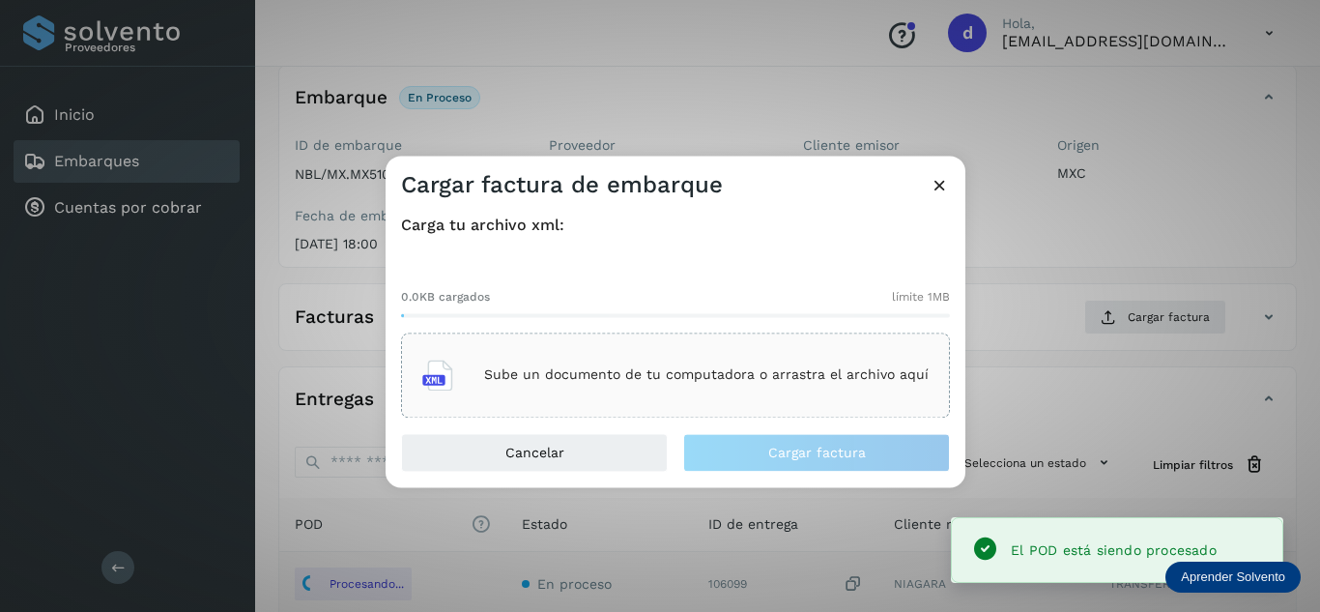
click at [729, 384] on div "Sube un documento de tu computadora o arrastra el archivo aquí" at bounding box center [675, 375] width 506 height 52
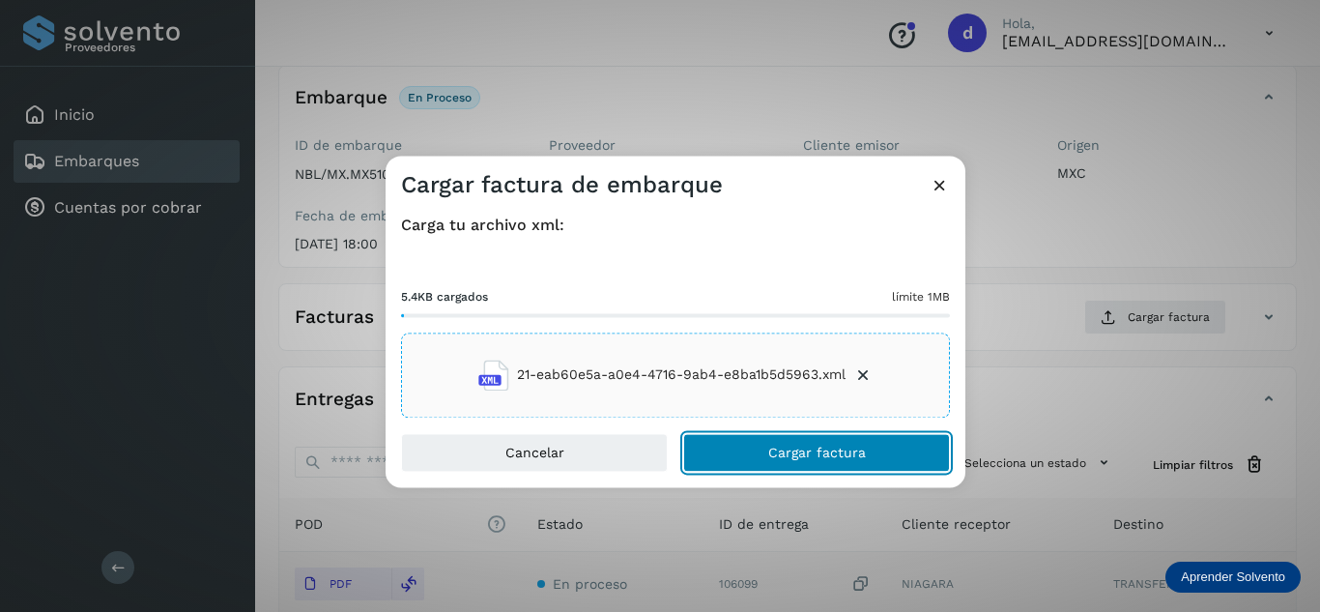
click at [812, 460] on button "Cargar factura" at bounding box center [816, 452] width 267 height 39
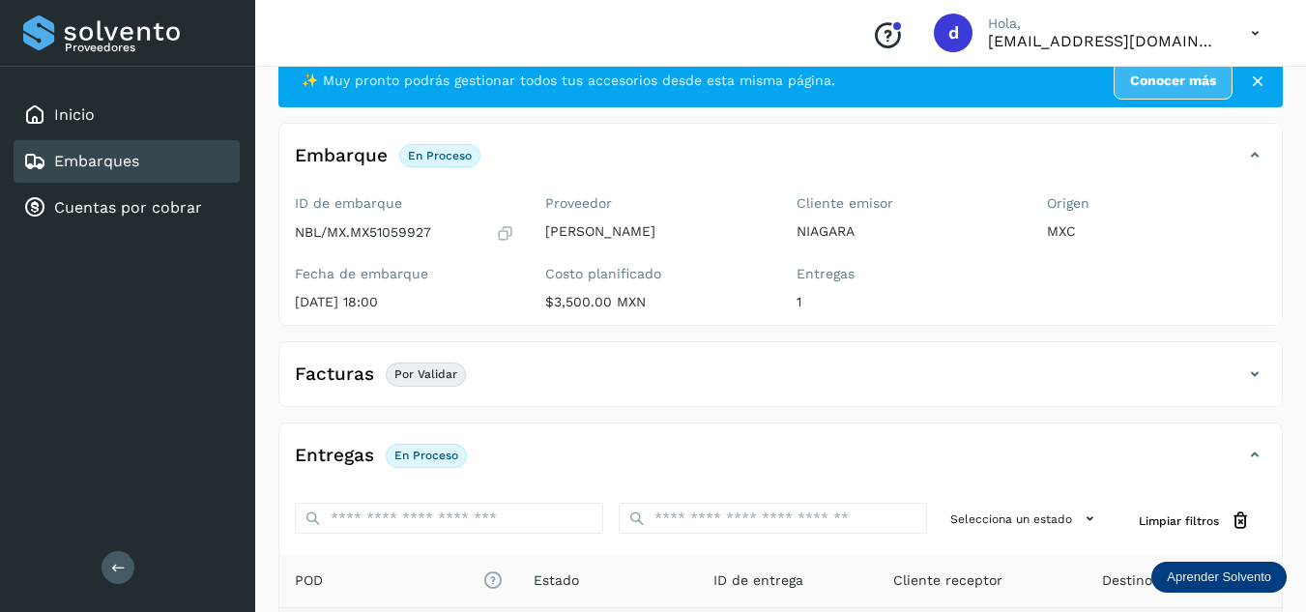
scroll to position [0, 0]
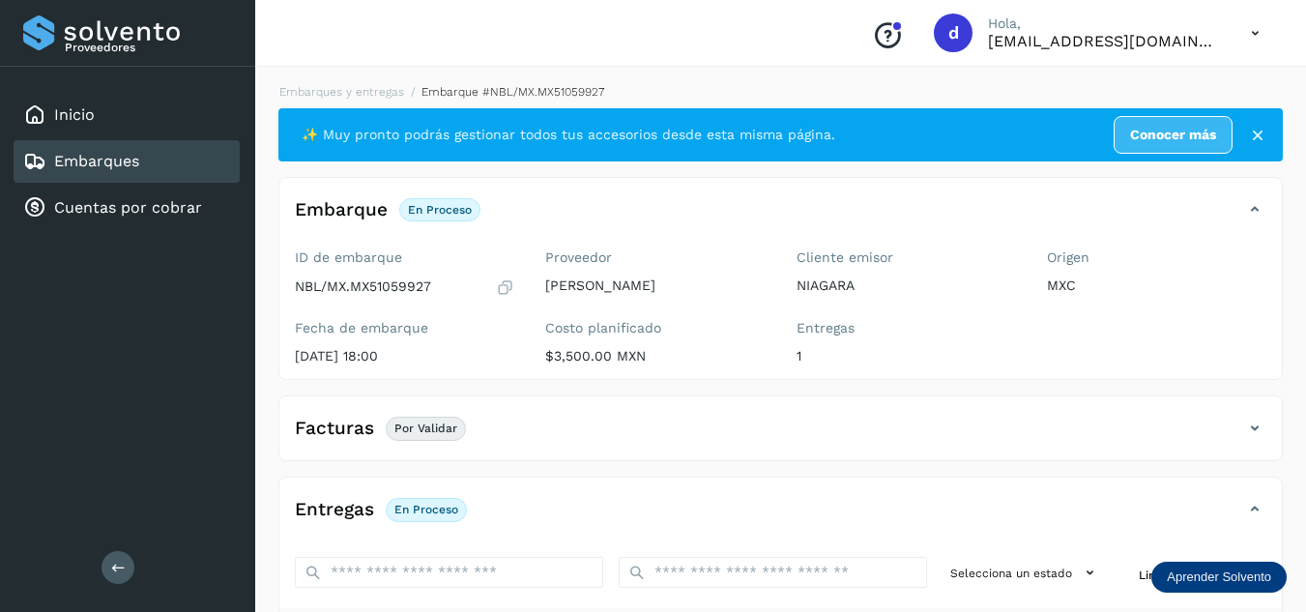
click at [353, 84] on li "Embarques y entregas" at bounding box center [335, 91] width 137 height 17
click at [357, 89] on link "Embarques y entregas" at bounding box center [341, 92] width 125 height 14
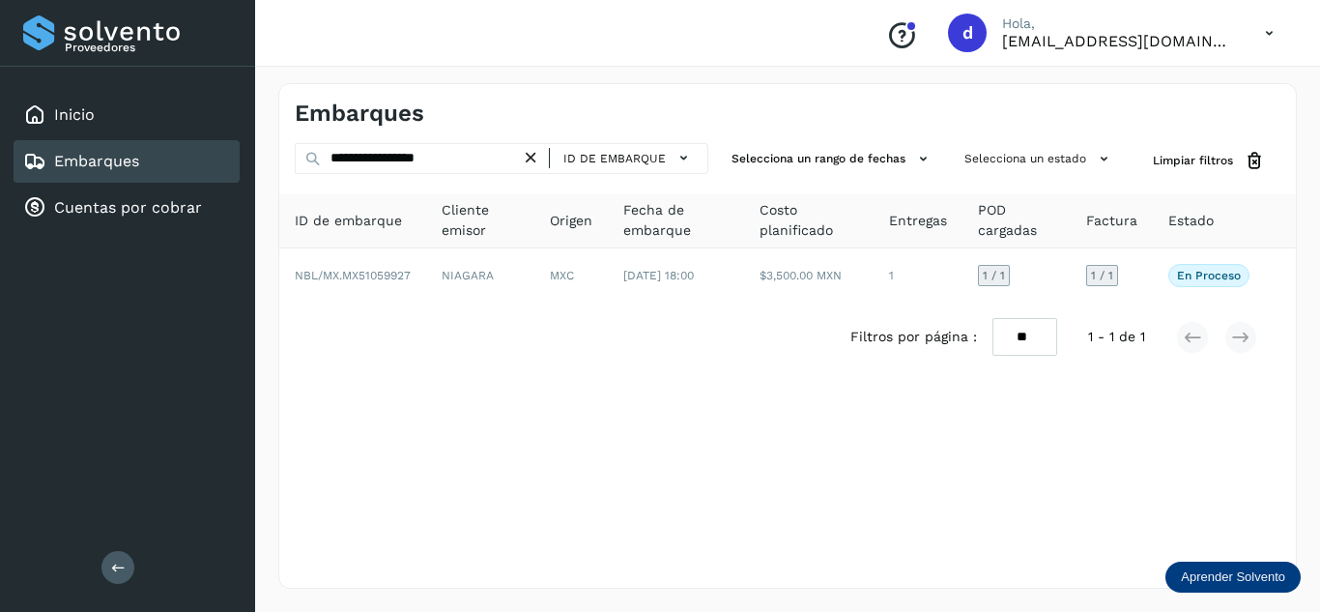
click at [533, 160] on icon at bounding box center [531, 158] width 20 height 20
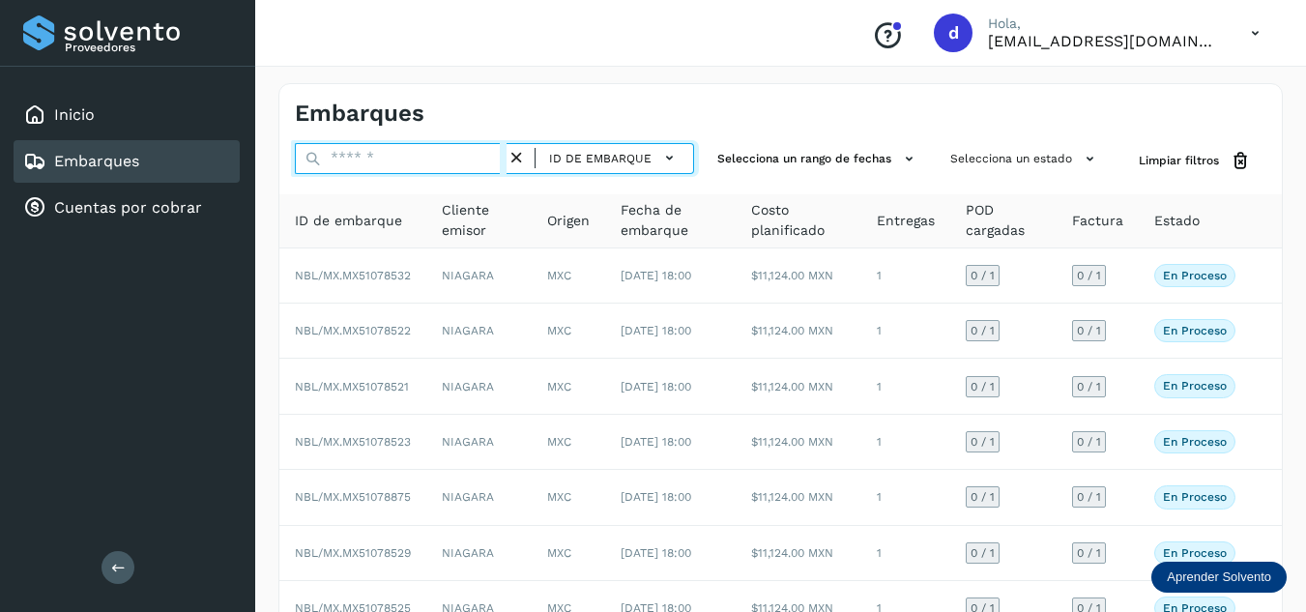
click at [461, 165] on input "text" at bounding box center [401, 158] width 212 height 31
paste input "**********"
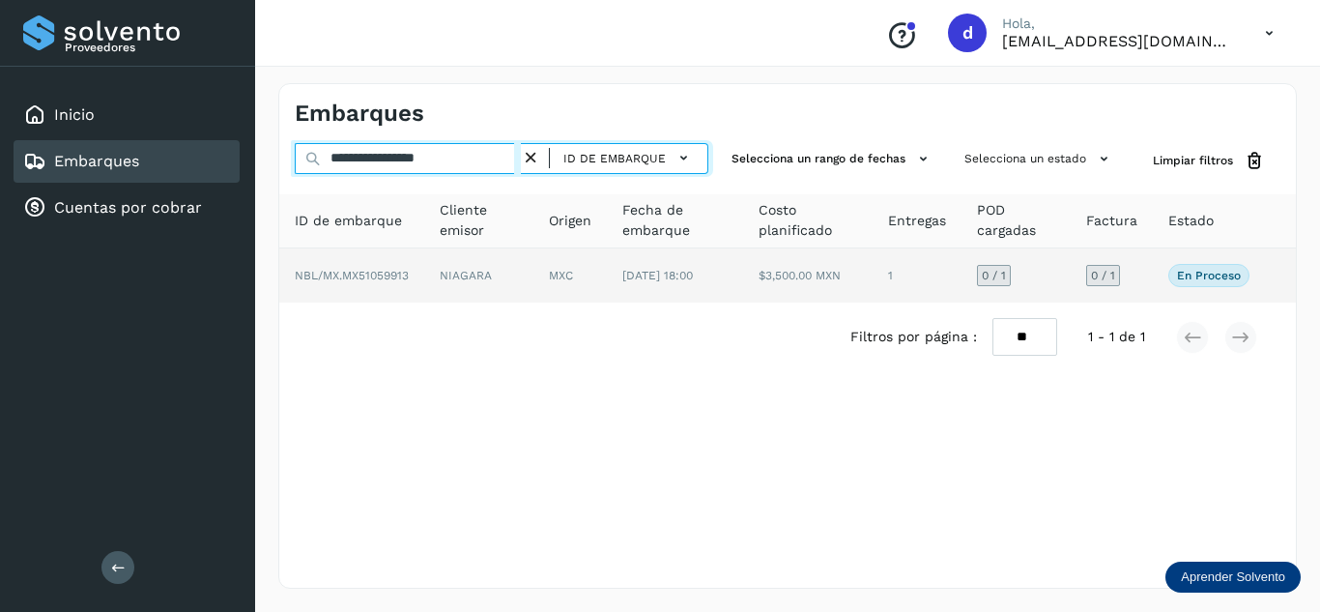
type input "**********"
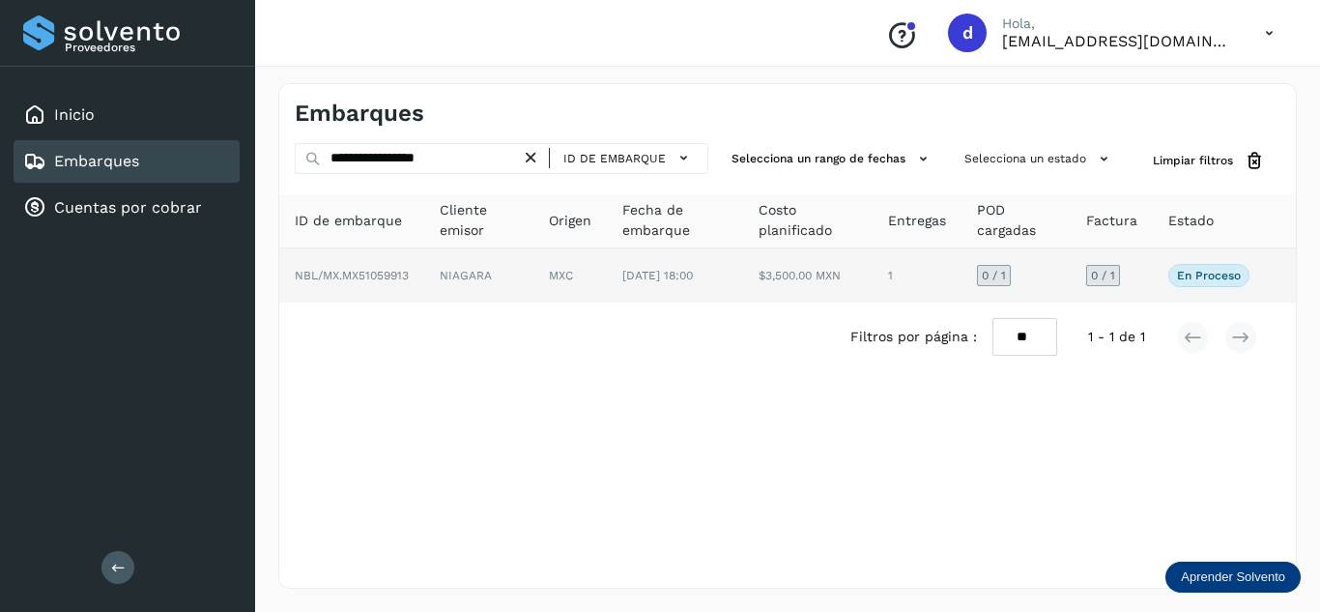
click at [346, 269] on span "NBL/MX.MX51059913" at bounding box center [352, 276] width 114 height 14
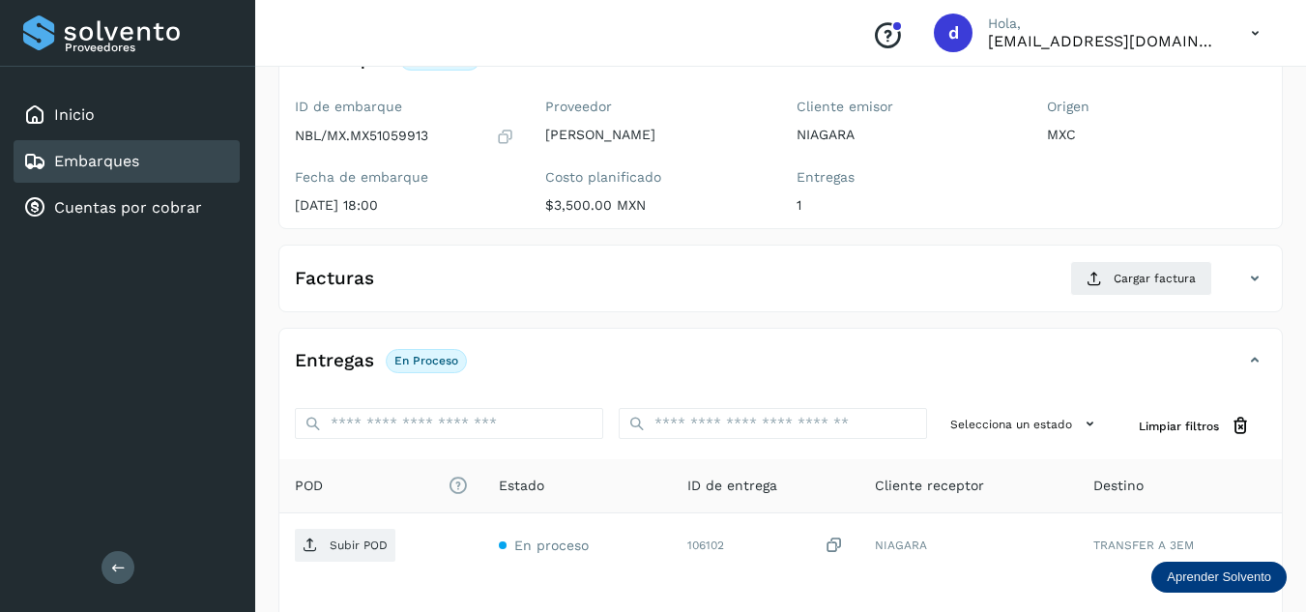
scroll to position [193, 0]
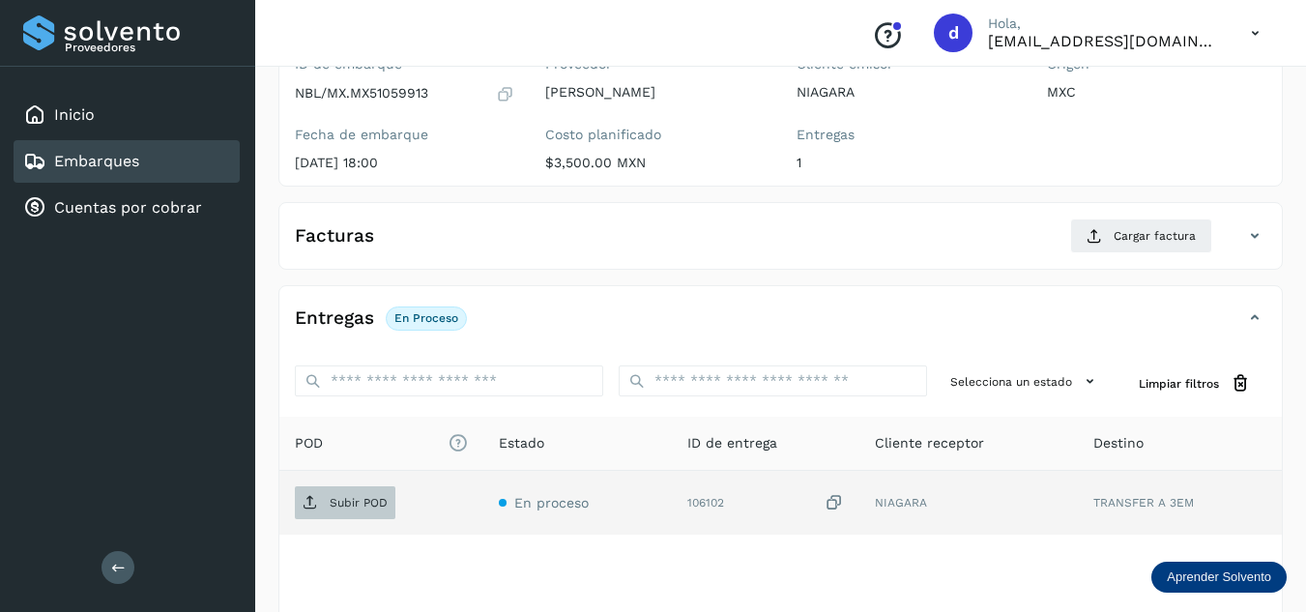
click at [334, 507] on p "Subir POD" at bounding box center [359, 503] width 58 height 14
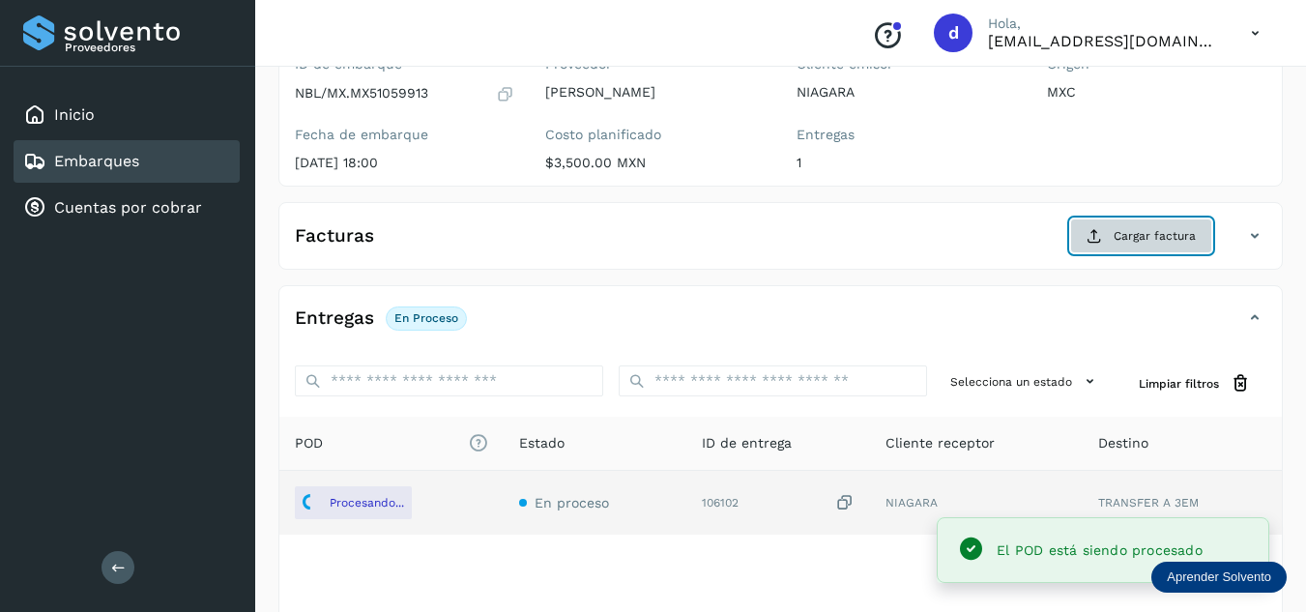
click at [1148, 245] on button "Cargar factura" at bounding box center [1141, 235] width 142 height 35
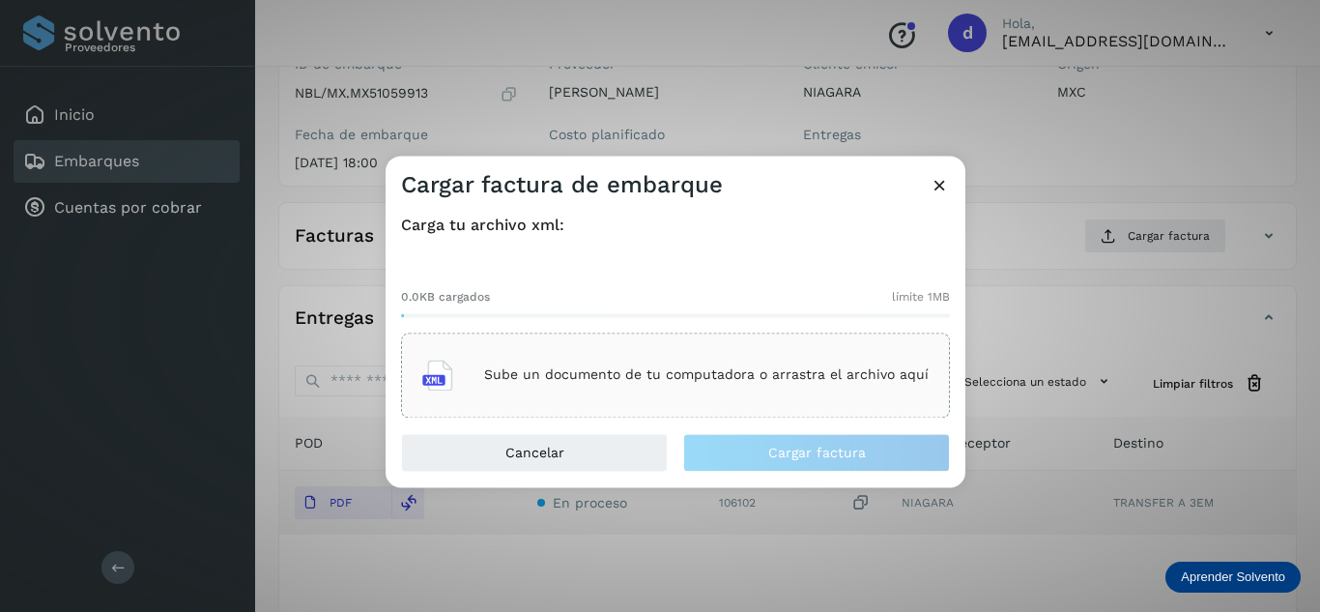
click at [792, 395] on div "Sube un documento de tu computadora o arrastra el archivo aquí" at bounding box center [675, 375] width 506 height 52
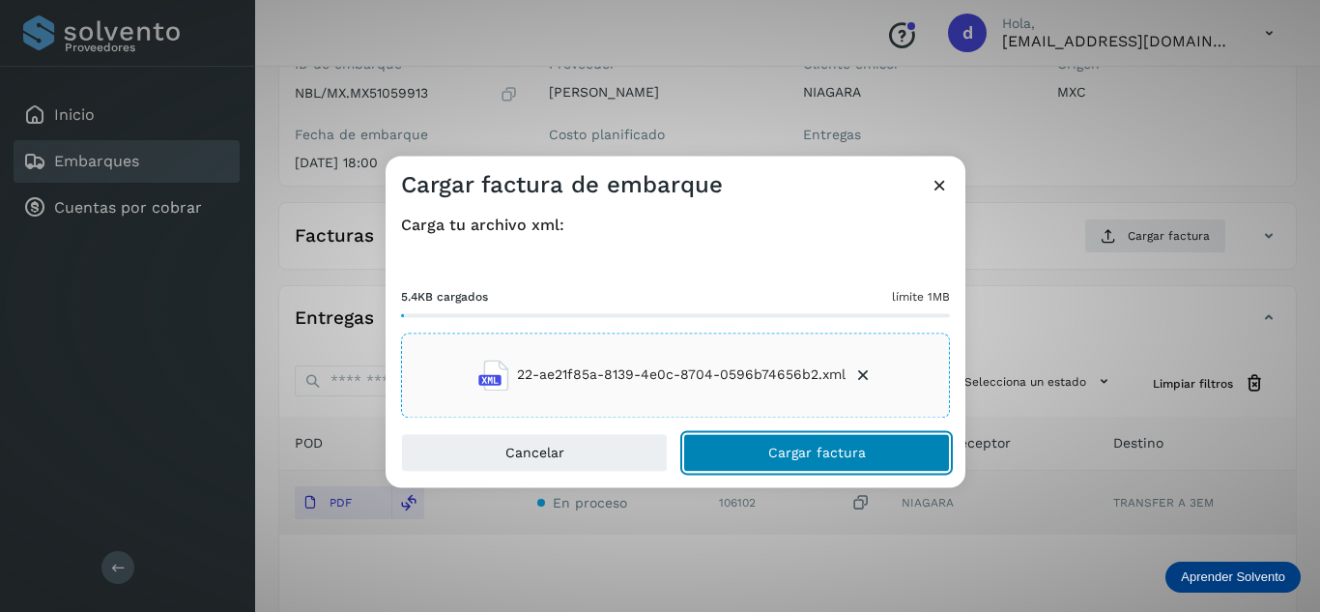
click at [813, 455] on span "Cargar factura" at bounding box center [817, 453] width 98 height 14
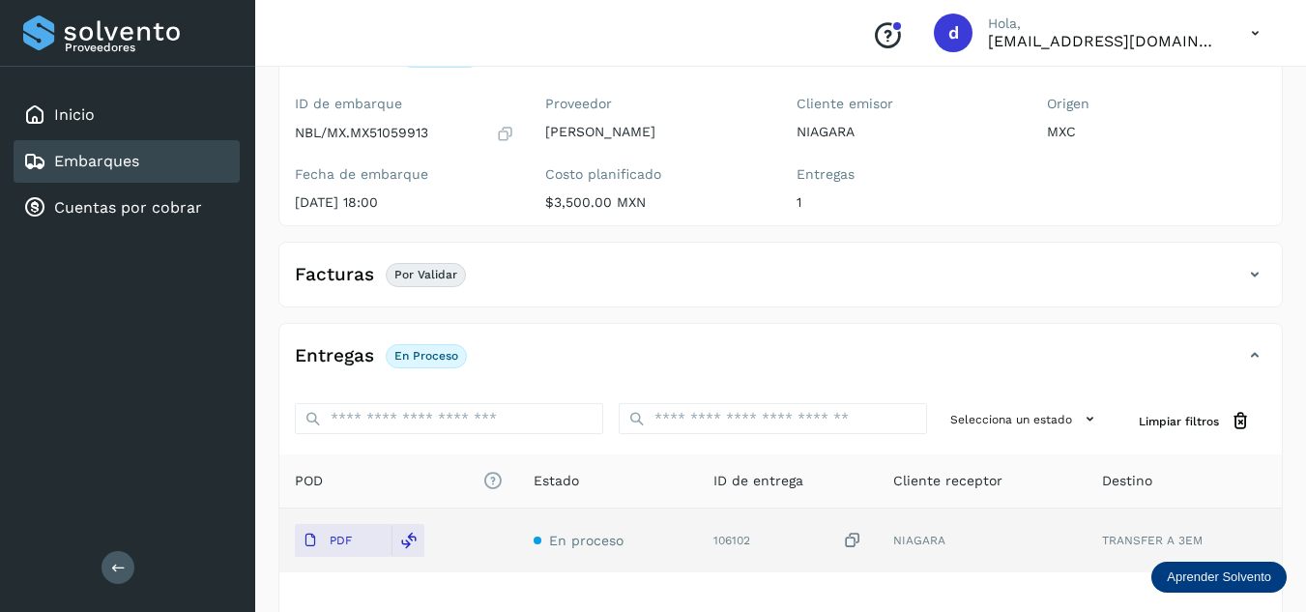
scroll to position [0, 0]
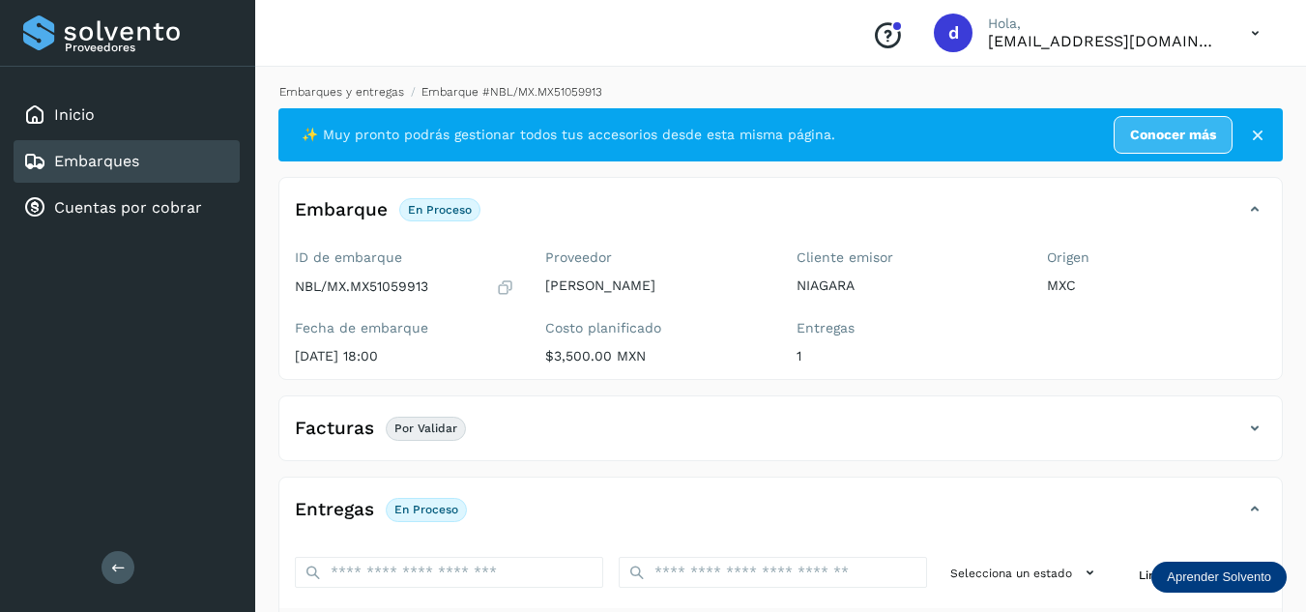
click at [368, 92] on link "Embarques y entregas" at bounding box center [341, 92] width 125 height 14
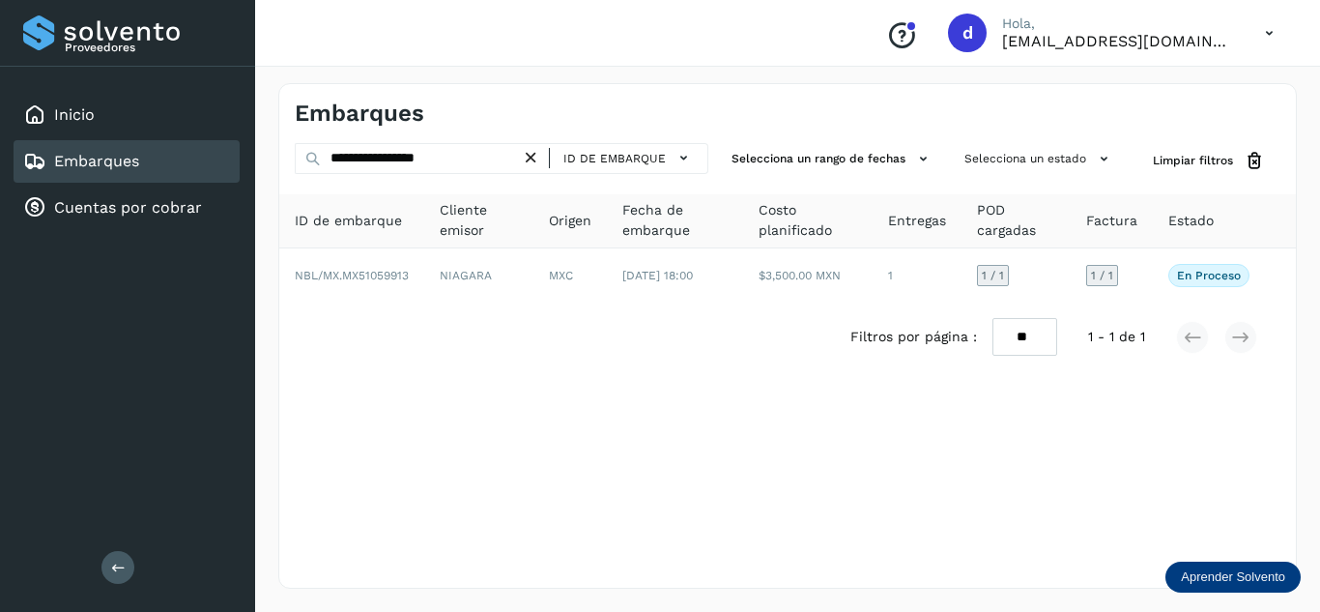
click at [536, 161] on icon at bounding box center [531, 158] width 20 height 20
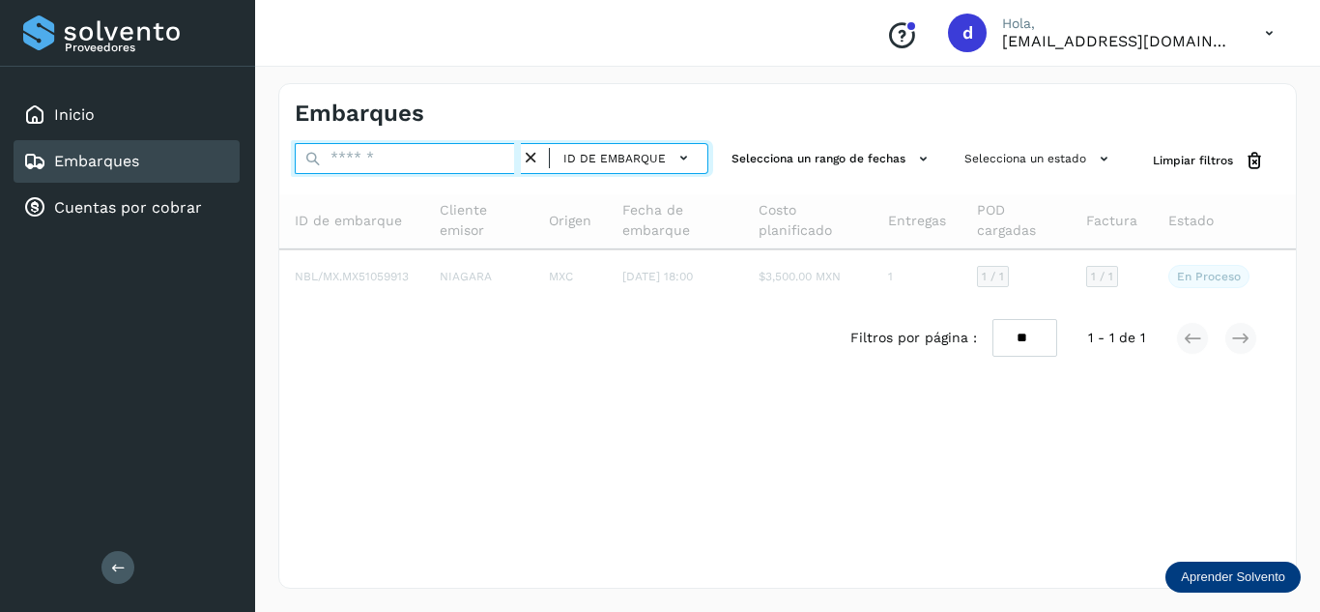
click at [495, 165] on input "text" at bounding box center [408, 158] width 226 height 31
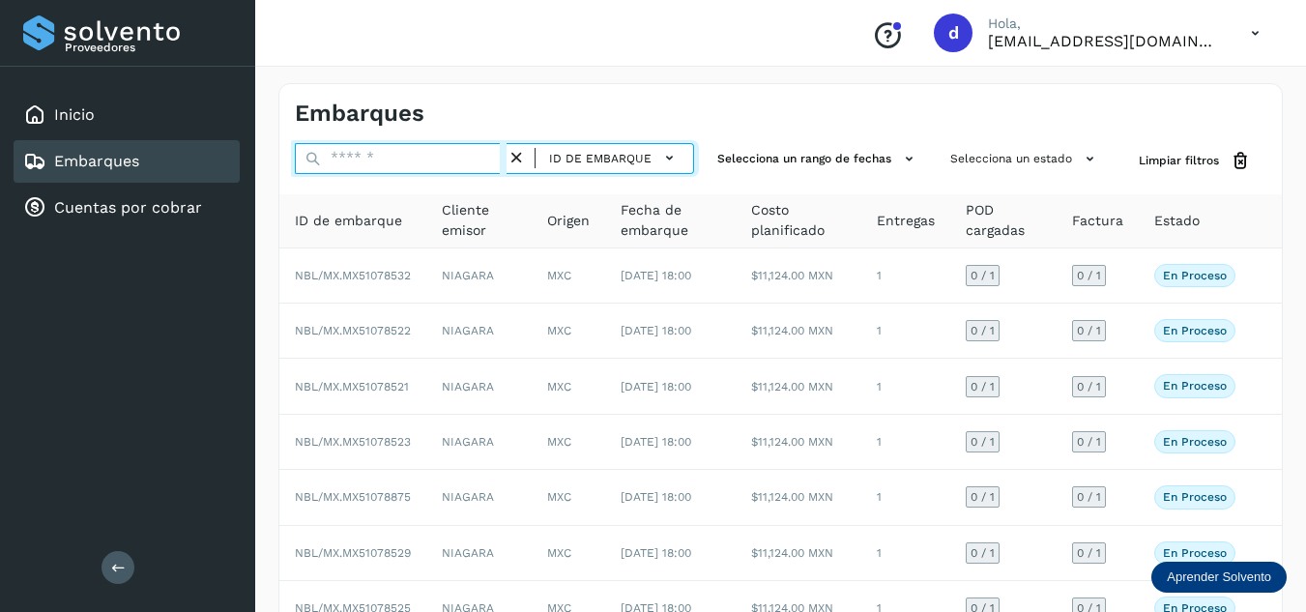
paste input "**********"
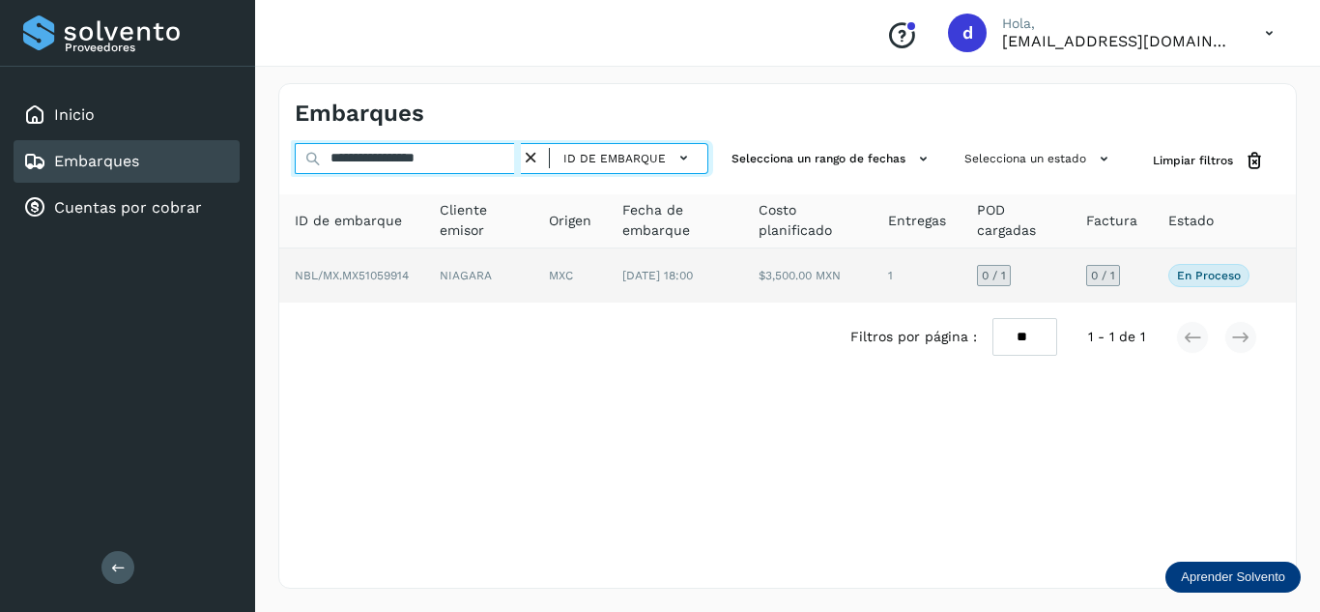
type input "**********"
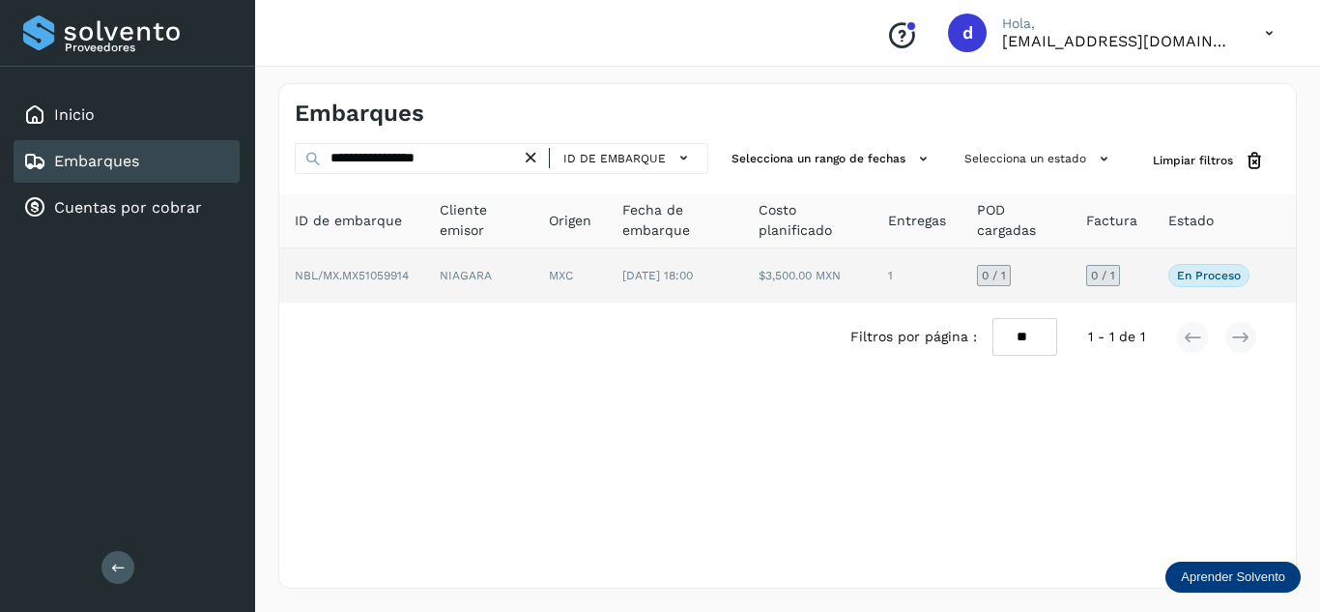
click at [376, 273] on span "NBL/MX.MX51059914" at bounding box center [352, 276] width 114 height 14
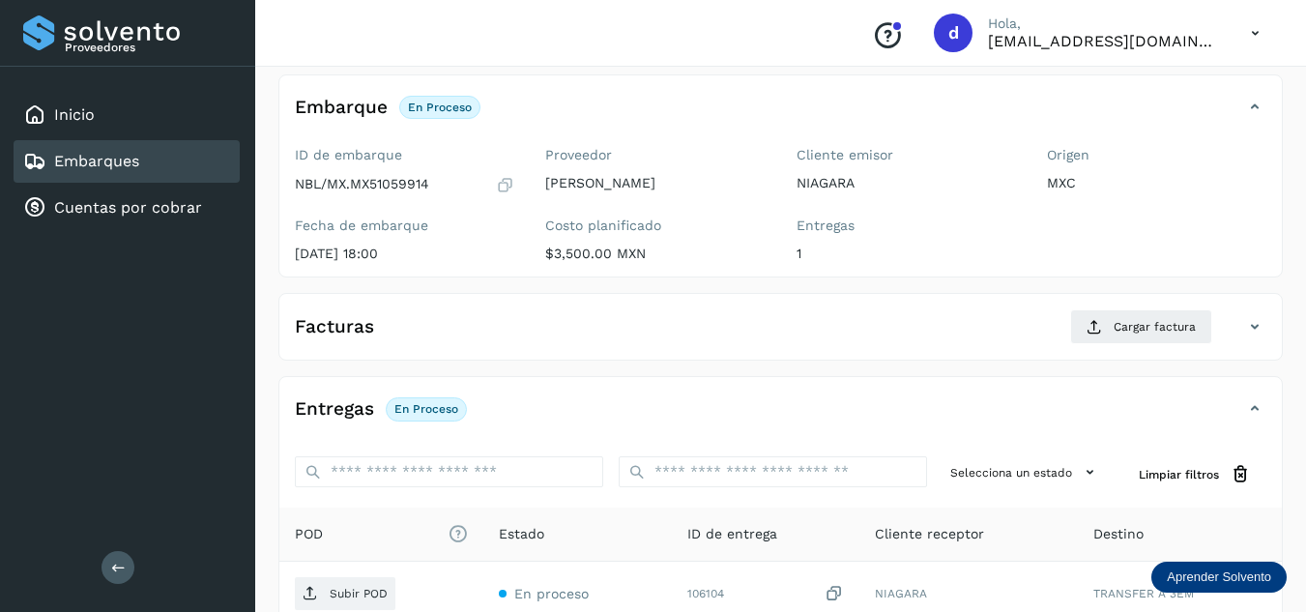
scroll to position [244, 0]
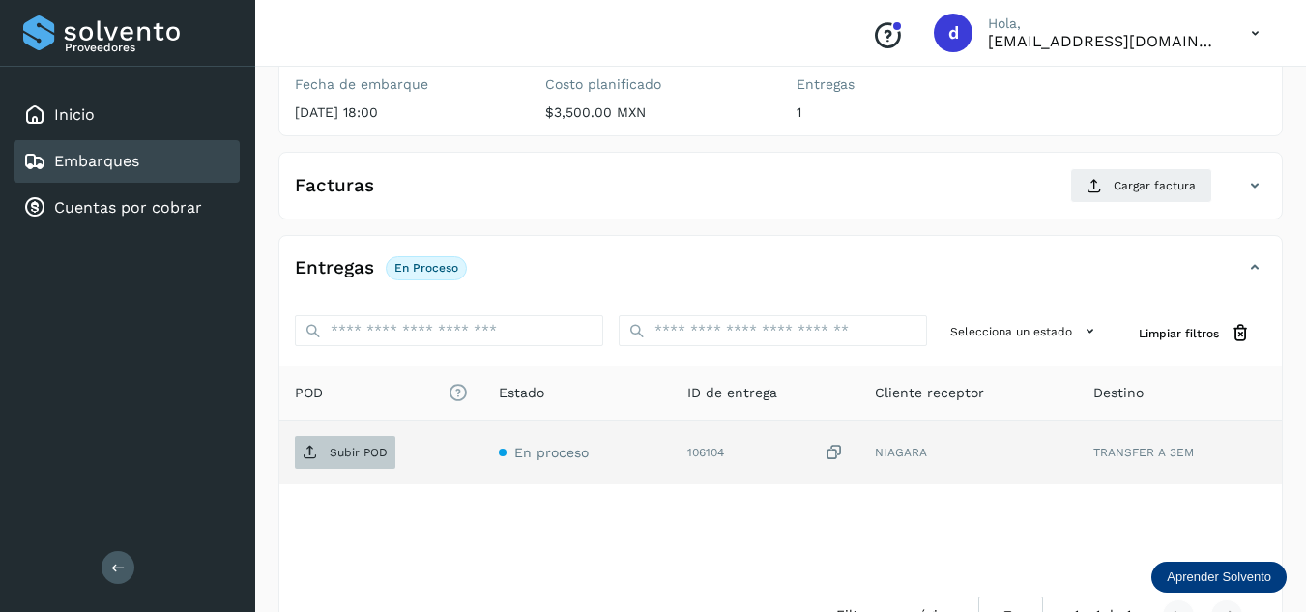
click at [392, 438] on span "Subir POD" at bounding box center [345, 452] width 101 height 31
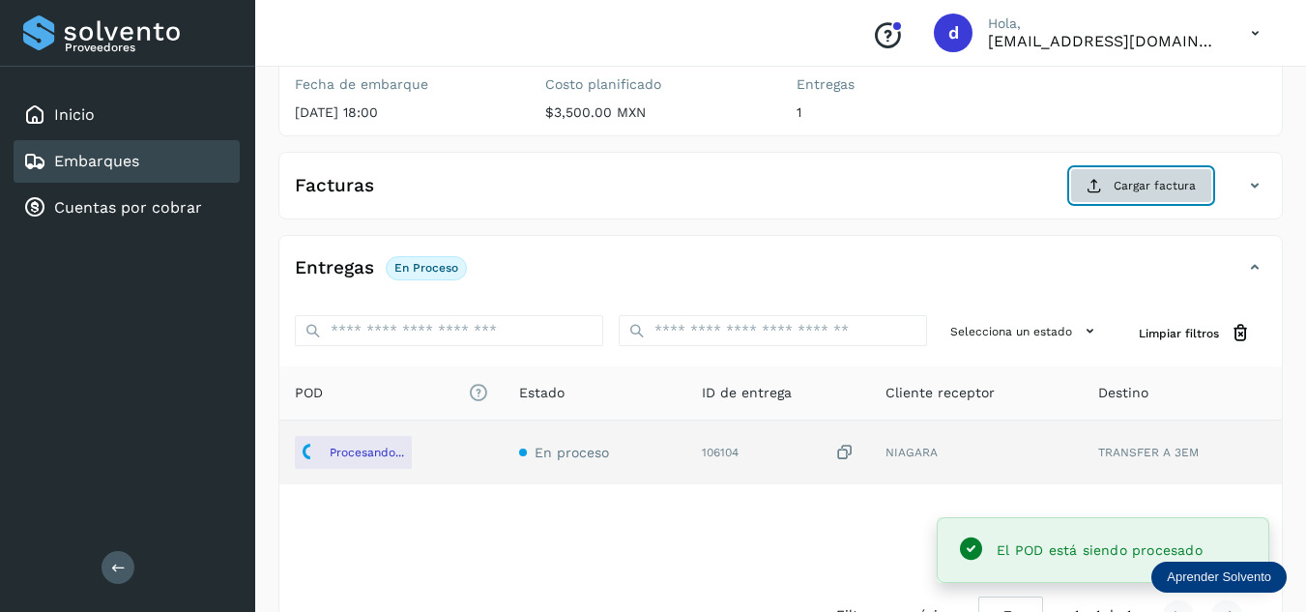
click at [1095, 181] on icon at bounding box center [1093, 185] width 15 height 15
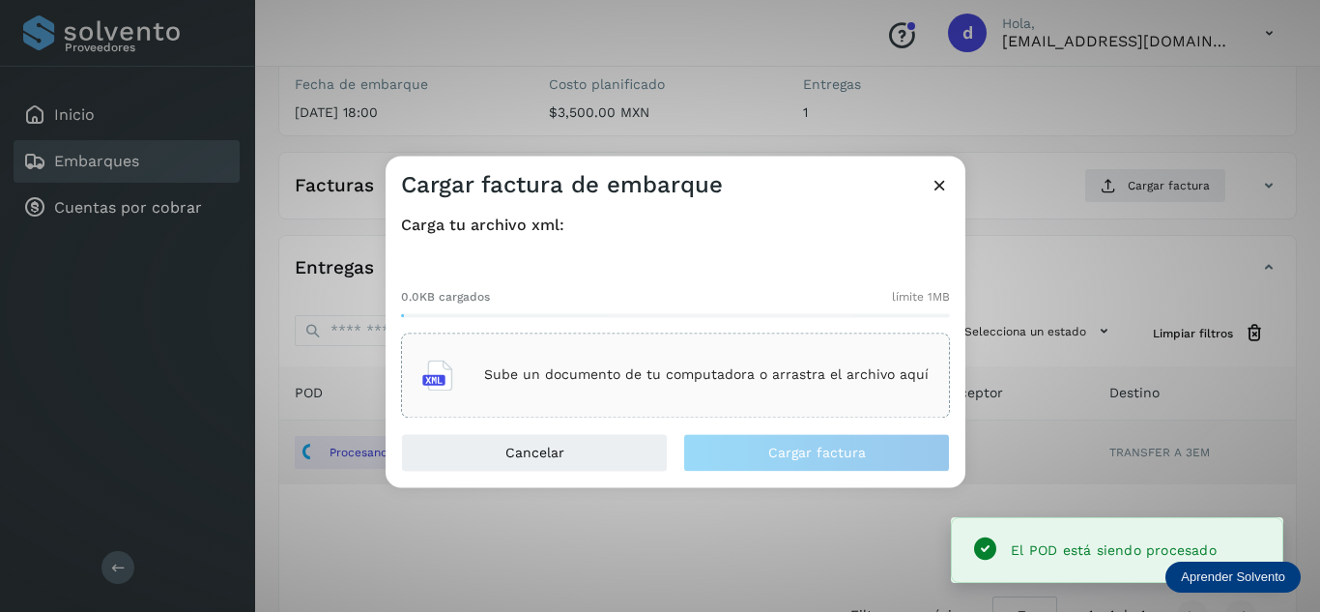
click at [751, 370] on p "Sube un documento de tu computadora o arrastra el archivo aquí" at bounding box center [706, 375] width 445 height 16
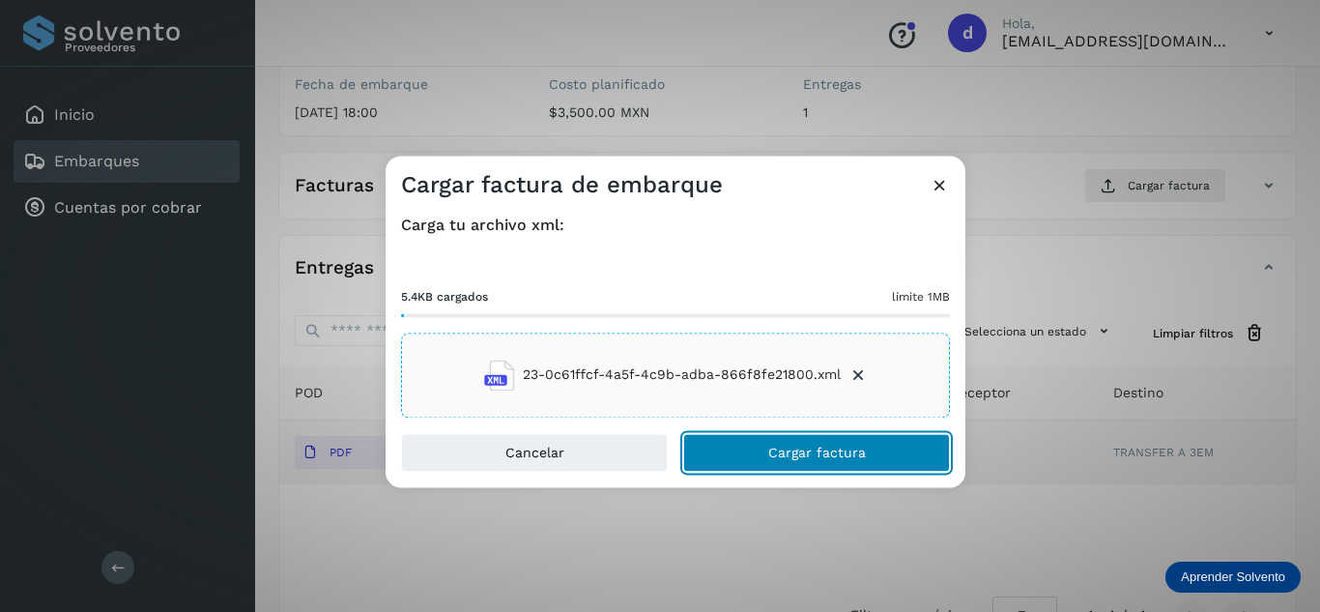
click at [758, 451] on button "Cargar factura" at bounding box center [816, 452] width 267 height 39
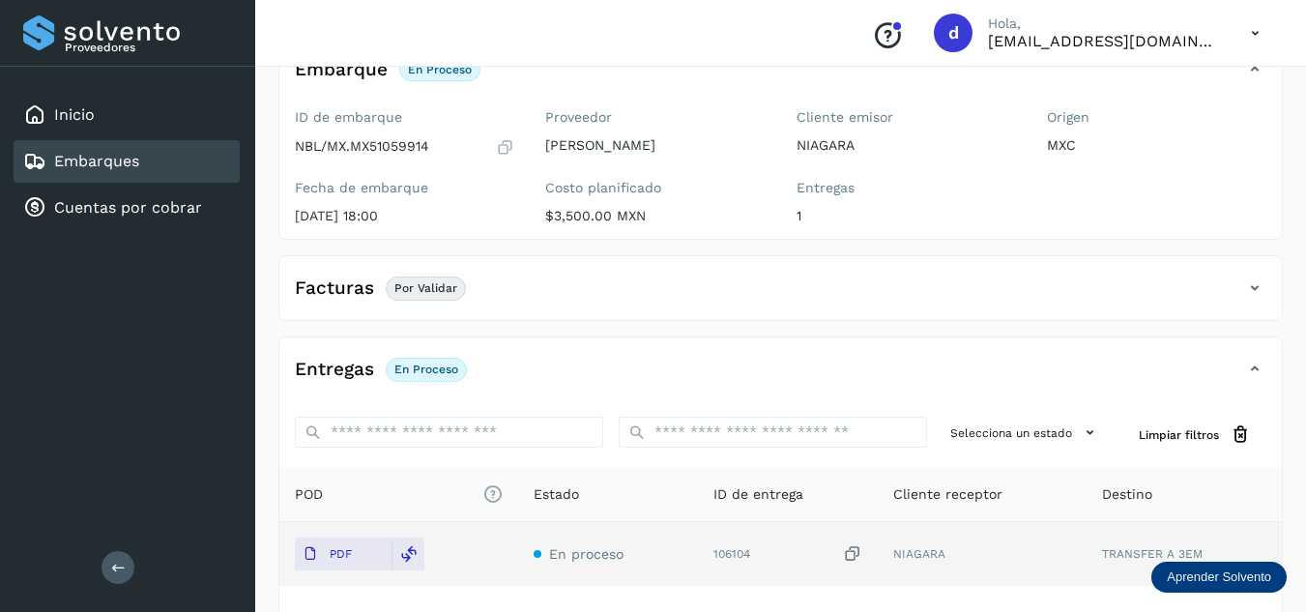
scroll to position [0, 0]
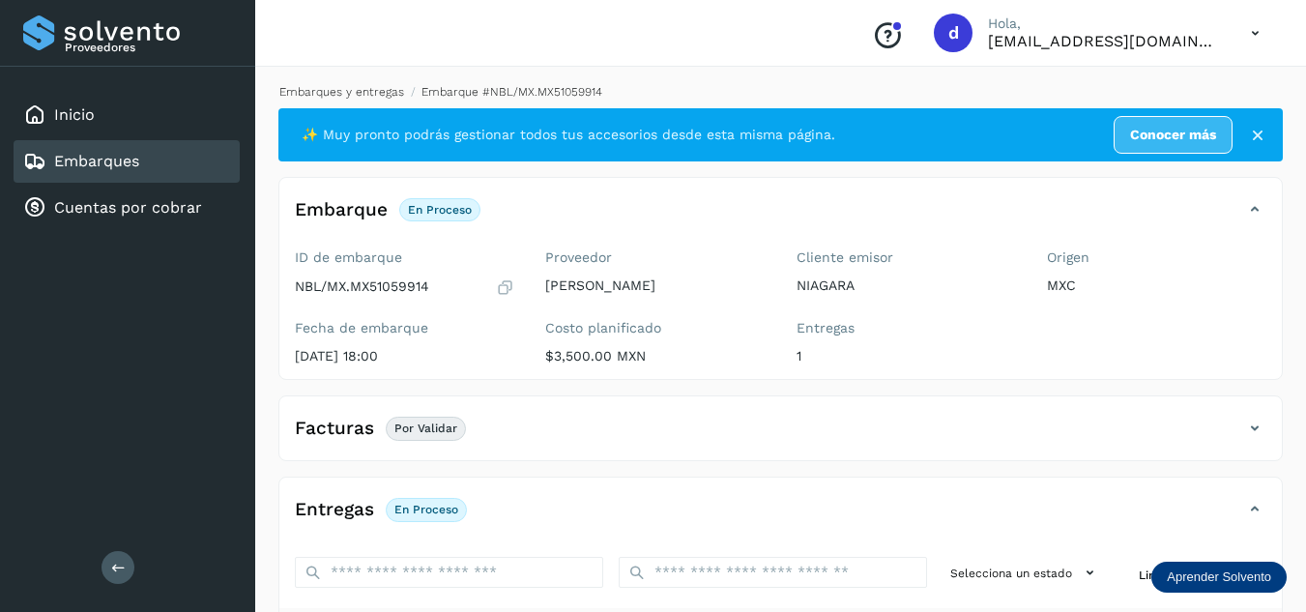
click at [383, 91] on link "Embarques y entregas" at bounding box center [341, 92] width 125 height 14
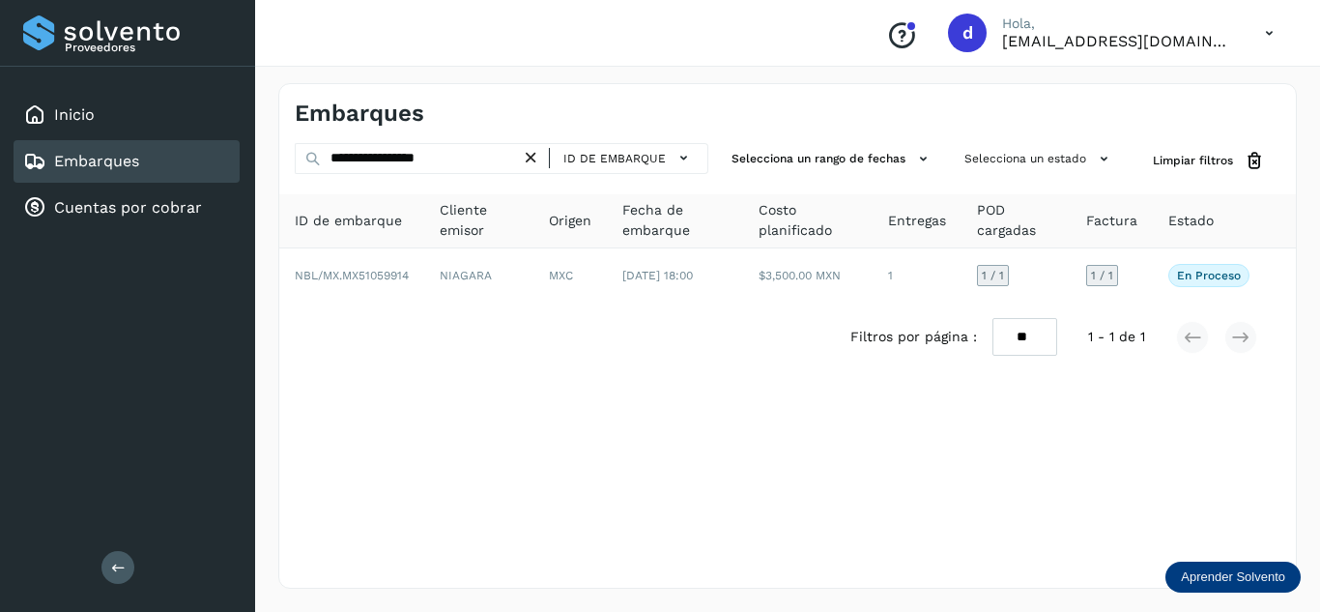
click at [538, 152] on icon at bounding box center [531, 158] width 20 height 20
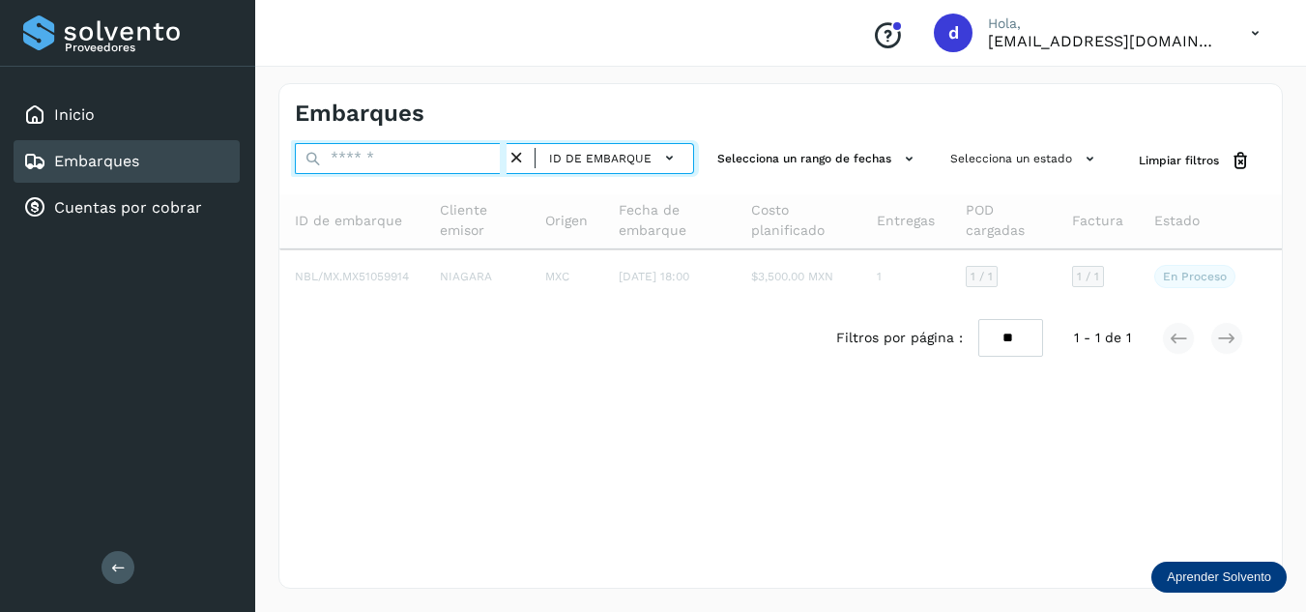
click at [501, 156] on input "text" at bounding box center [401, 158] width 212 height 31
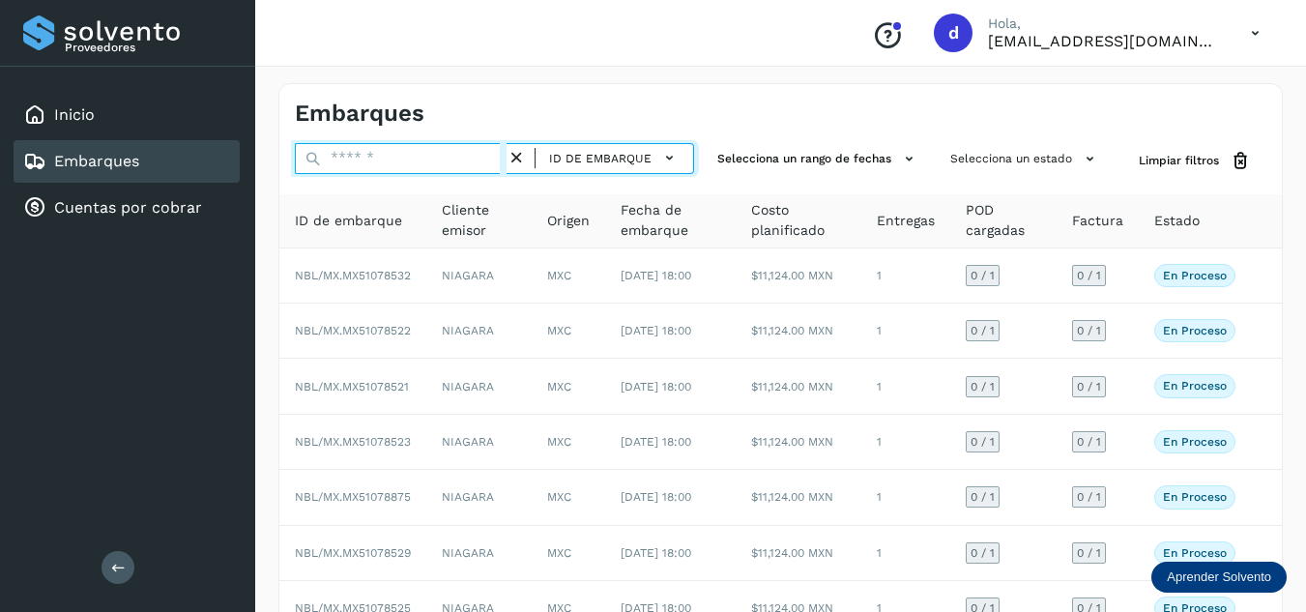
paste input "**********"
click at [501, 156] on input "**********" at bounding box center [401, 158] width 212 height 31
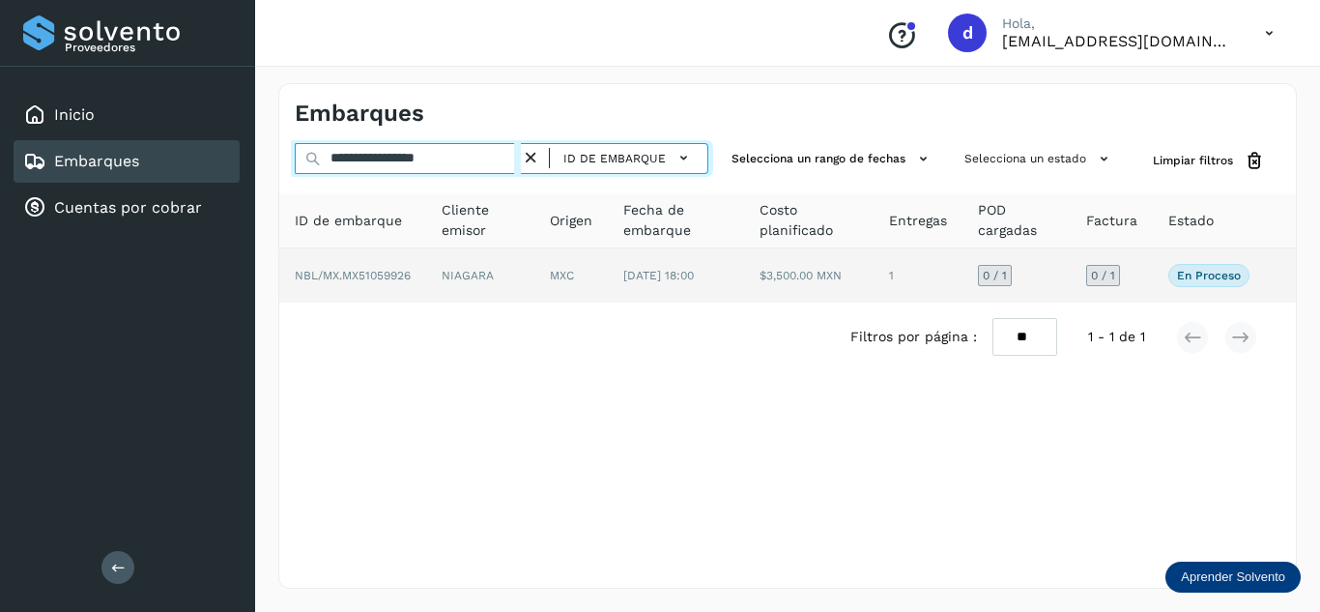
type input "**********"
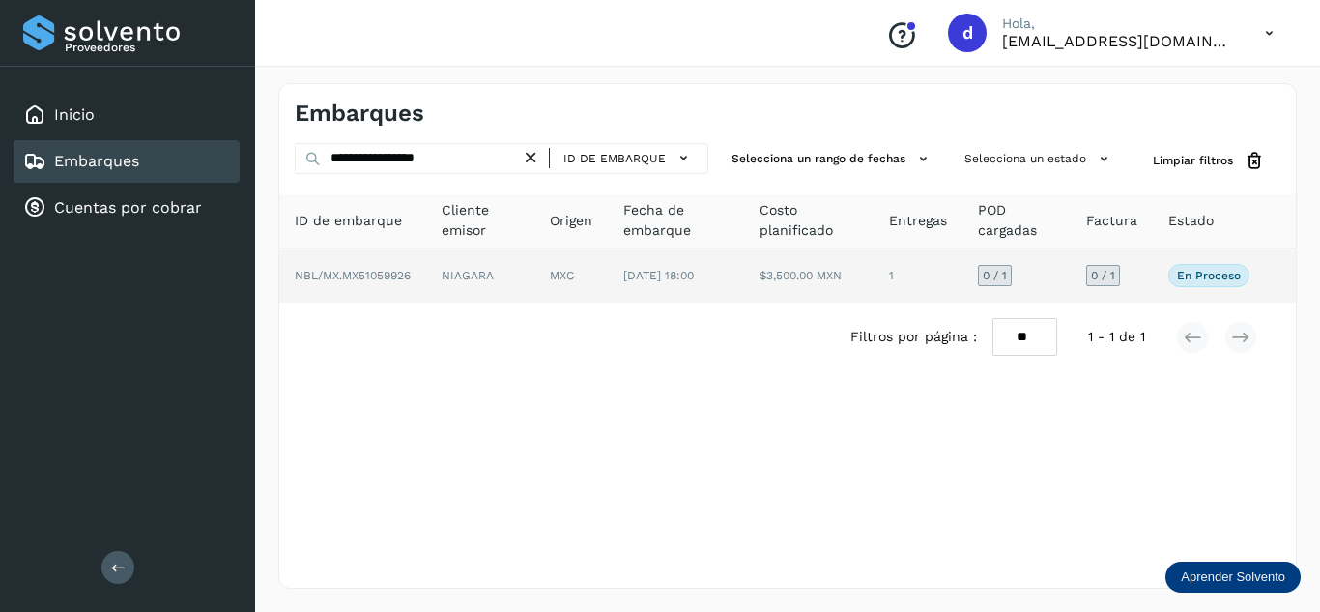
click at [378, 278] on span "NBL/MX.MX51059926" at bounding box center [353, 276] width 116 height 14
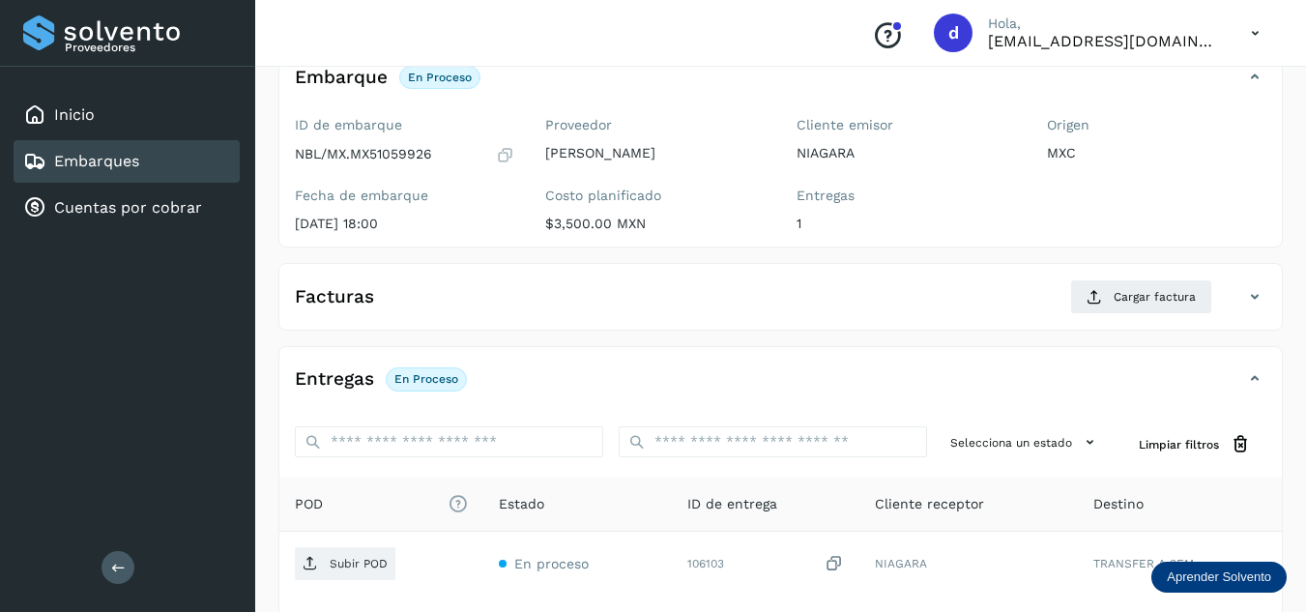
scroll to position [162, 0]
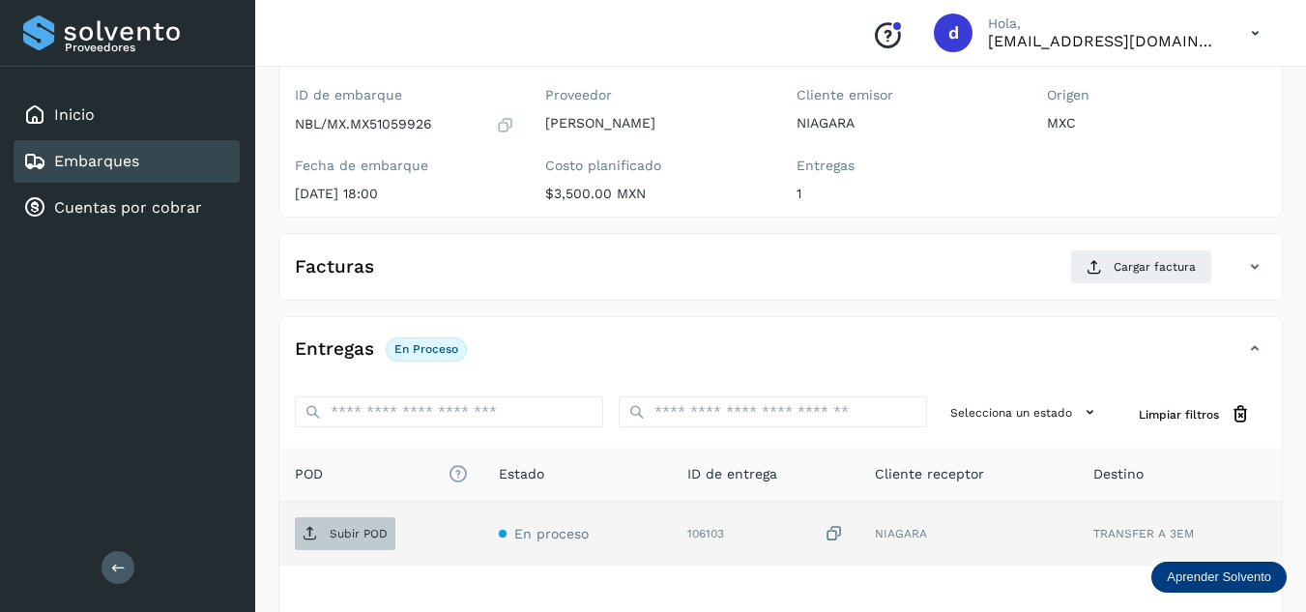
click at [393, 532] on span "Subir POD" at bounding box center [345, 533] width 101 height 31
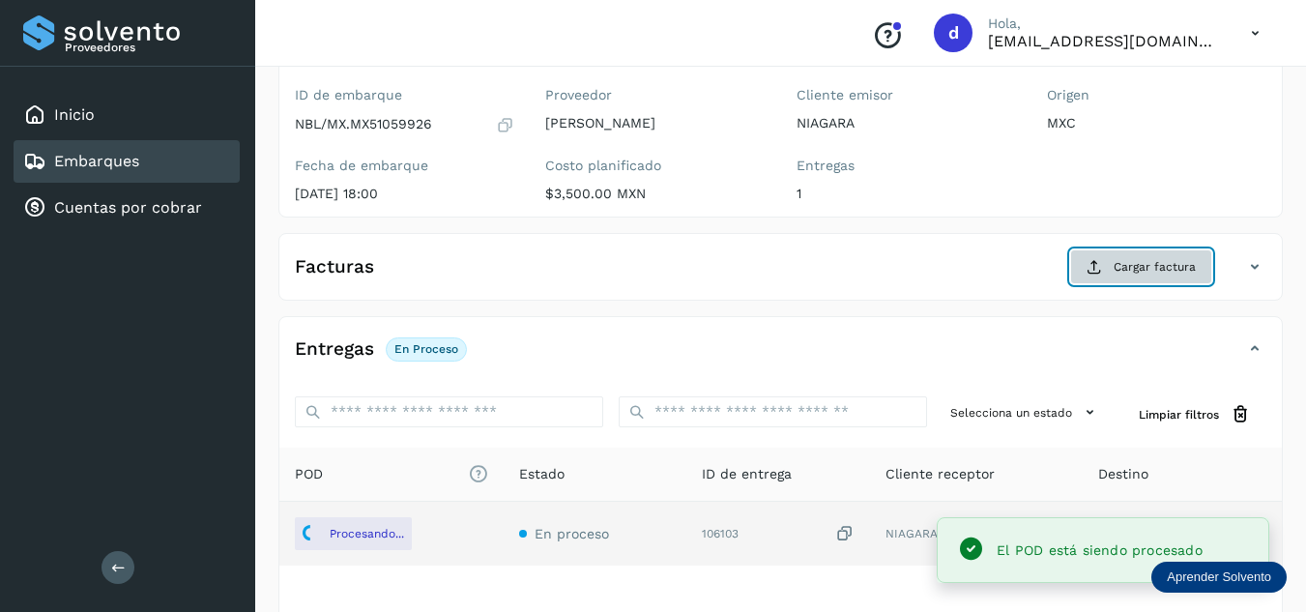
click at [1081, 266] on button "Cargar factura" at bounding box center [1141, 266] width 142 height 35
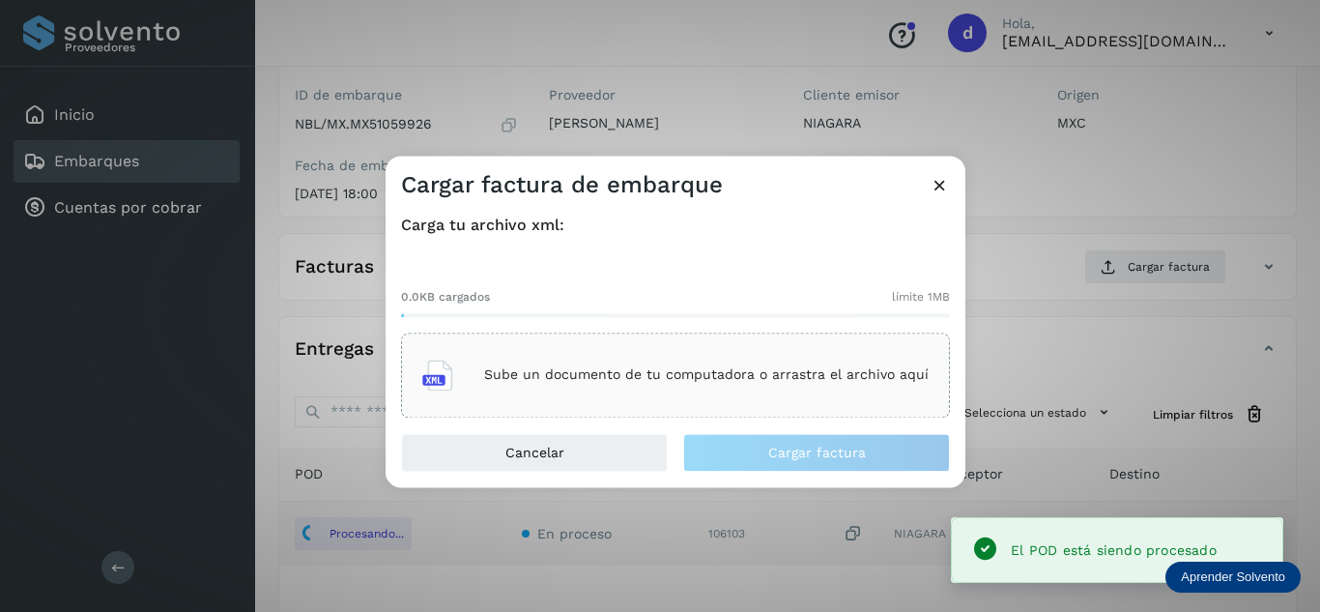
click at [836, 379] on p "Sube un documento de tu computadora o arrastra el archivo aquí" at bounding box center [706, 375] width 445 height 16
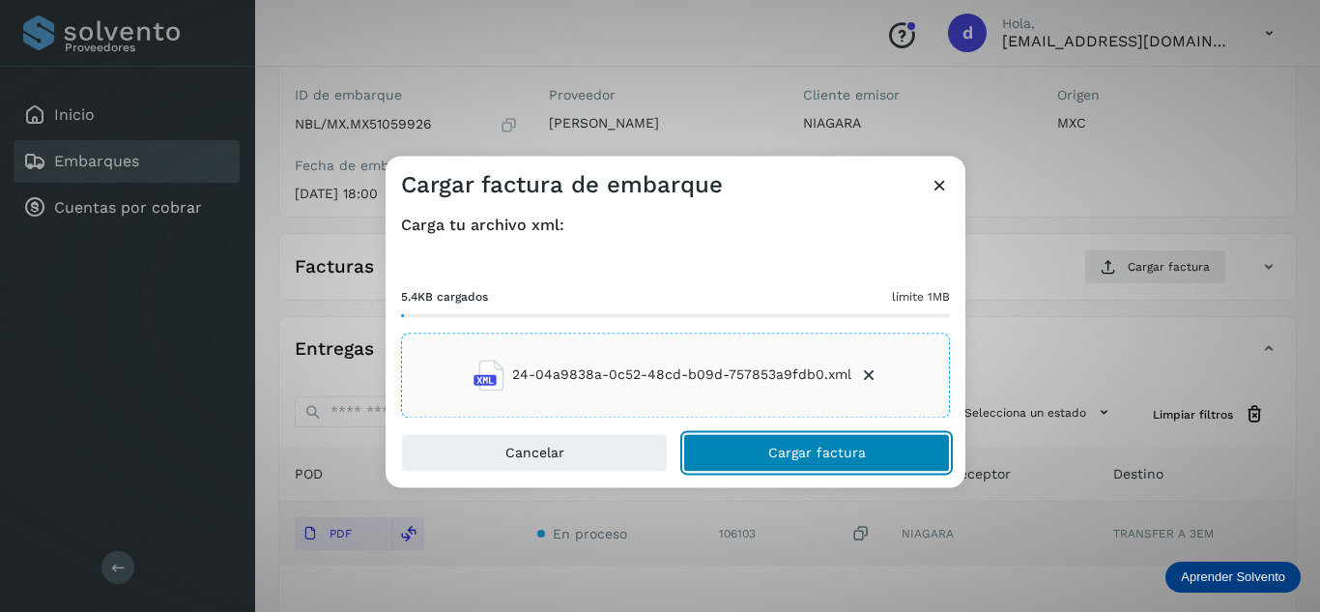
click at [758, 443] on button "Cargar factura" at bounding box center [816, 452] width 267 height 39
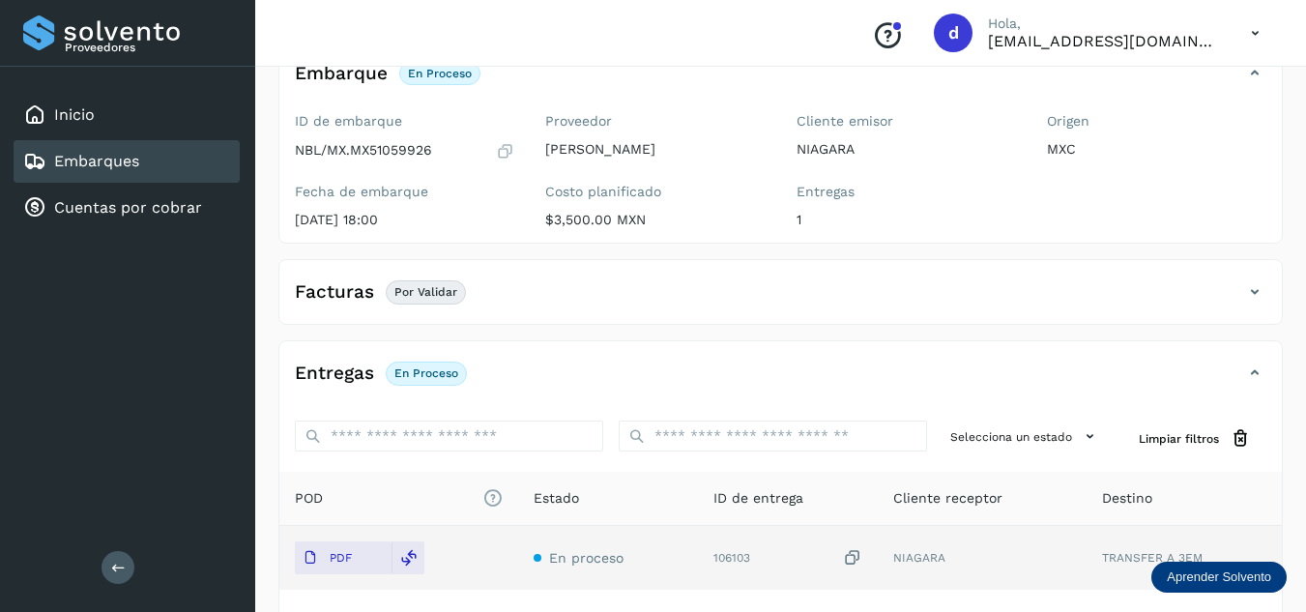
scroll to position [0, 0]
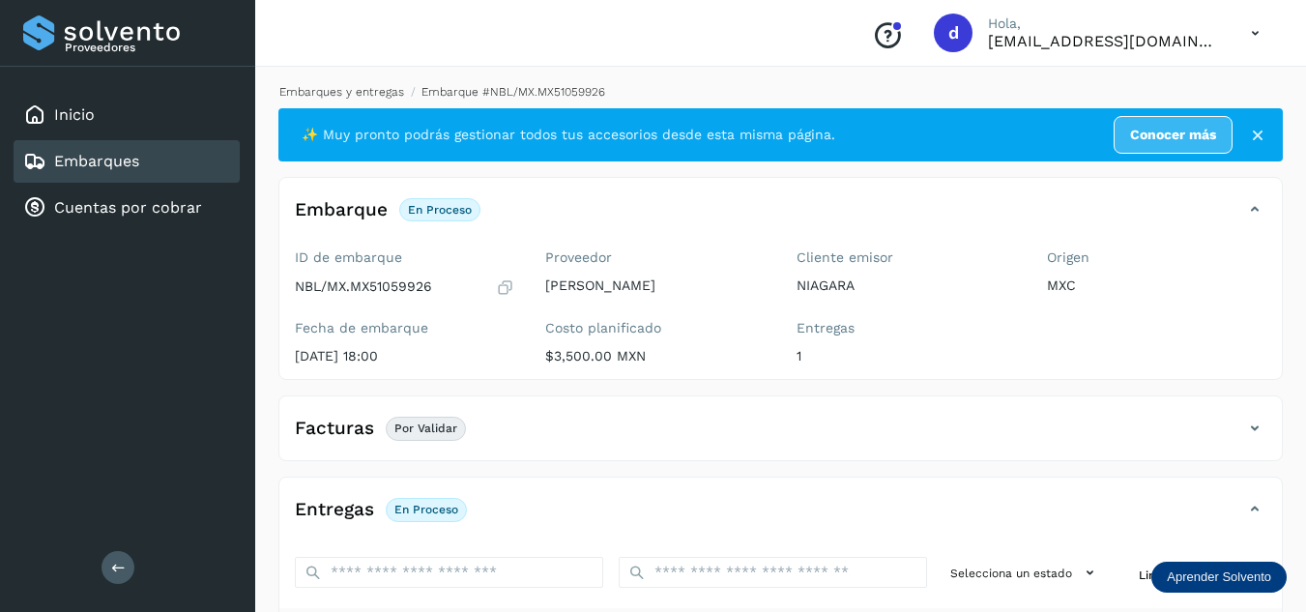
click at [362, 87] on link "Embarques y entregas" at bounding box center [341, 92] width 125 height 14
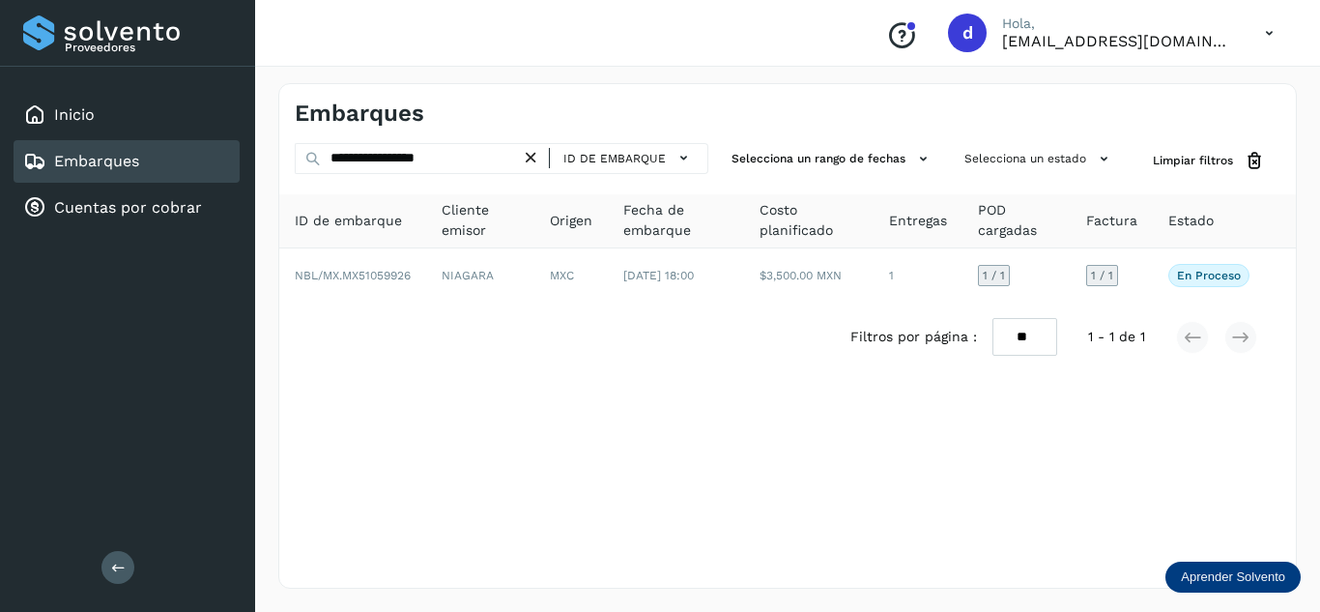
click at [536, 155] on icon at bounding box center [531, 158] width 20 height 20
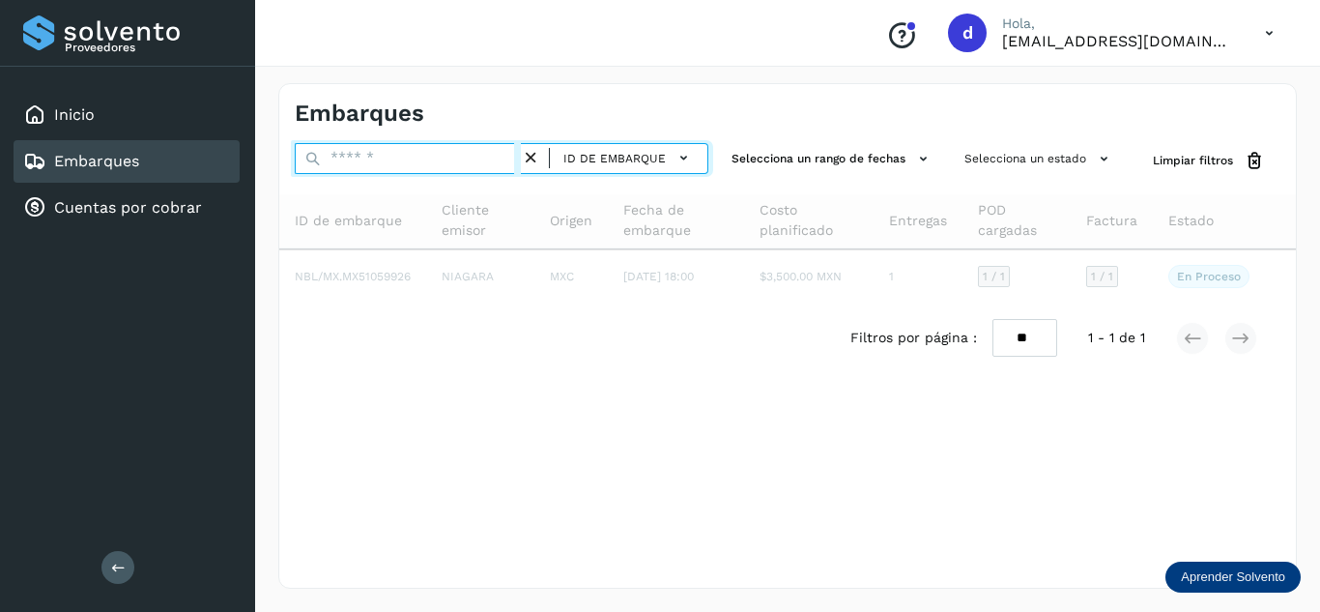
click at [493, 158] on input "text" at bounding box center [408, 158] width 226 height 31
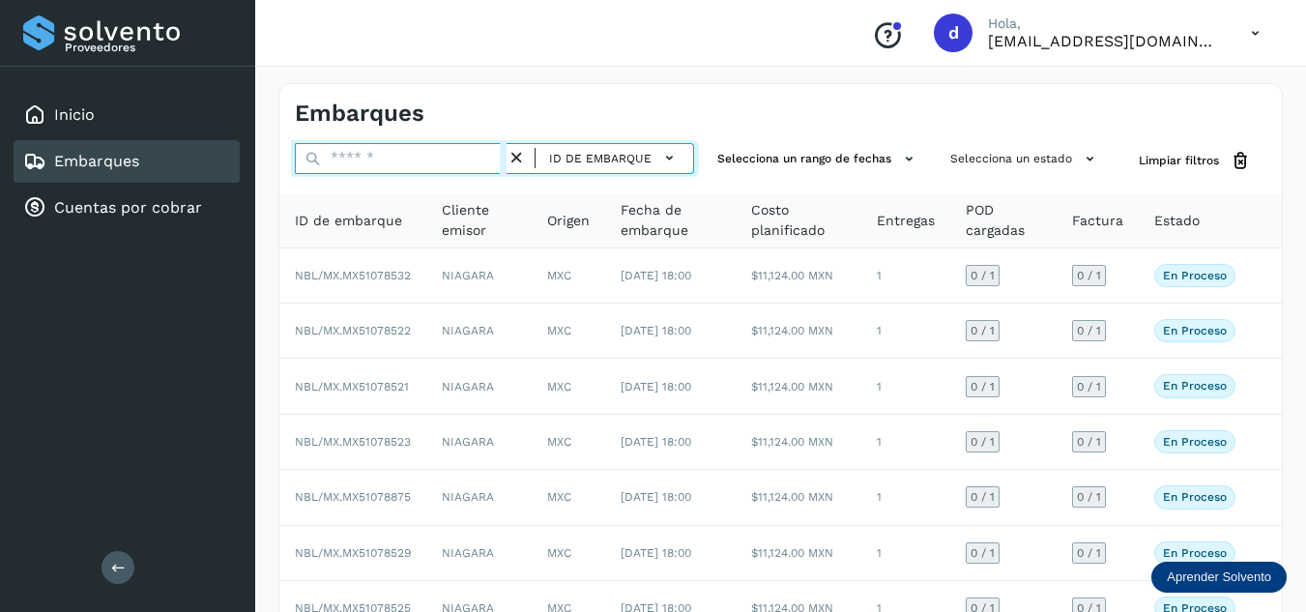
paste input "**********"
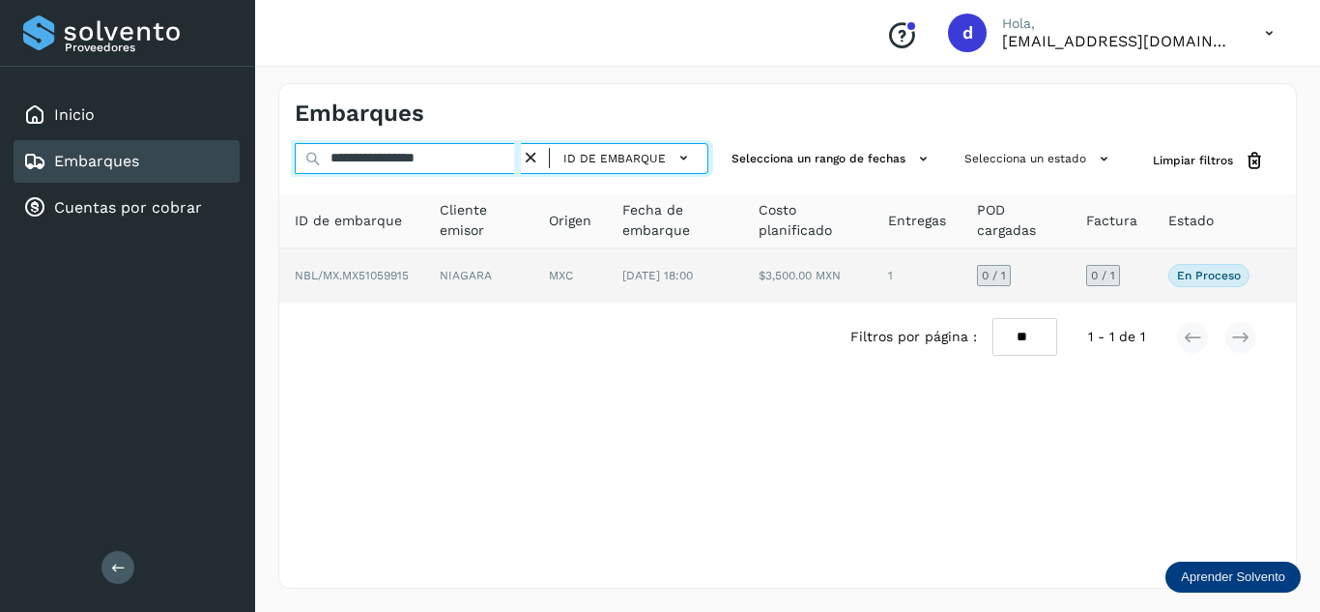
type input "**********"
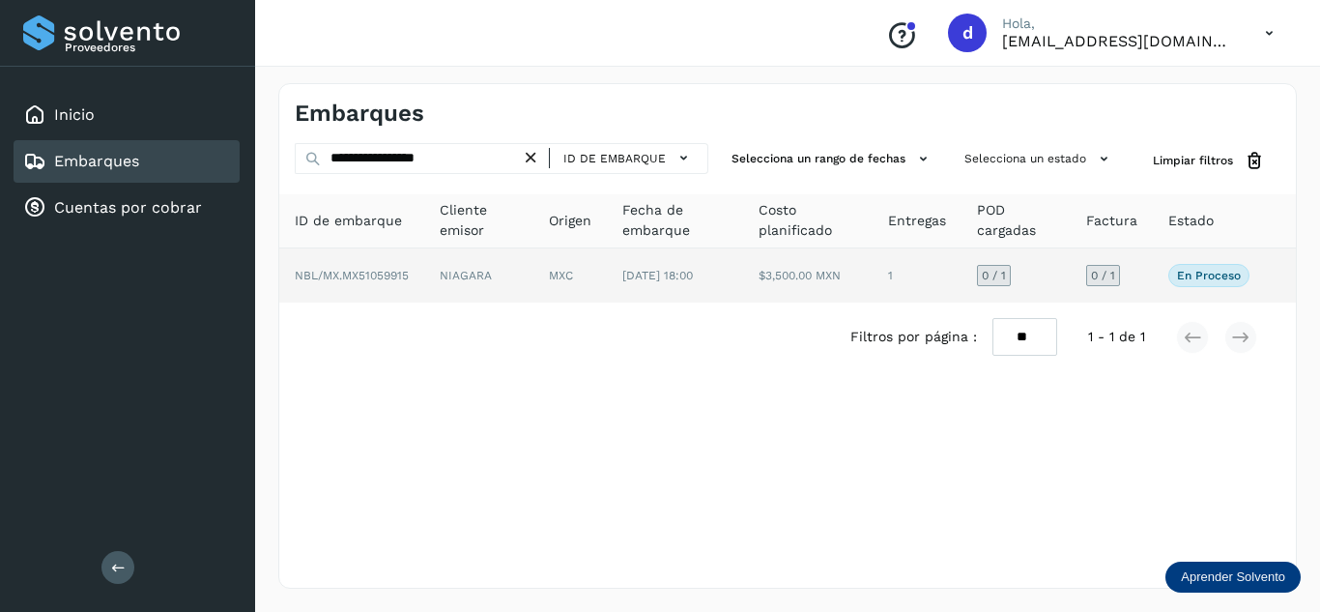
click at [323, 279] on span "NBL/MX.MX51059915" at bounding box center [352, 276] width 114 height 14
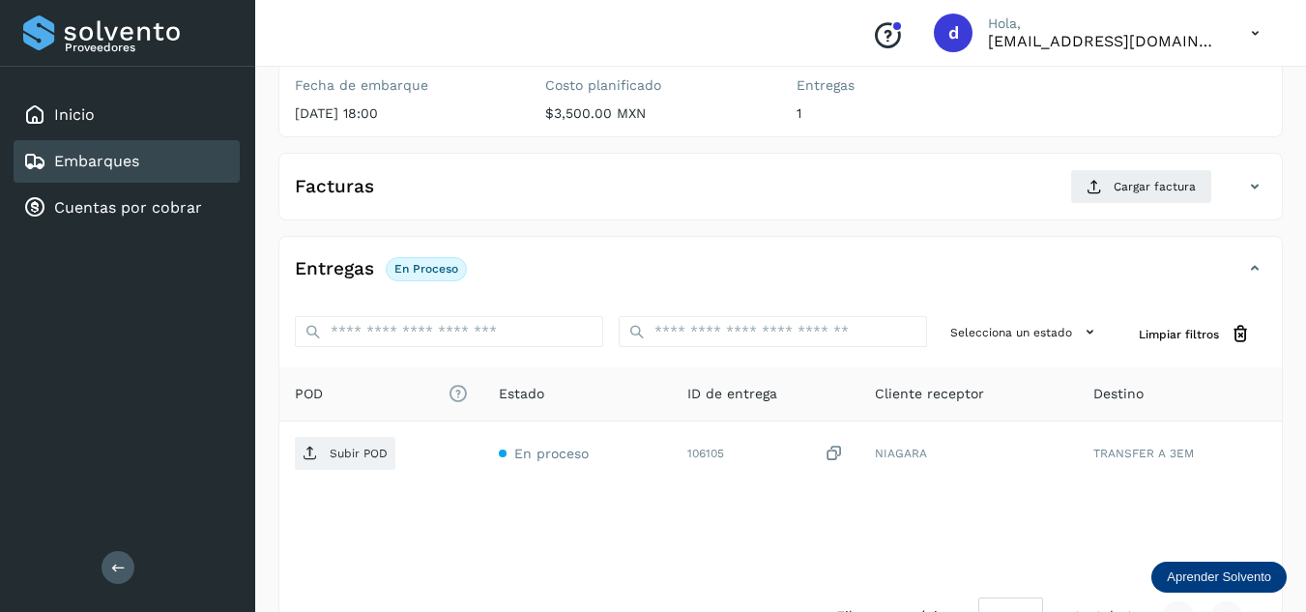
scroll to position [305, 0]
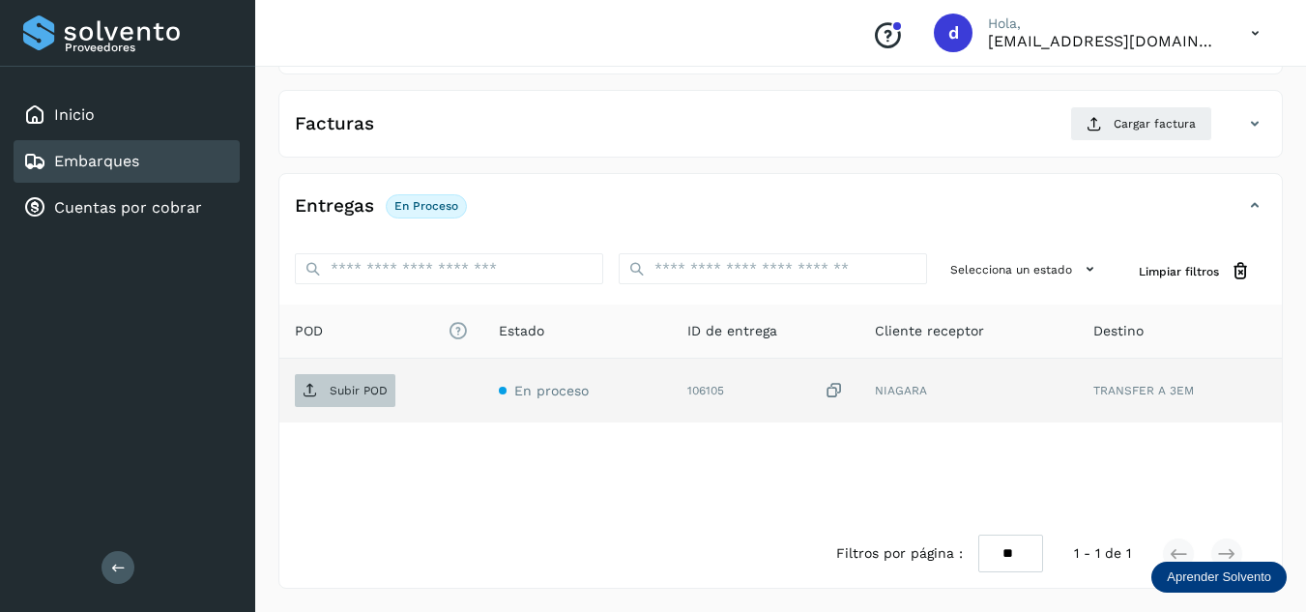
click at [379, 392] on p "Subir POD" at bounding box center [359, 391] width 58 height 14
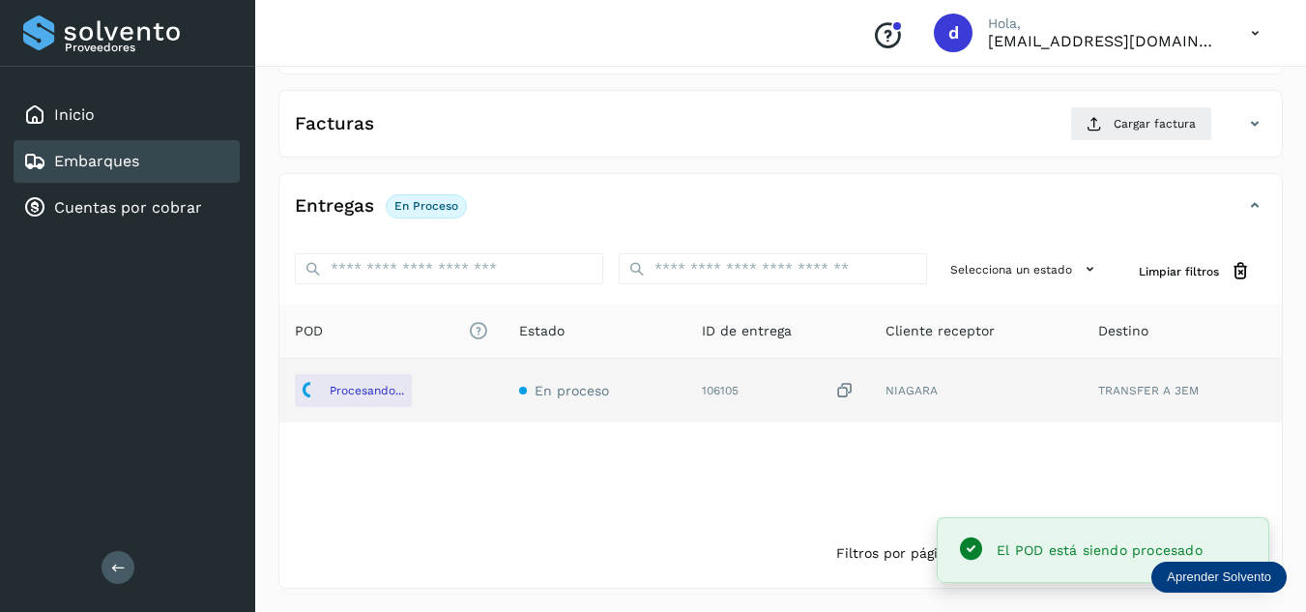
click at [1100, 142] on div "Facturas Cargar factura" at bounding box center [780, 131] width 1002 height 50
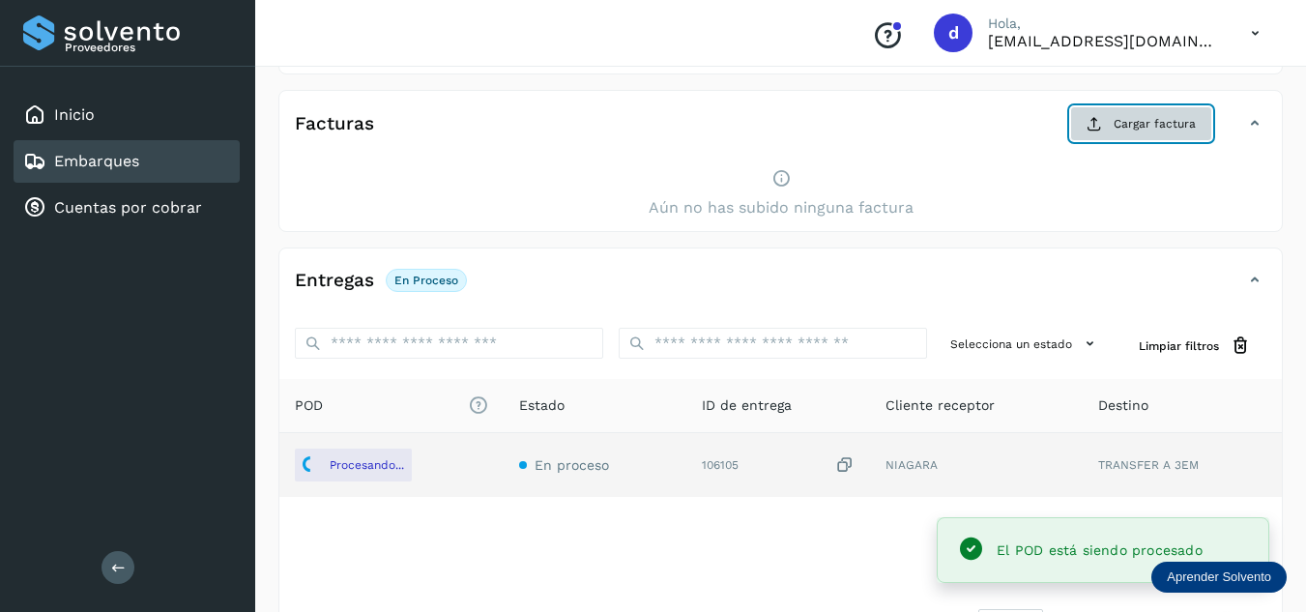
click at [1118, 132] on span "Cargar factura" at bounding box center [1154, 123] width 82 height 17
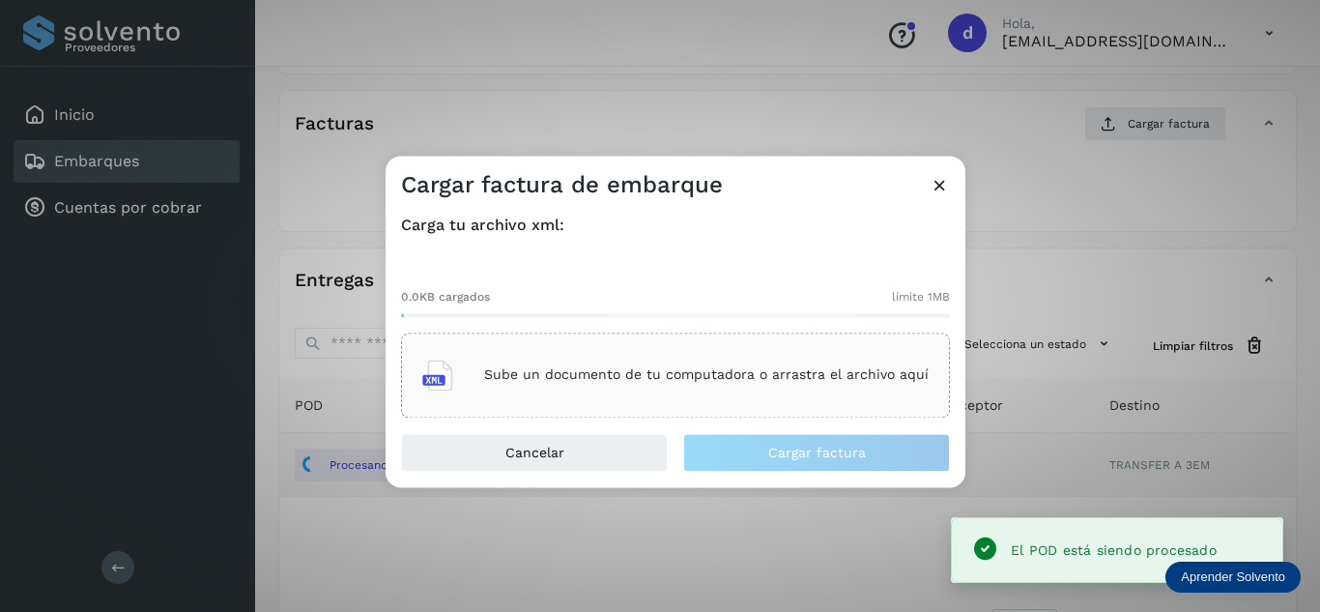
click at [644, 385] on div "Sube un documento de tu computadora o arrastra el archivo aquí" at bounding box center [675, 375] width 506 height 52
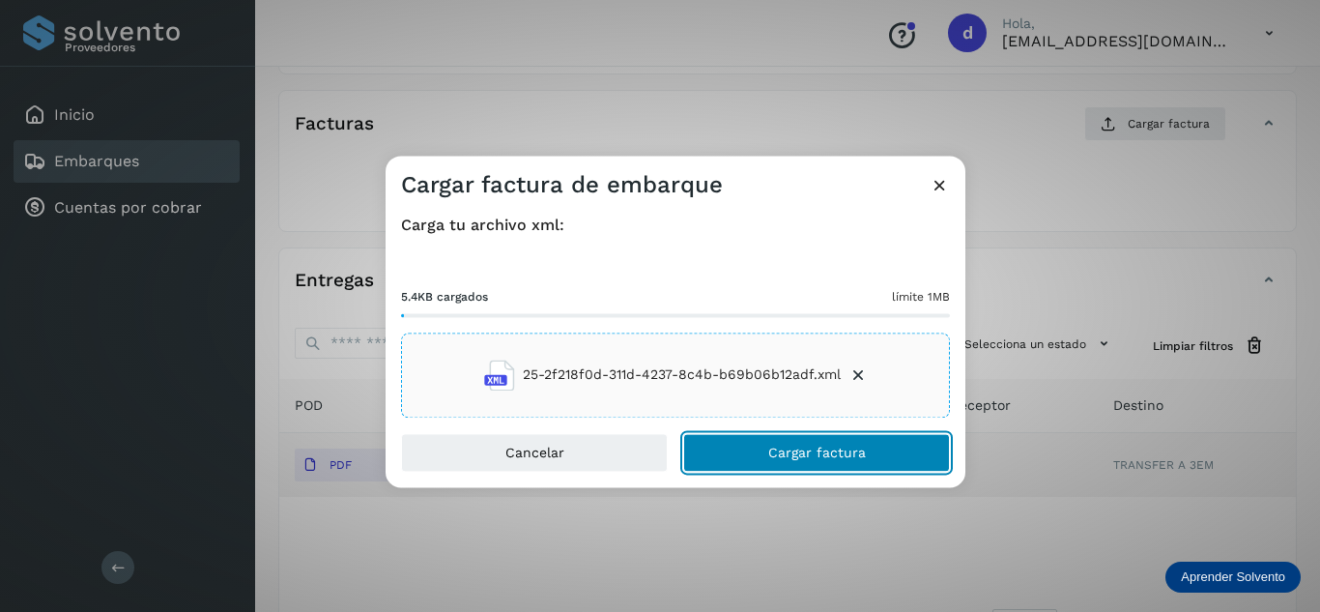
click at [864, 454] on button "Cargar factura" at bounding box center [816, 452] width 267 height 39
